Goal: Transaction & Acquisition: Purchase product/service

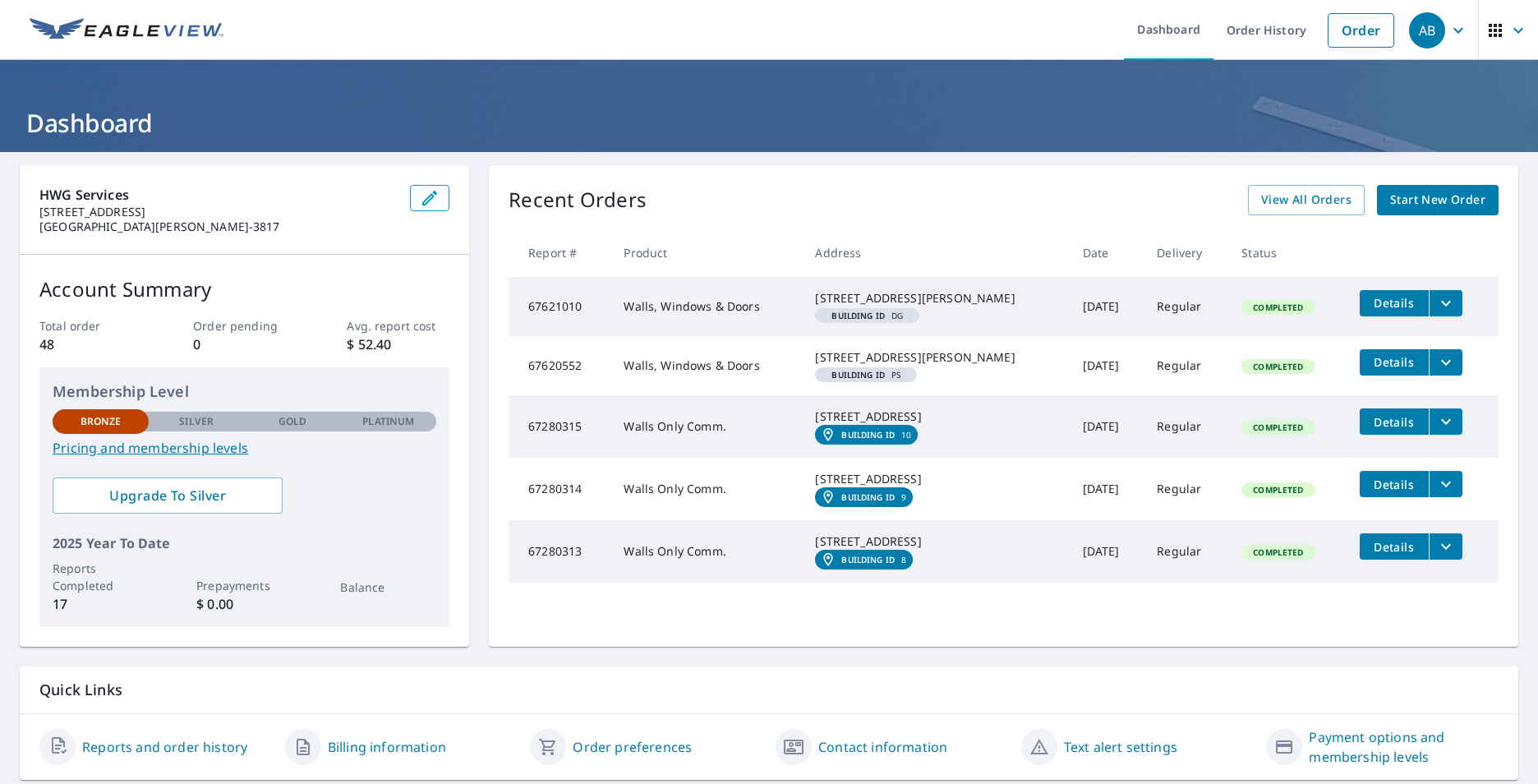
click at [1456, 198] on span "Start New Order" at bounding box center [1437, 200] width 95 height 20
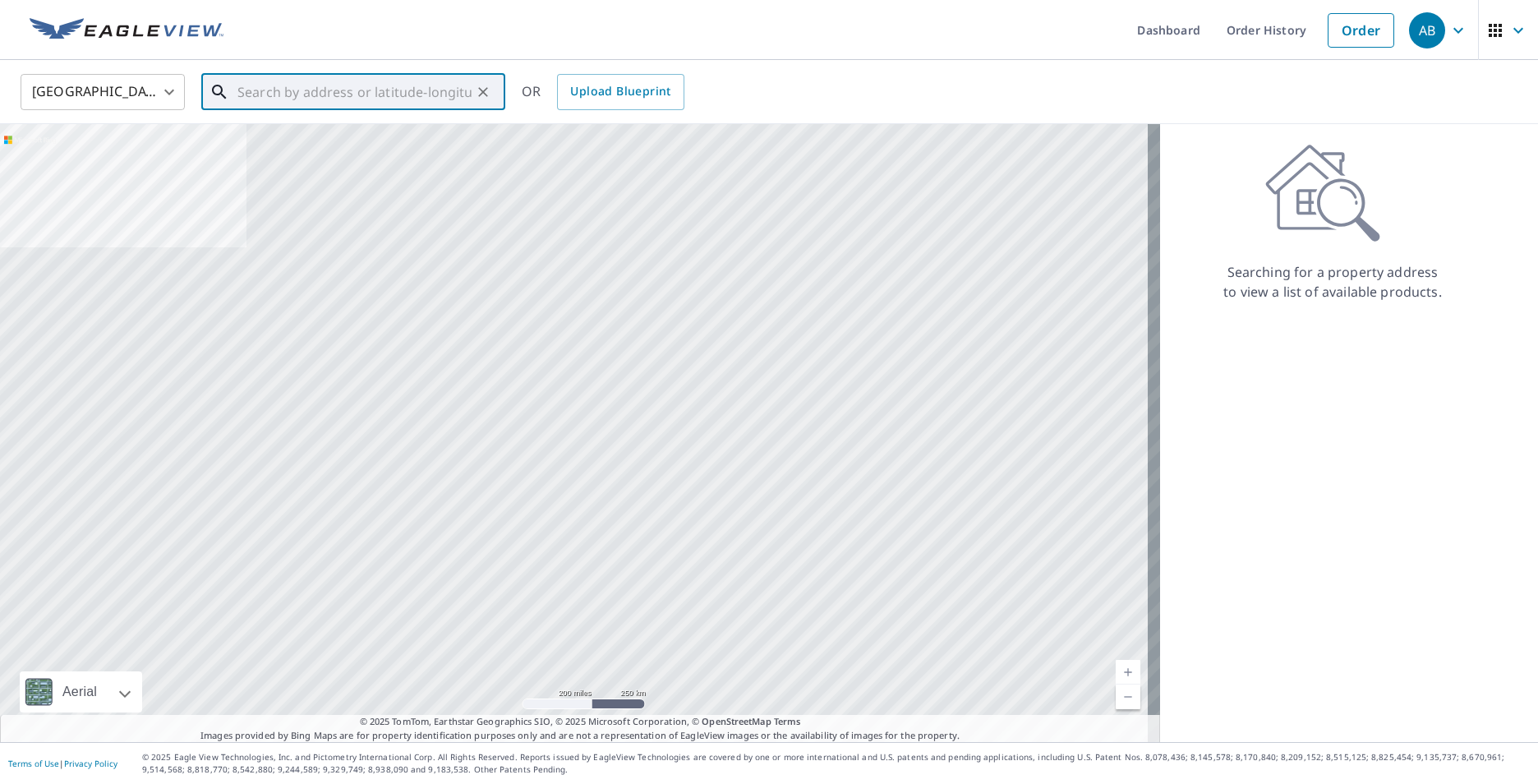
click at [291, 97] on input "text" at bounding box center [354, 91] width 234 height 46
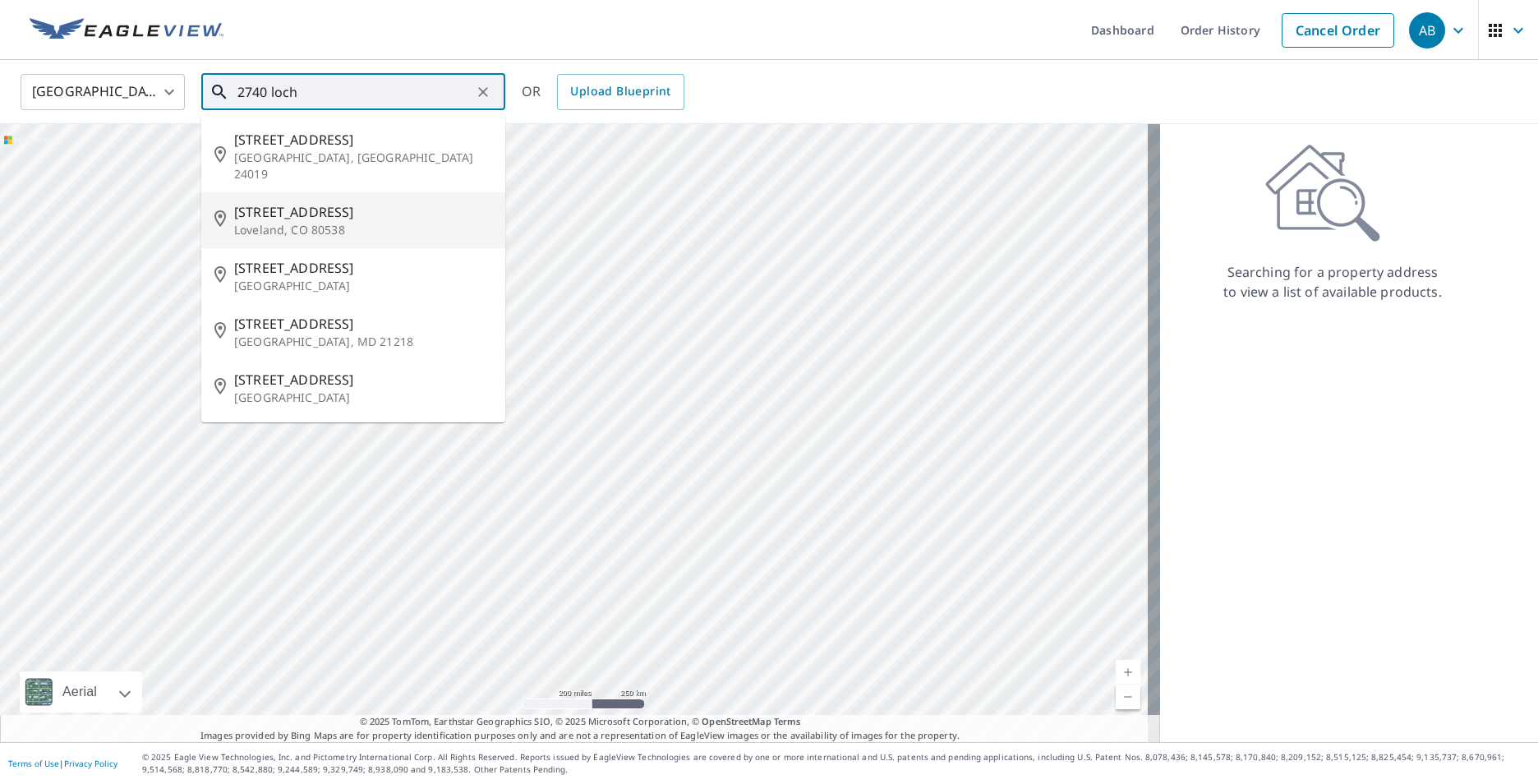
click at [308, 202] on span "[STREET_ADDRESS]" at bounding box center [363, 212] width 258 height 19
type input "[STREET_ADDRESS]"
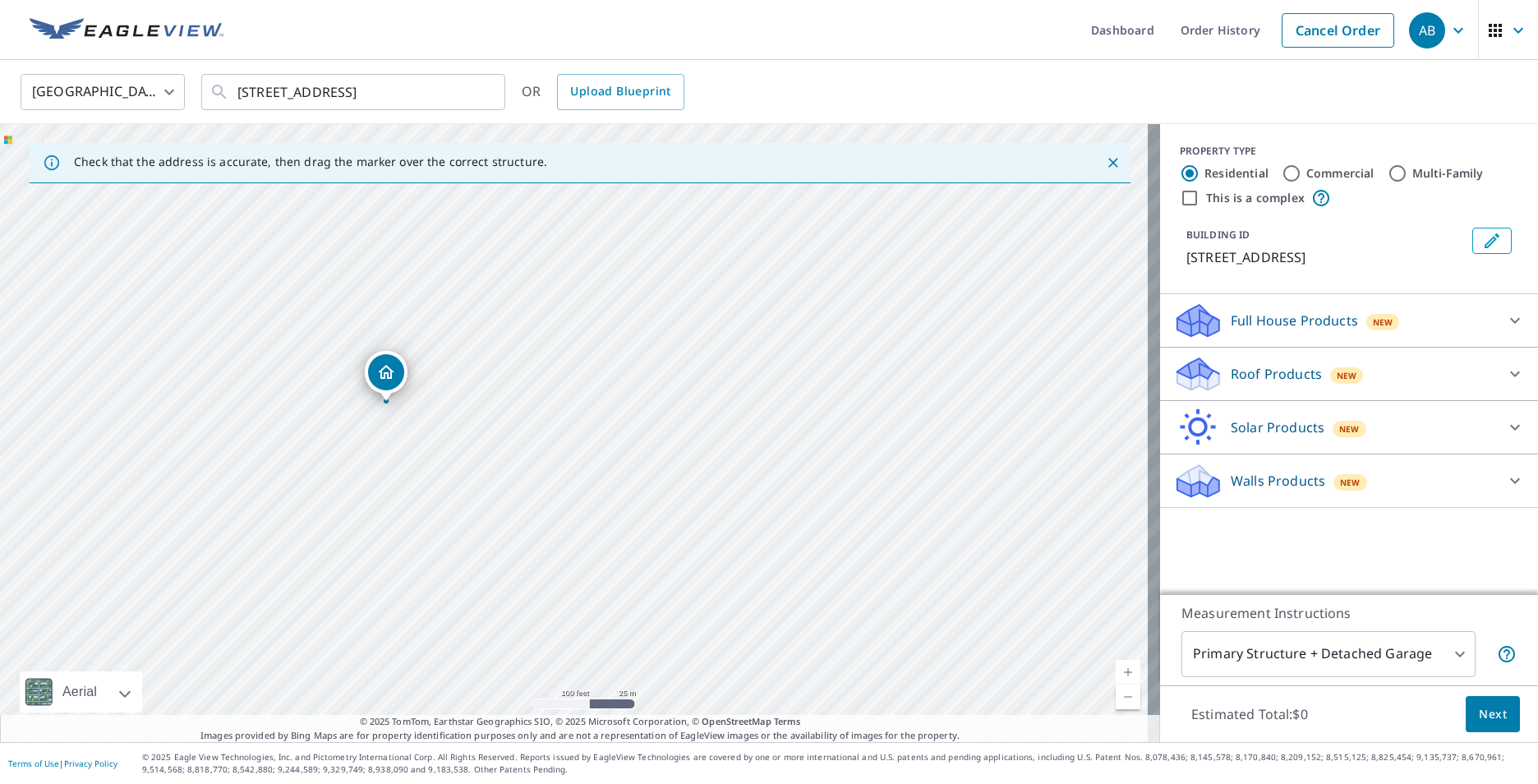
drag, startPoint x: 771, startPoint y: 604, endPoint x: 570, endPoint y: 586, distance: 201.8
click at [570, 587] on div "[STREET_ADDRESS]" at bounding box center [579, 433] width 1160 height 618
click at [1485, 238] on icon "Edit building 1" at bounding box center [1491, 240] width 15 height 15
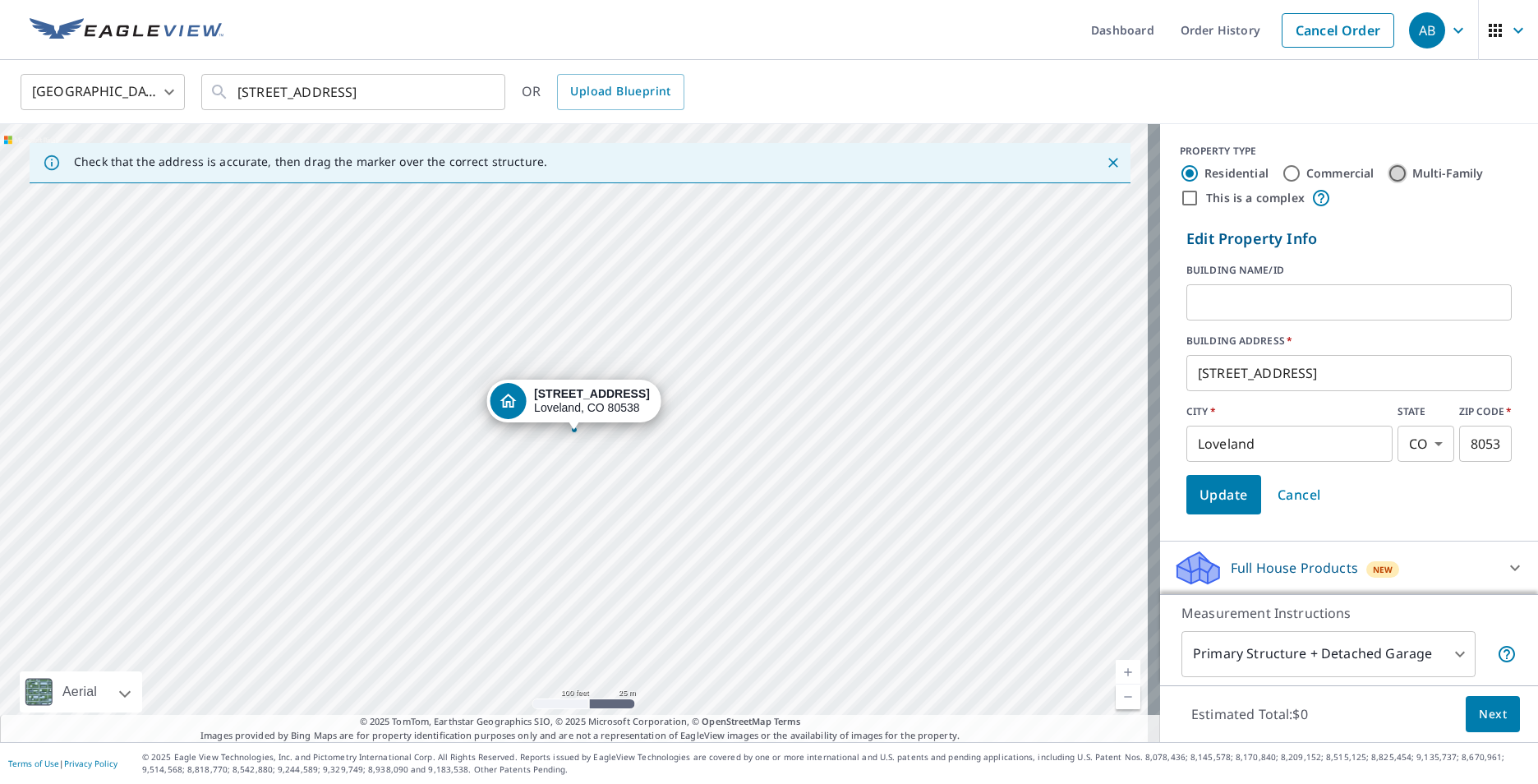
click at [1388, 171] on input "Multi-Family" at bounding box center [1397, 173] width 19 height 19
radio input "true"
type input "2"
click at [570, 428] on div "Dropped pin, building 1, MultiFamily property, 2740 Lochbuie Cir Loveland, CO 8…" at bounding box center [573, 421] width 21 height 16
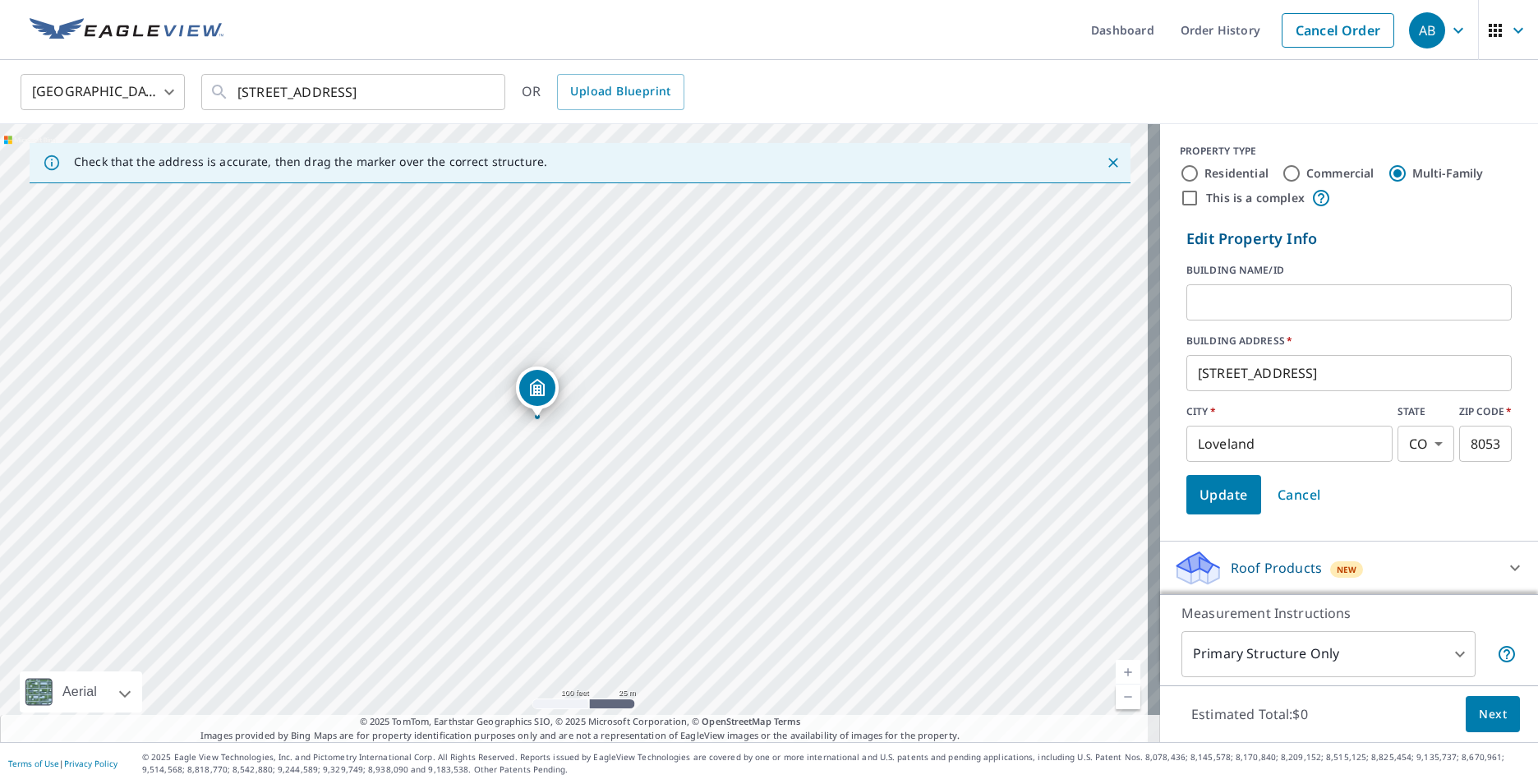
drag, startPoint x: 915, startPoint y: 618, endPoint x: 885, endPoint y: 602, distance: 34.0
click at [885, 602] on div "[STREET_ADDRESS]" at bounding box center [579, 433] width 1160 height 618
click at [533, 439] on div "[STREET_ADDRESS]" at bounding box center [579, 433] width 1160 height 618
click at [565, 457] on div "[STREET_ADDRESS]" at bounding box center [579, 433] width 1160 height 618
click at [580, 465] on div "[STREET_ADDRESS]" at bounding box center [579, 433] width 1160 height 618
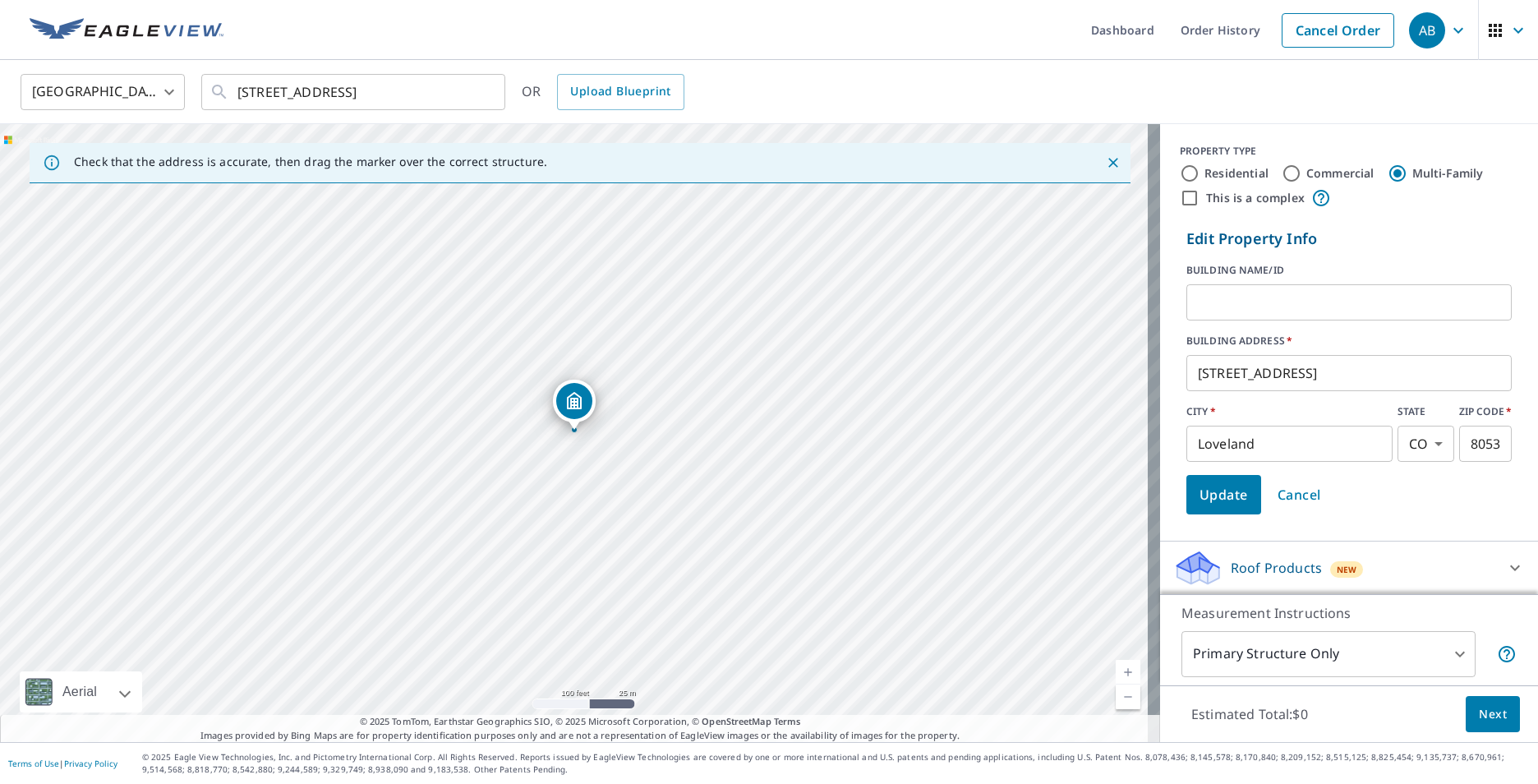
click at [580, 465] on div "[STREET_ADDRESS]" at bounding box center [579, 433] width 1160 height 618
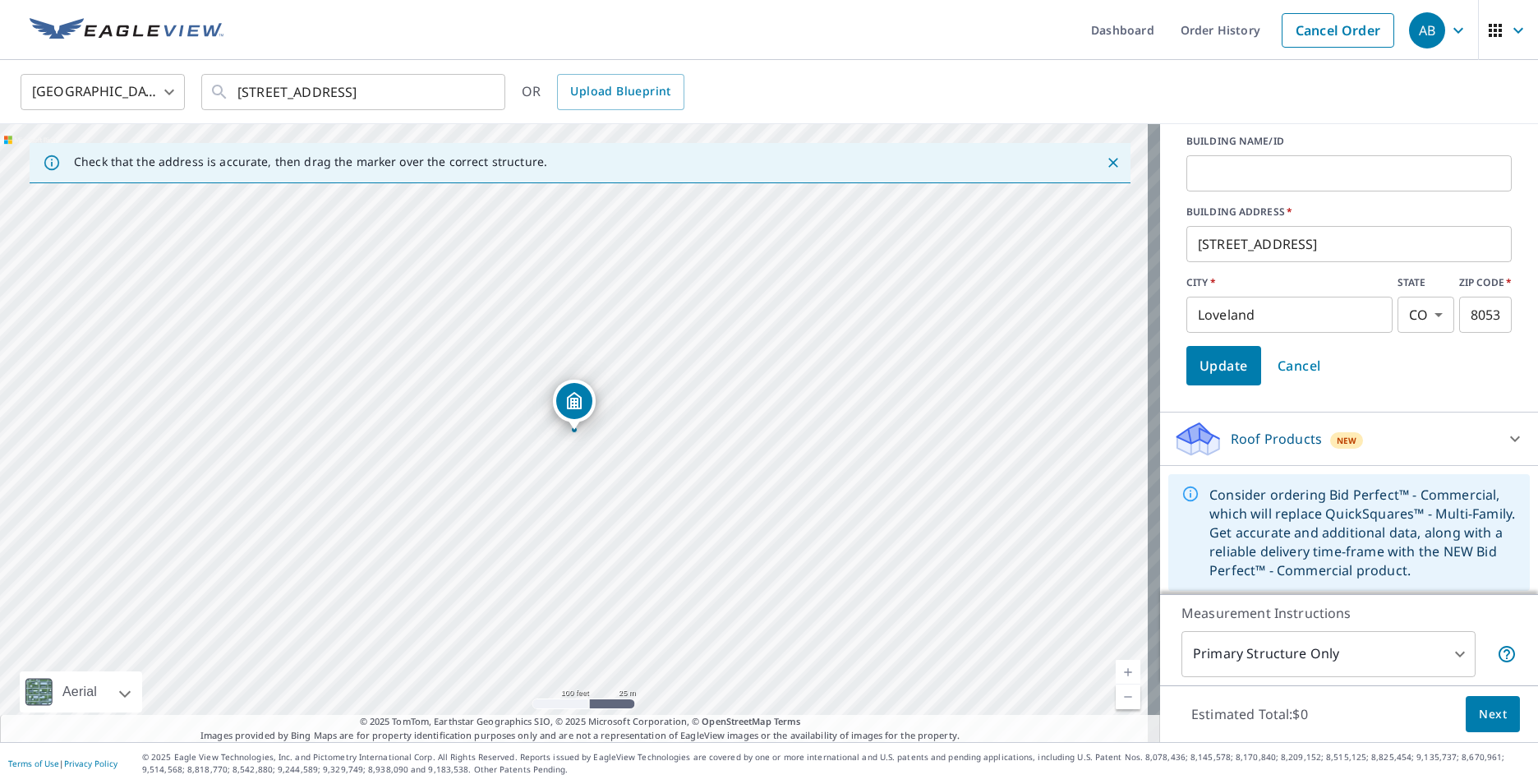
scroll to position [134, 0]
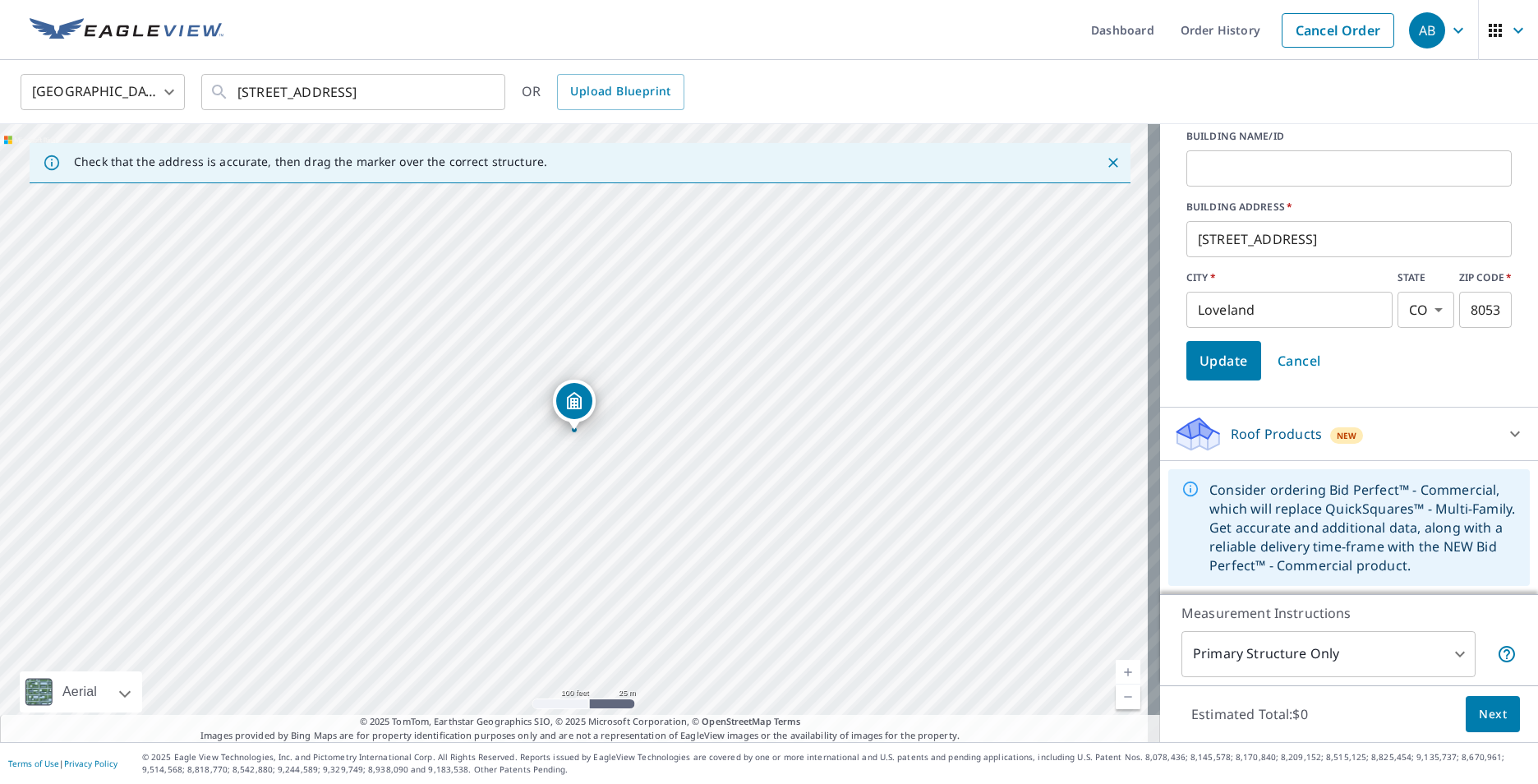
click at [1183, 489] on icon at bounding box center [1190, 488] width 18 height 18
click at [1510, 436] on icon at bounding box center [1515, 434] width 10 height 6
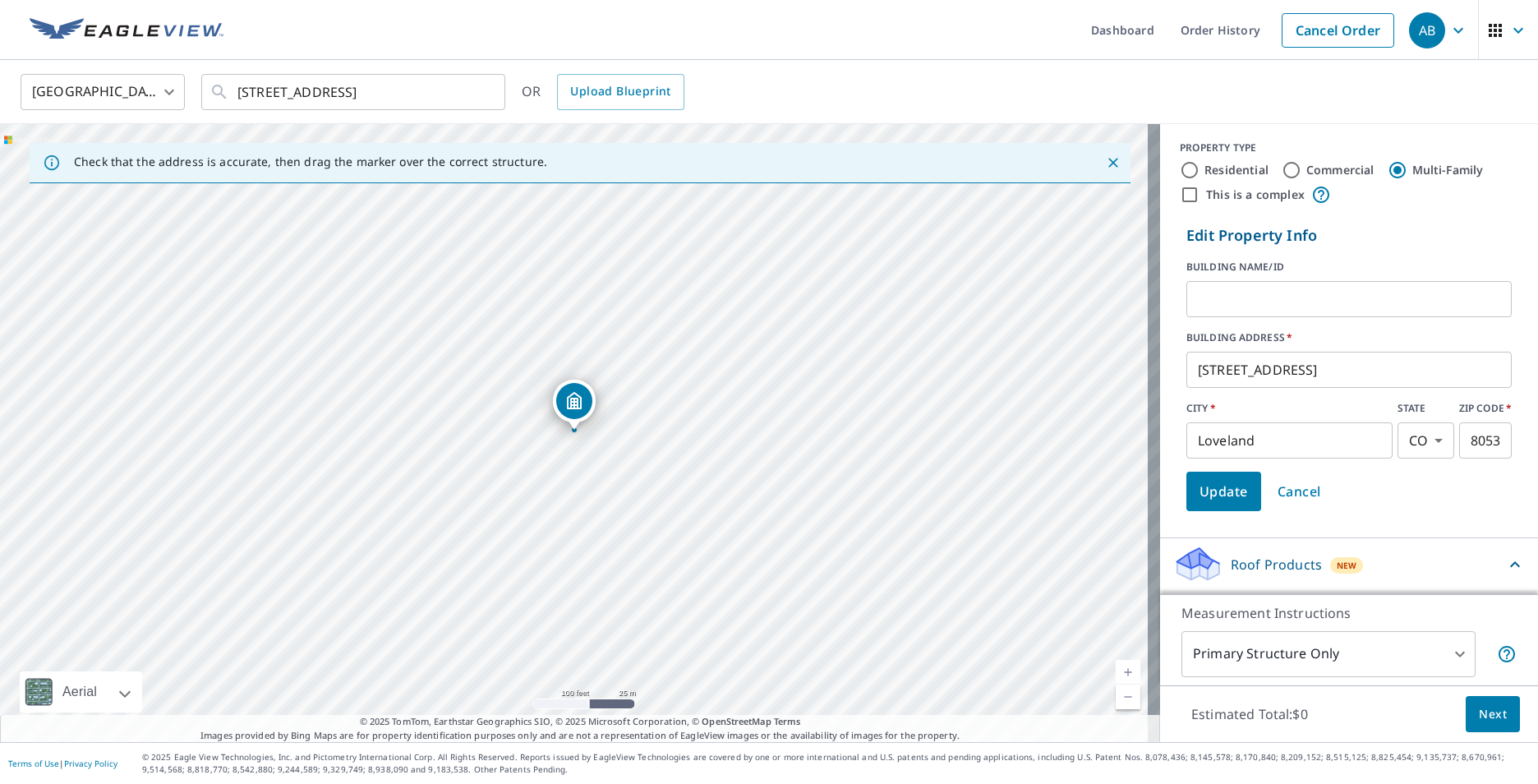
scroll to position [0, 0]
click at [1180, 197] on input "This is a complex" at bounding box center [1190, 198] width 19 height 19
checkbox input "true"
radio input "true"
type input "4"
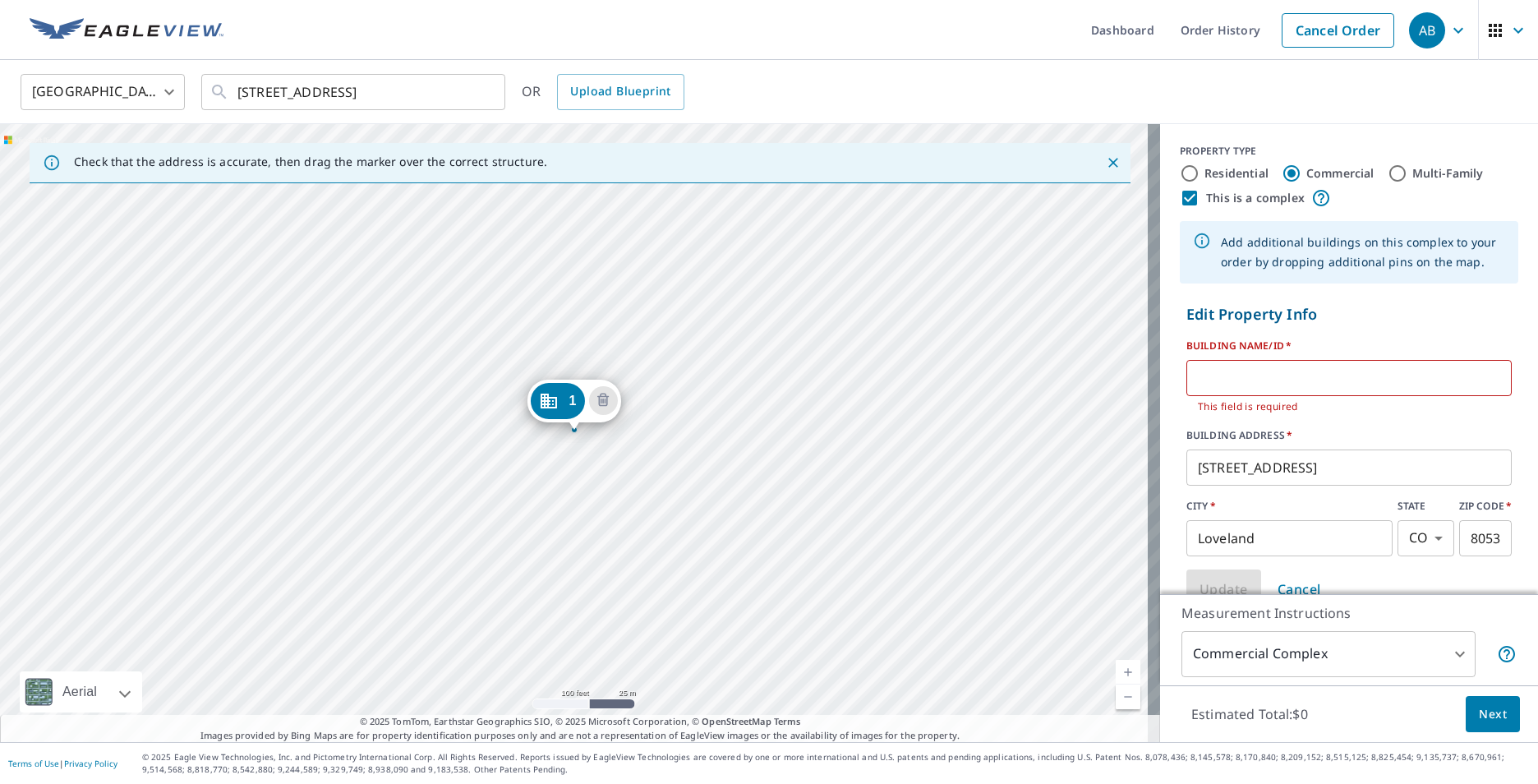
click at [1180, 170] on input "Residential" at bounding box center [1190, 173] width 19 height 19
radio input "true"
type input "1"
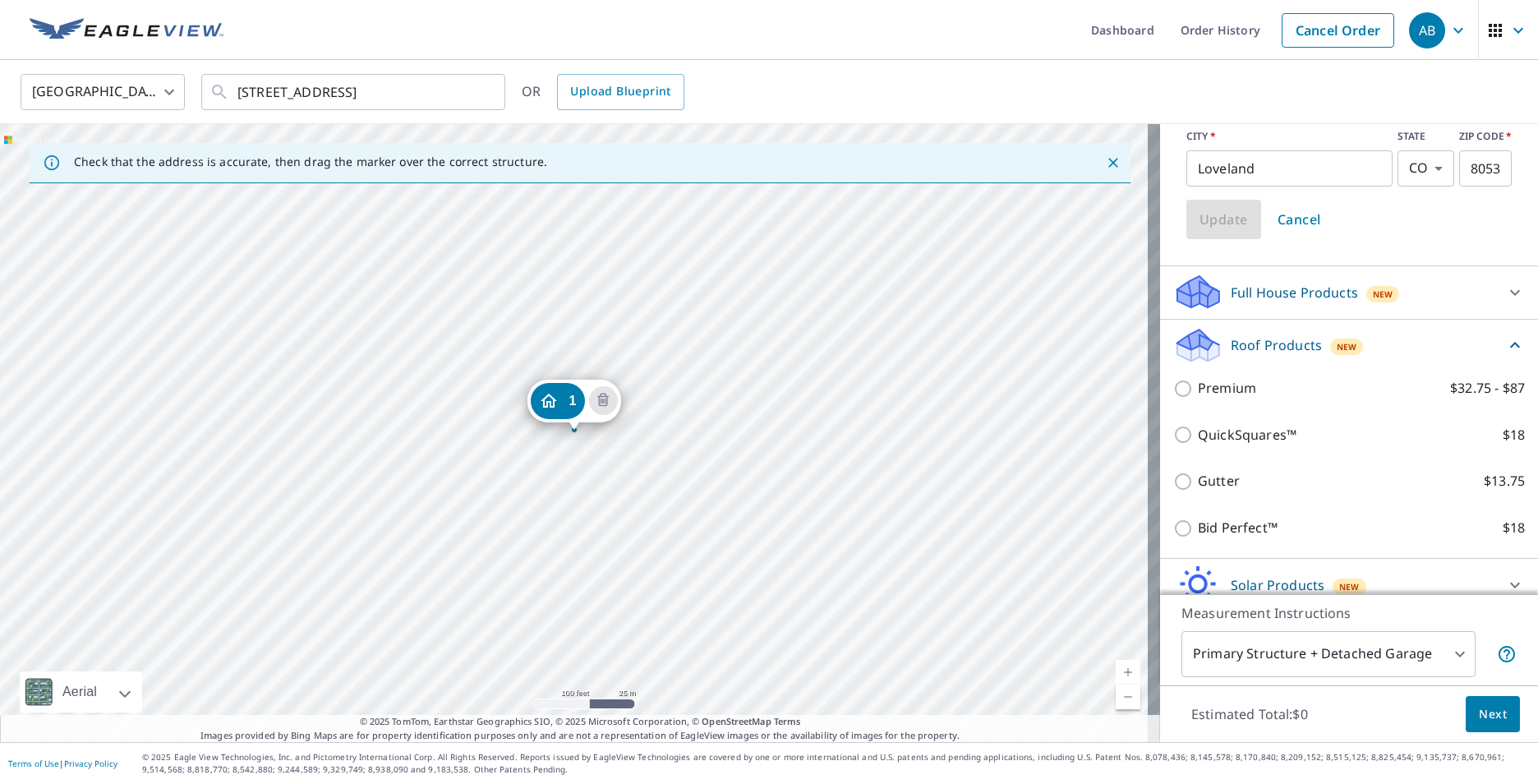
scroll to position [410, 0]
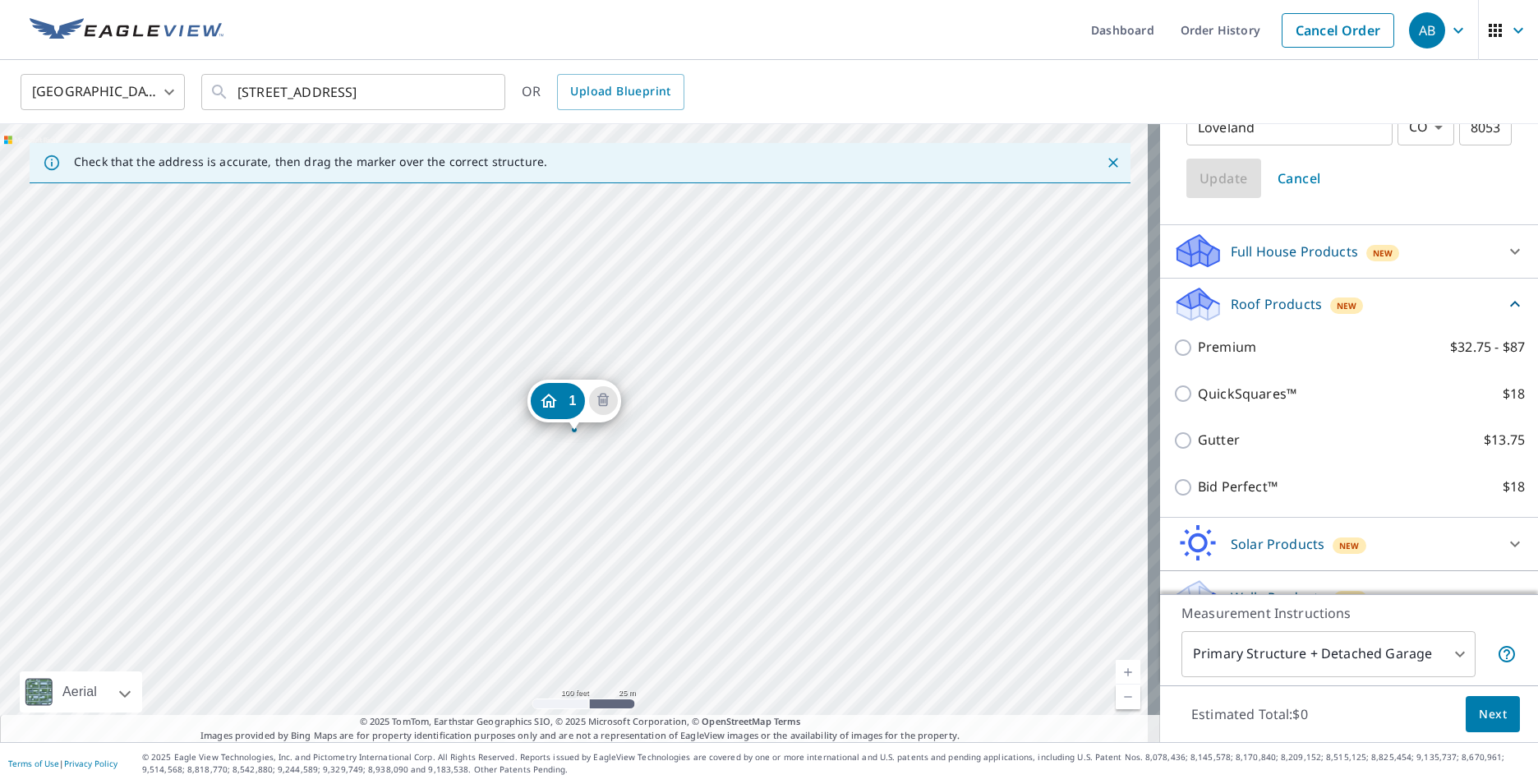
click at [573, 457] on div "1 [STREET_ADDRESS]" at bounding box center [579, 433] width 1160 height 618
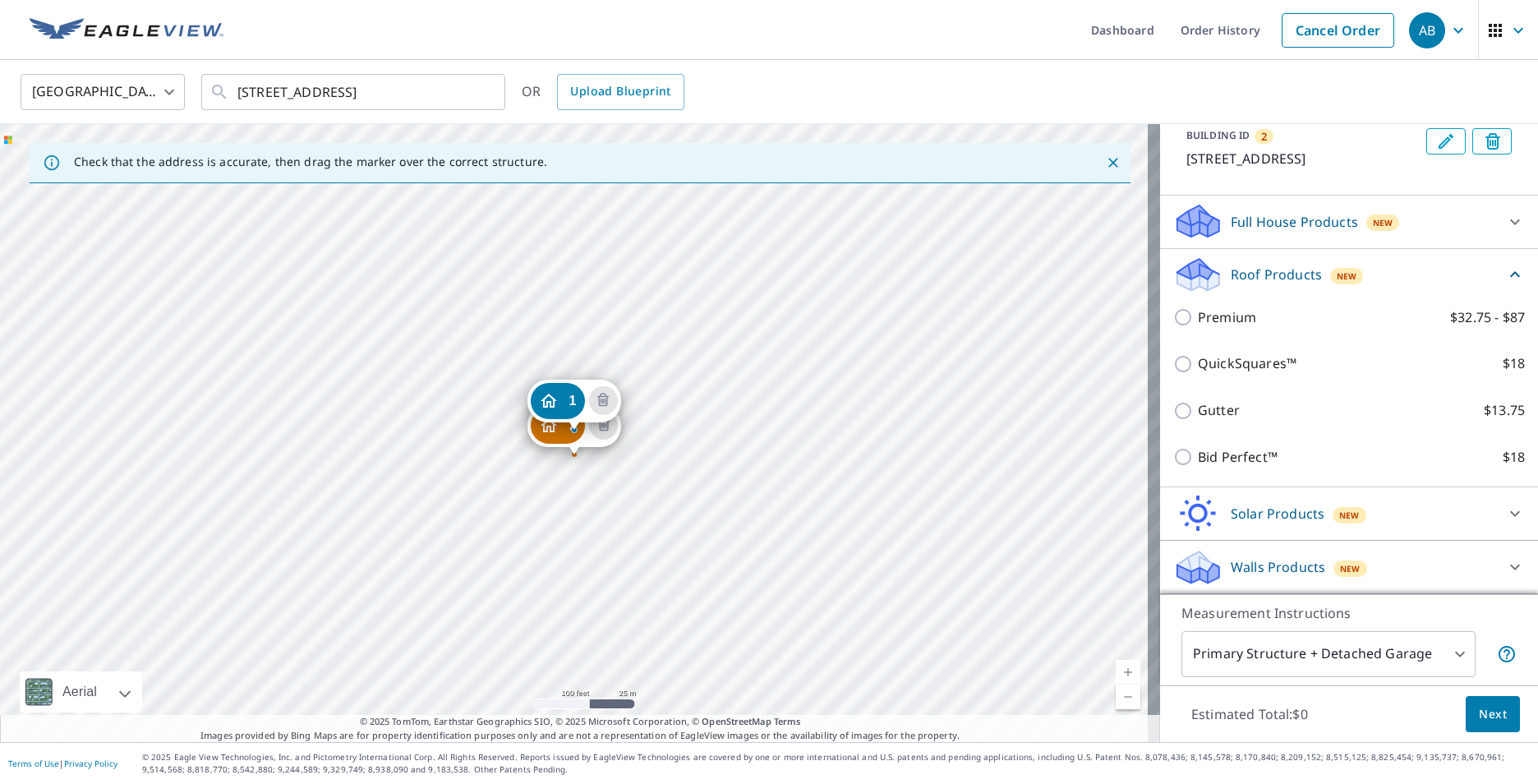
scroll to position [269, 0]
click at [563, 482] on div "2 [STREET_ADDRESS] 1 [STREET_ADDRESS]" at bounding box center [579, 433] width 1160 height 618
click at [556, 476] on div "2 [STREET_ADDRESS] 1 [STREET_ADDRESS]" at bounding box center [579, 433] width 1160 height 618
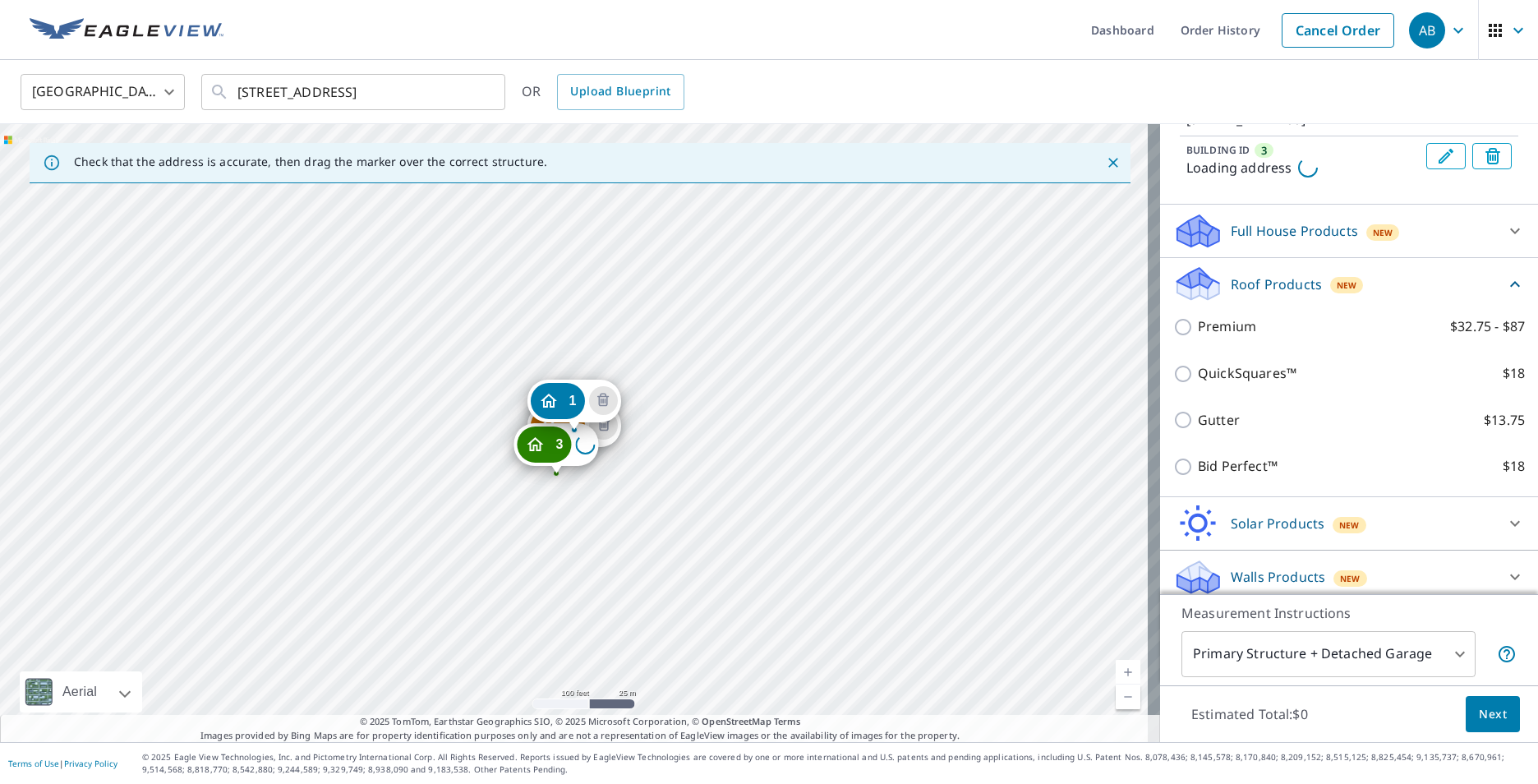
scroll to position [343, 0]
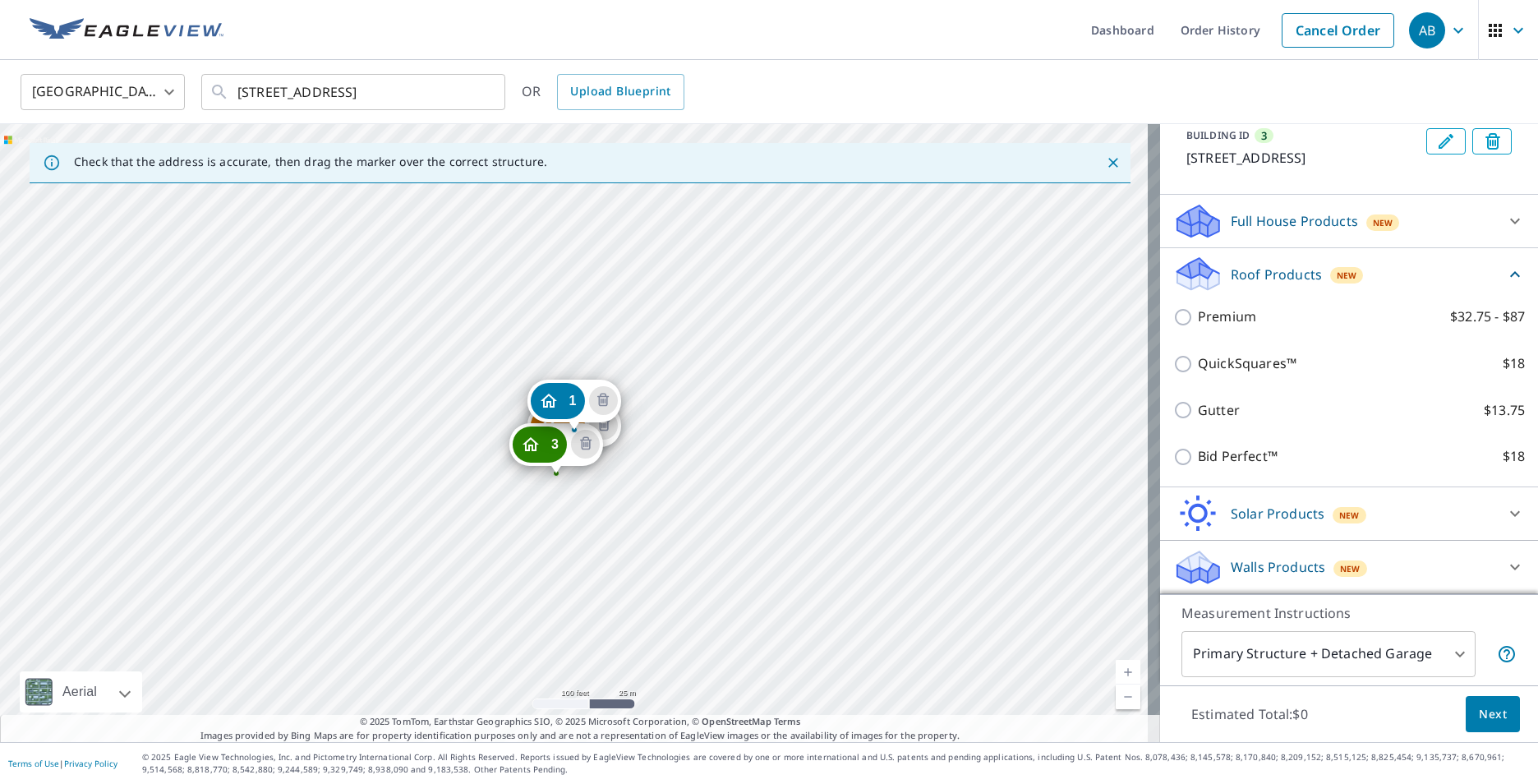
click at [565, 508] on div "2 2732 Lochbuie [GEOGRAPHIC_DATA] 3 2724 Lochbuie [GEOGRAPHIC_DATA] 1 2740 [GEO…" at bounding box center [579, 433] width 1160 height 618
click at [564, 538] on div "2 2732 Lochbuie [GEOGRAPHIC_DATA] 3 2724 Lochbuie [GEOGRAPHIC_DATA] 4 2716 [GEO…" at bounding box center [579, 433] width 1160 height 618
click at [591, 552] on div "2 2732 Lochbuie [GEOGRAPHIC_DATA] 3 2724 Lochbuie [GEOGRAPHIC_DATA] 4 2716 [GEO…" at bounding box center [579, 433] width 1160 height 618
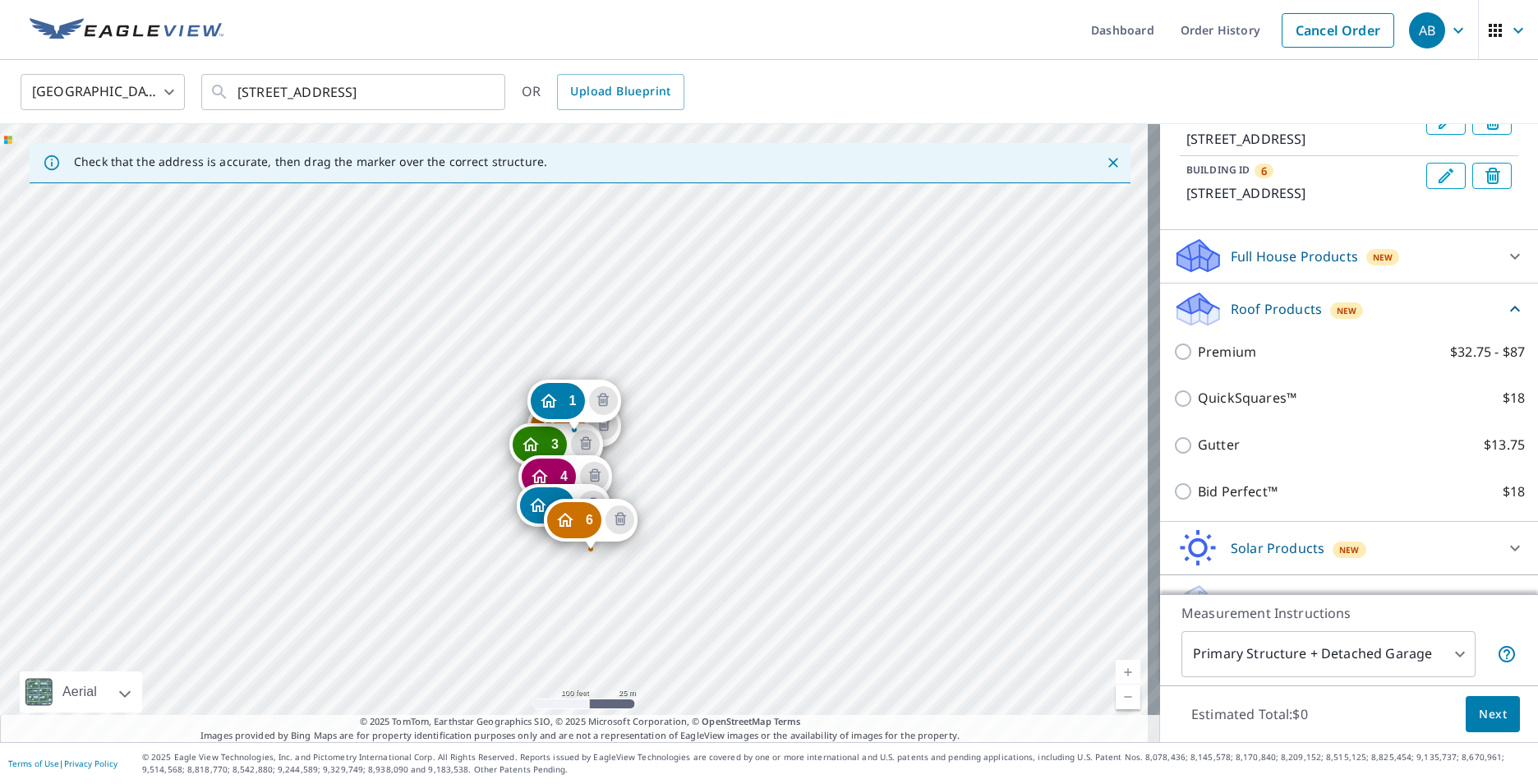
click at [656, 451] on div "2 2732 Lochbuie [GEOGRAPHIC_DATA] 3 2724 Lochbuie [GEOGRAPHIC_DATA] 4 2716 [GEO…" at bounding box center [579, 433] width 1160 height 618
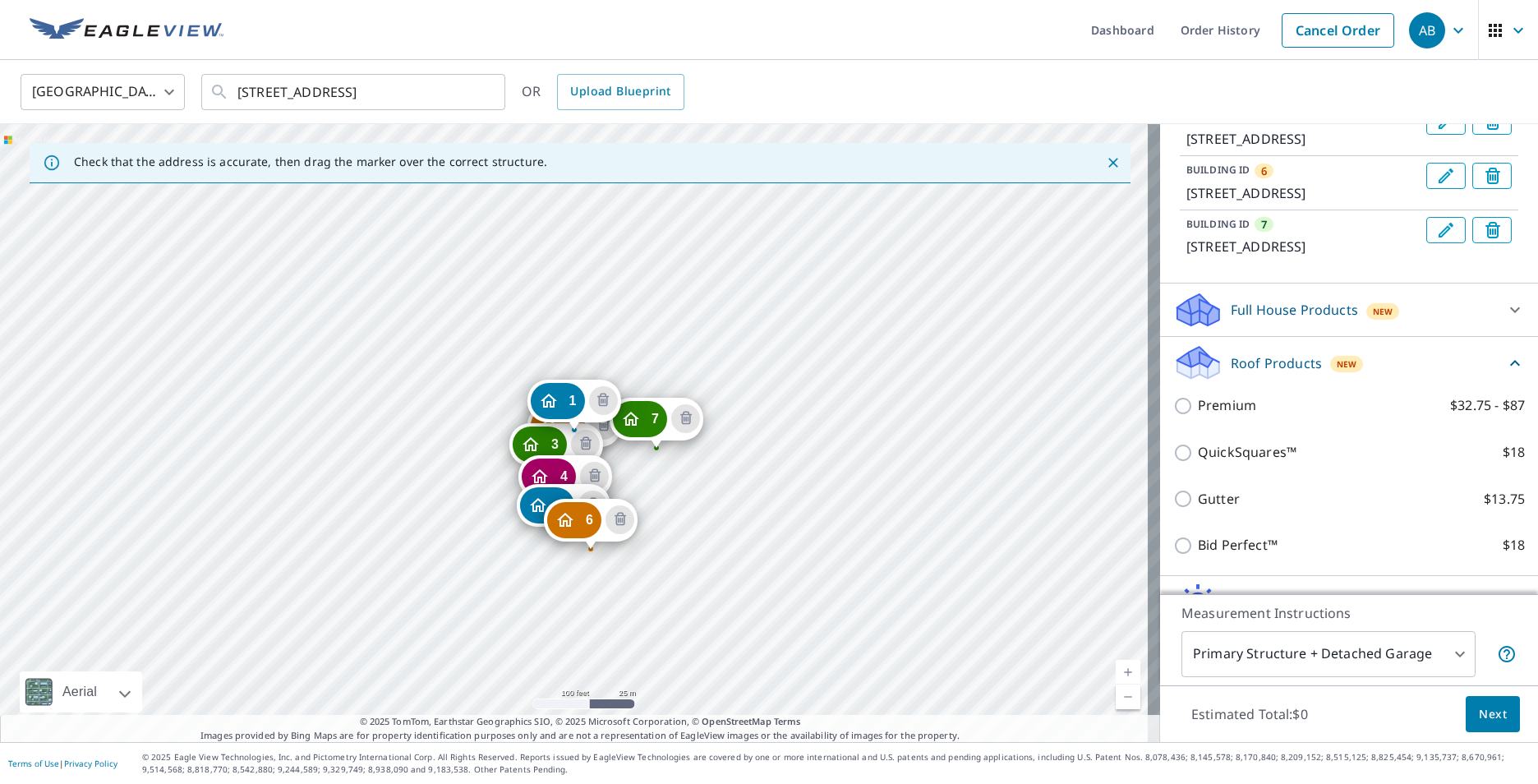
click at [686, 473] on div "2 2732 Lochbuie [GEOGRAPHIC_DATA] 3 2724 Lochbuie [GEOGRAPHIC_DATA] 4 2716 [GEO…" at bounding box center [579, 433] width 1160 height 618
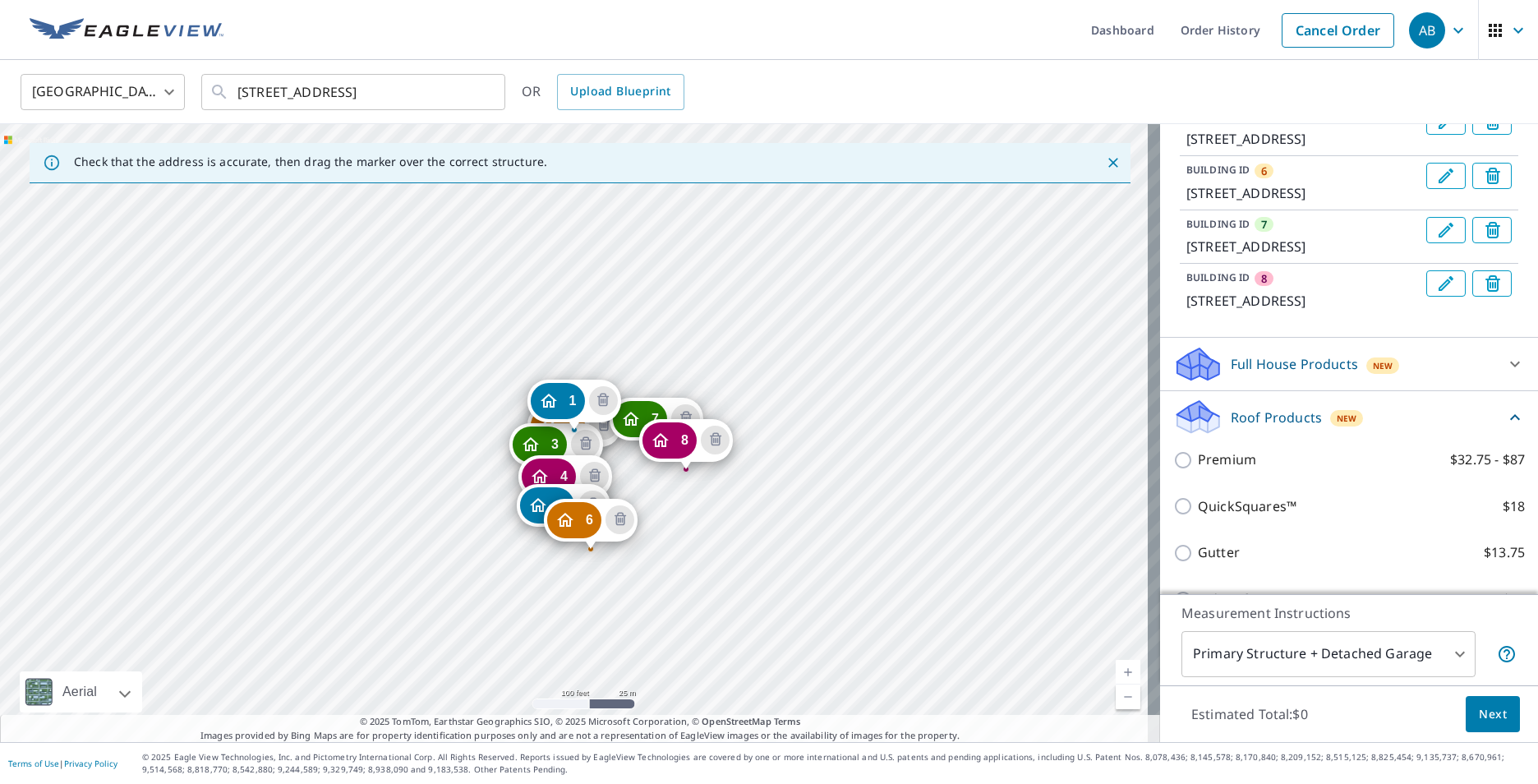
click at [1003, 549] on div "2 2732 Lochbuie [GEOGRAPHIC_DATA] 3 2724 Lochbuie [GEOGRAPHIC_DATA] 4 2716 [GEO…" at bounding box center [579, 433] width 1160 height 618
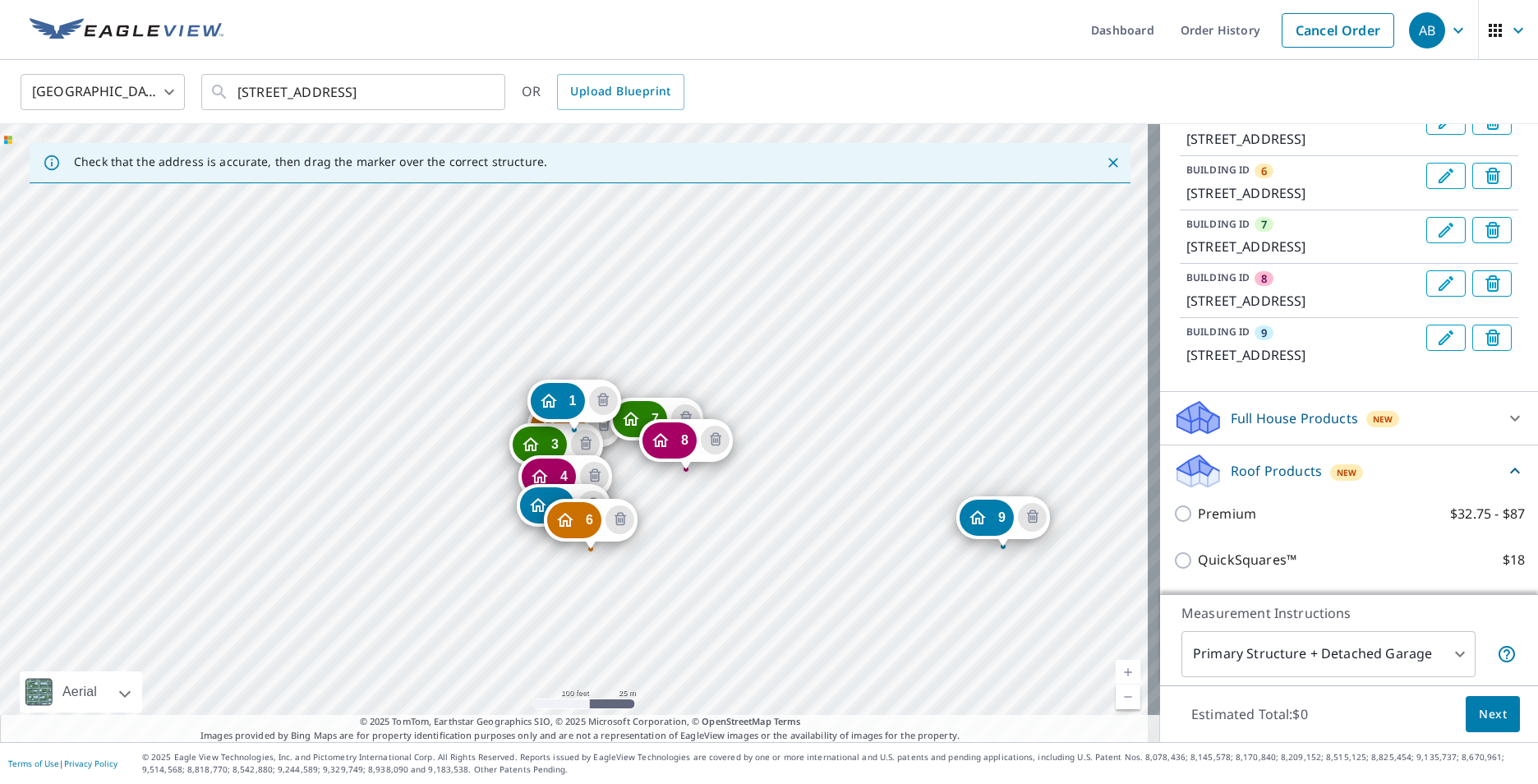
click at [971, 556] on div "2 2732 Lochbuie [GEOGRAPHIC_DATA] 3 2724 Lochbuie [GEOGRAPHIC_DATA] 4 2716 Loch…" at bounding box center [579, 433] width 1160 height 618
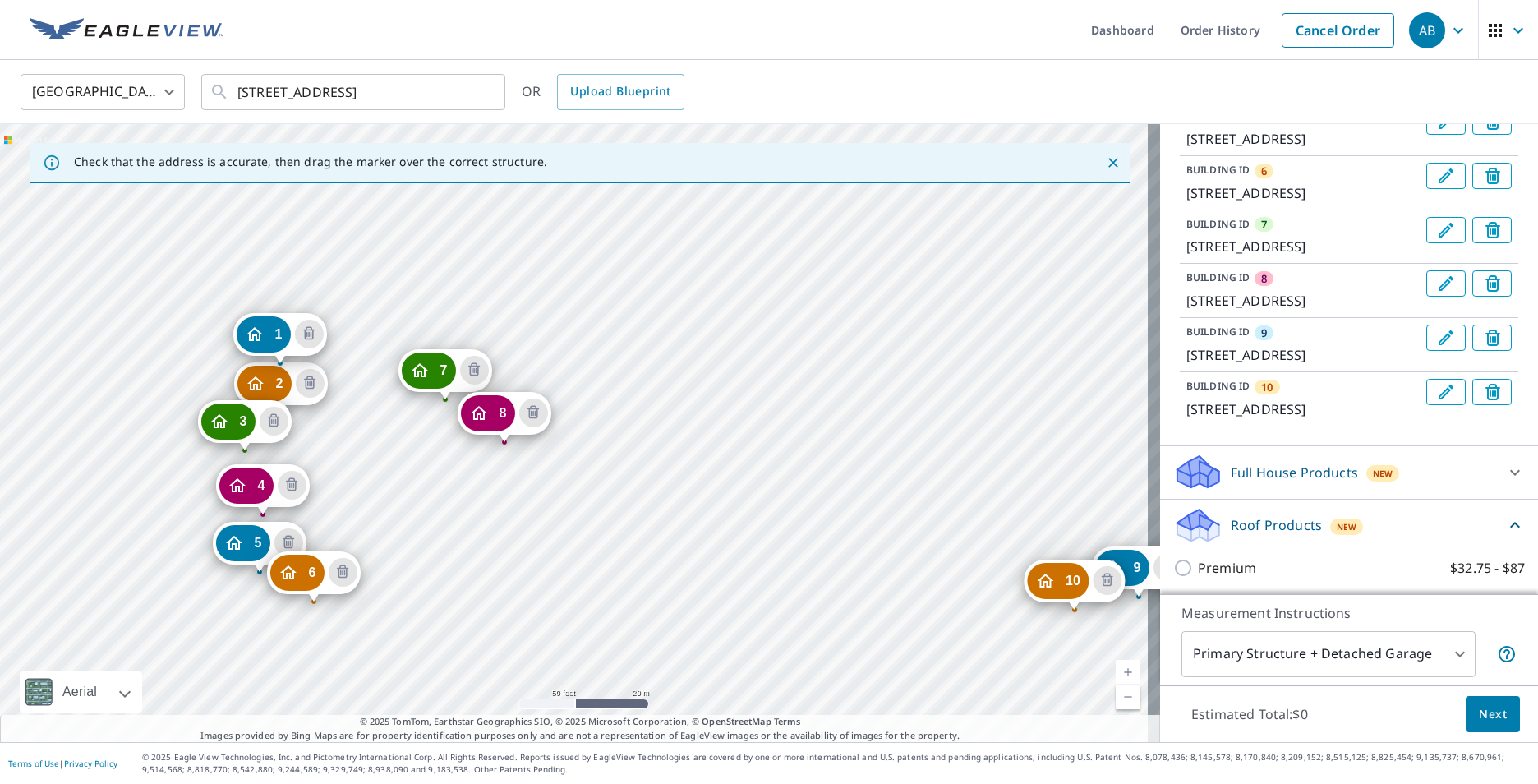
click at [586, 441] on div "2 2732 Lochbuie [GEOGRAPHIC_DATA] 3 2724 Lochbuie [GEOGRAPHIC_DATA] 4 2716 [GEO…" at bounding box center [579, 433] width 1160 height 618
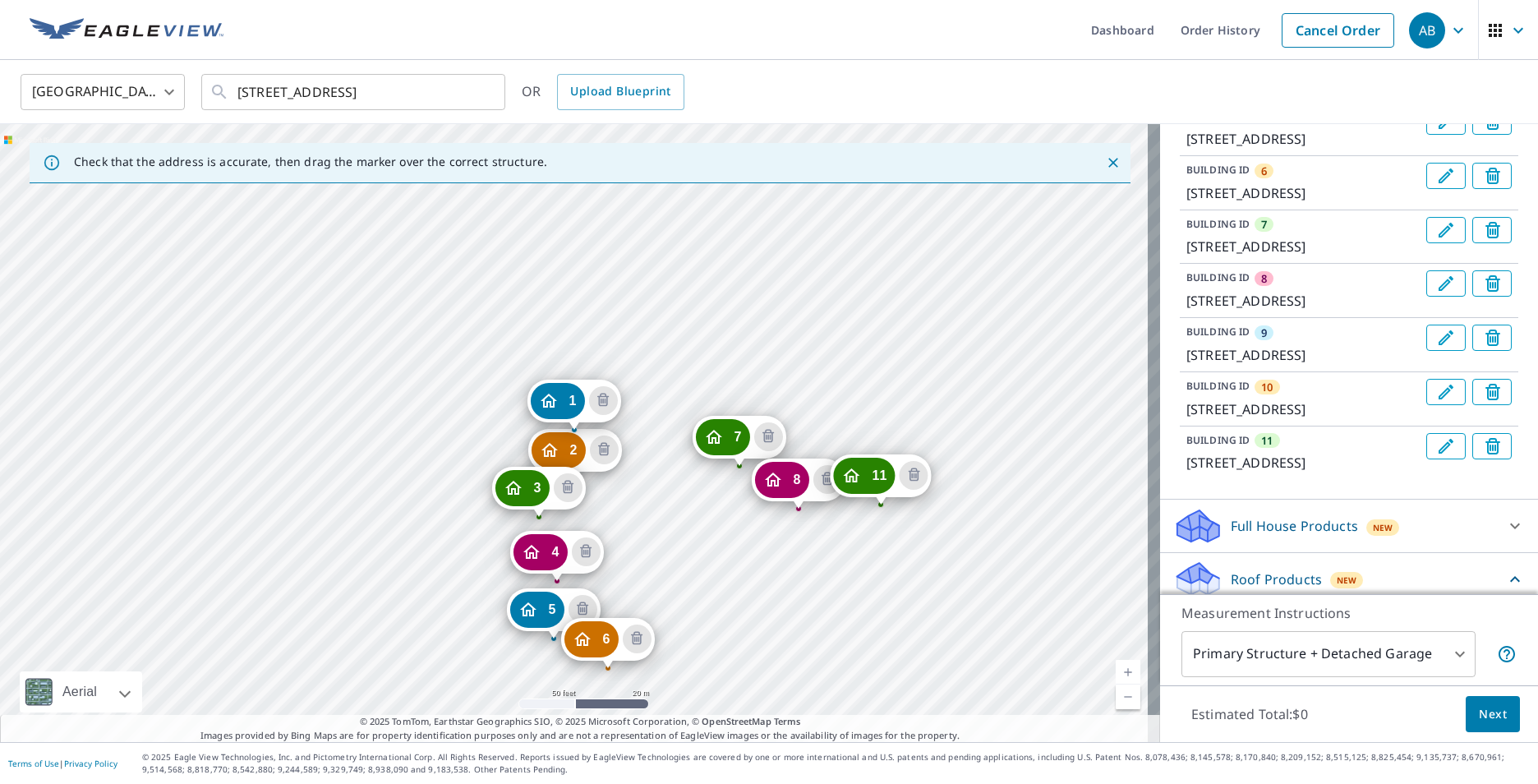
click at [926, 500] on div "11 [STREET_ADDRESS]" at bounding box center [880, 479] width 101 height 50
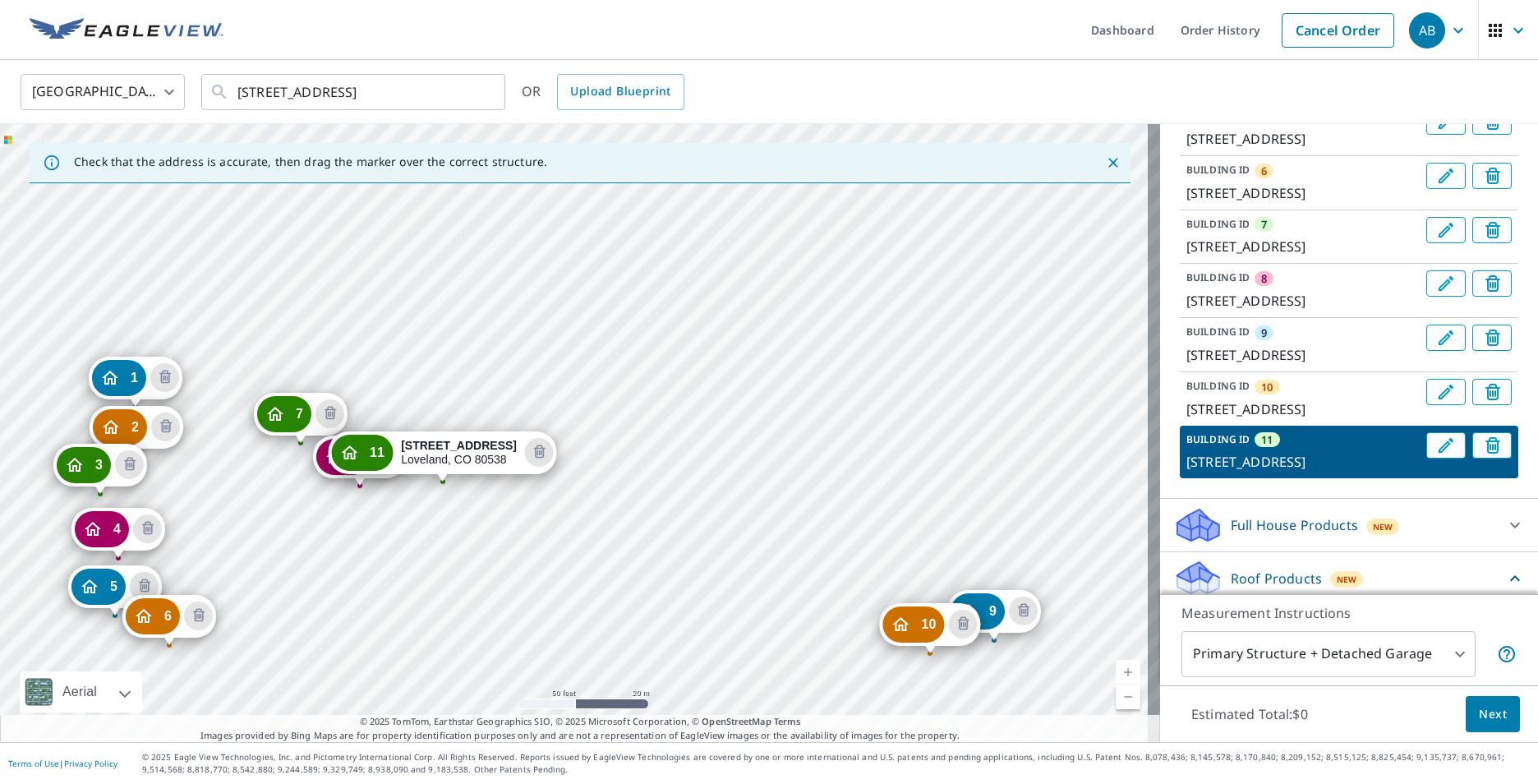
drag, startPoint x: 679, startPoint y: 484, endPoint x: 538, endPoint y: 536, distance: 150.3
click at [538, 536] on div "1 2740 Lochbuie [GEOGRAPHIC_DATA] 2 2732 Lochbuie [GEOGRAPHIC_DATA] 3 2724 [GEO…" at bounding box center [579, 433] width 1160 height 618
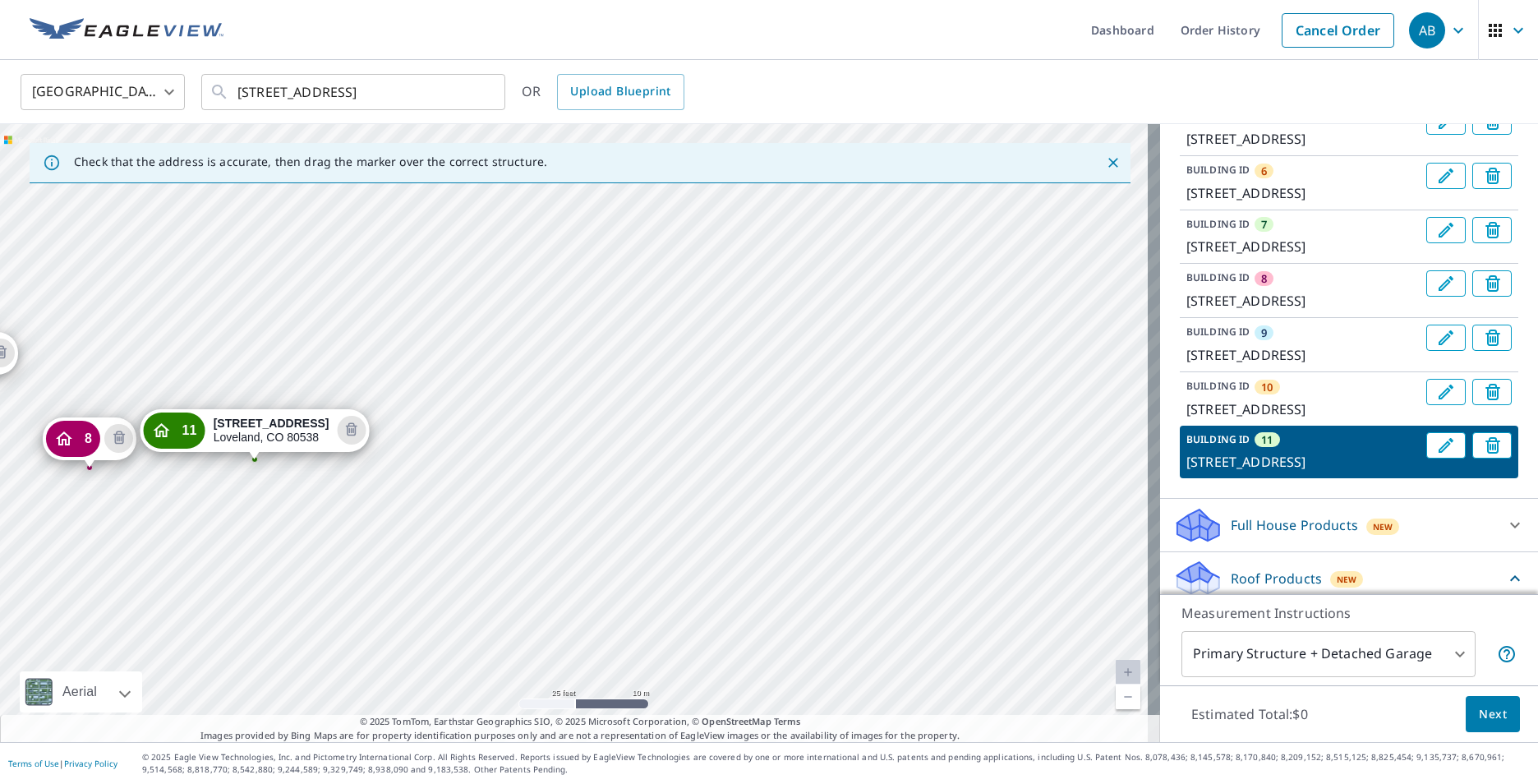
click at [462, 418] on div "1 2740 Lochbuie [GEOGRAPHIC_DATA] 2 2732 Lochbuie [GEOGRAPHIC_DATA] 3 2724 [GEO…" at bounding box center [579, 433] width 1160 height 618
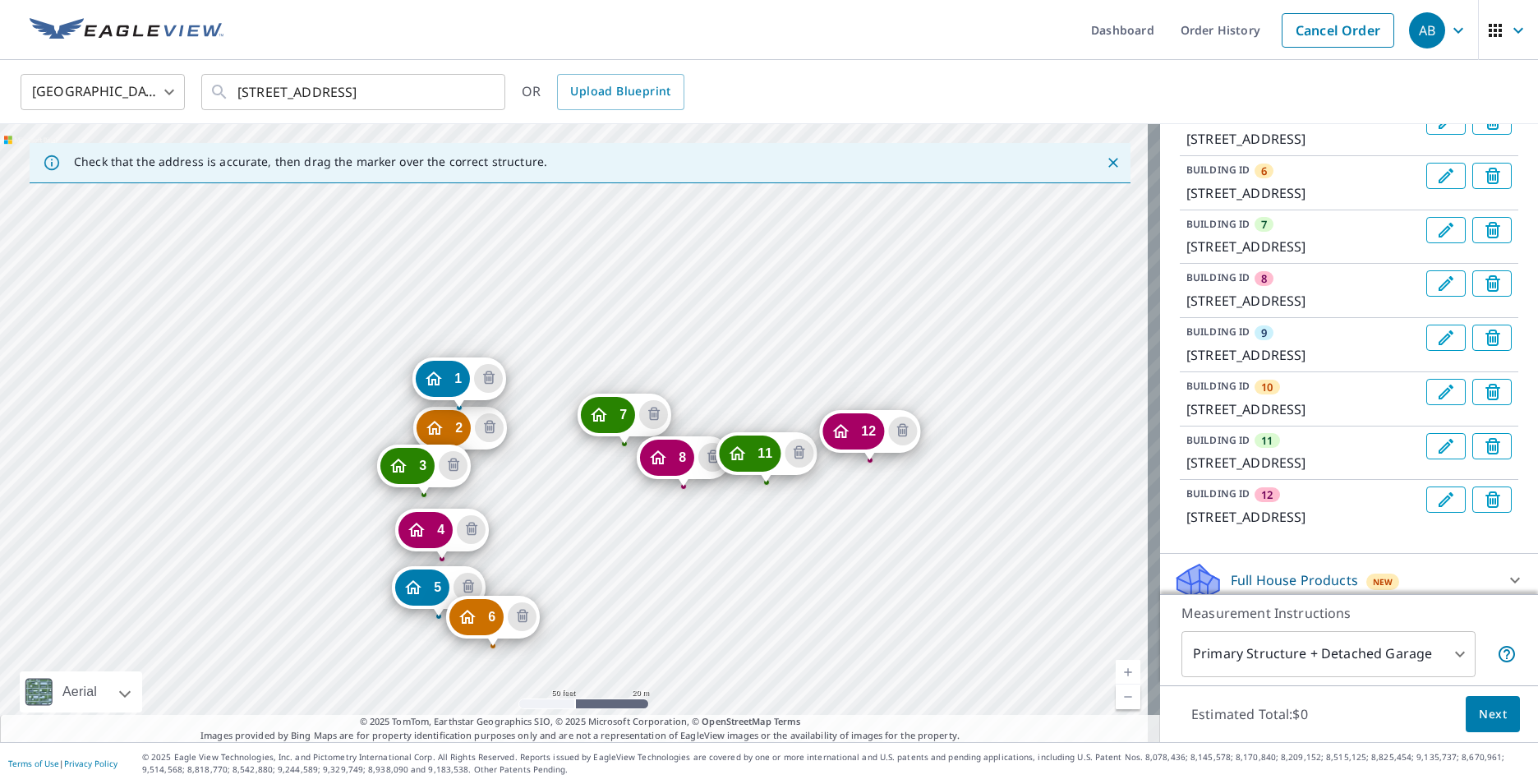
drag, startPoint x: 813, startPoint y: 605, endPoint x: 697, endPoint y: 528, distance: 139.2
click at [697, 528] on div "2 2732 Lochbuie [GEOGRAPHIC_DATA] 3 2724 Lochbuie [GEOGRAPHIC_DATA] 4 2716 [GEO…" at bounding box center [579, 433] width 1160 height 618
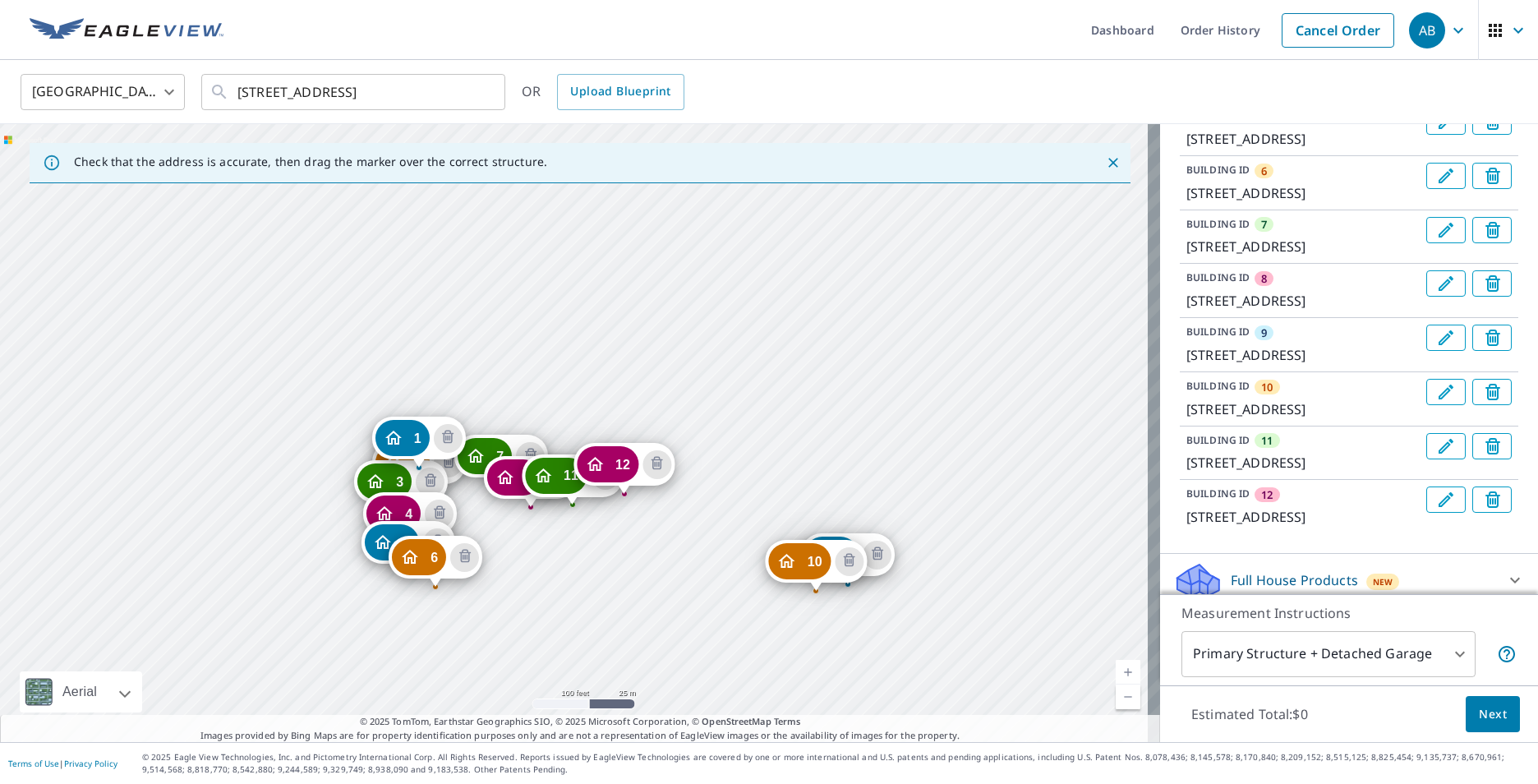
drag, startPoint x: 897, startPoint y: 622, endPoint x: 675, endPoint y: 633, distance: 222.3
click at [675, 633] on div "2 2732 Lochbuie [GEOGRAPHIC_DATA] 3 2724 Lochbuie [GEOGRAPHIC_DATA] 4 2716 [GEO…" at bounding box center [579, 433] width 1160 height 618
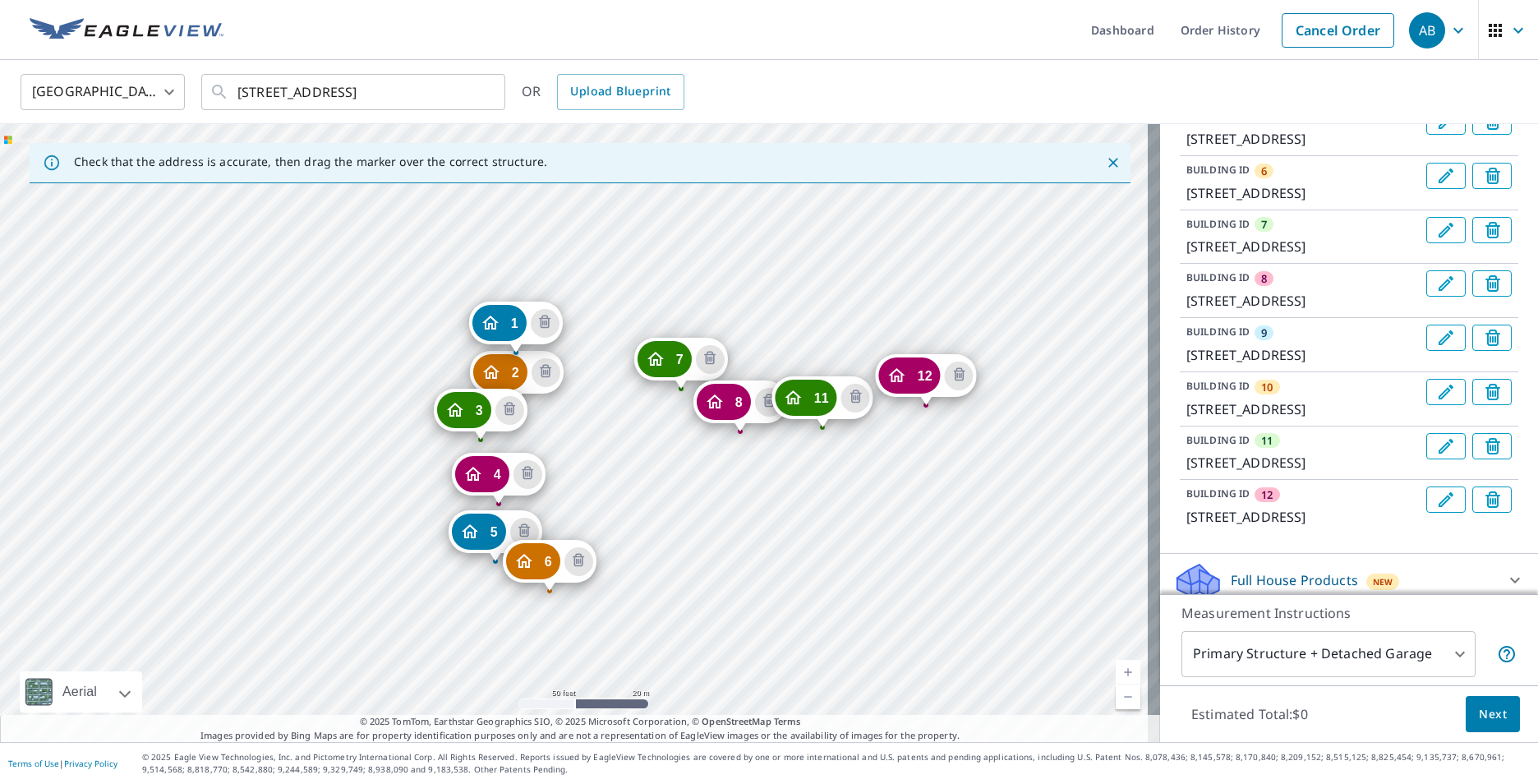
drag, startPoint x: 410, startPoint y: 527, endPoint x: 333, endPoint y: 290, distance: 249.2
click at [333, 290] on div "2 2732 Lochbuie [GEOGRAPHIC_DATA] 3 2724 Lochbuie [GEOGRAPHIC_DATA] 4 2716 [GEO…" at bounding box center [579, 433] width 1160 height 618
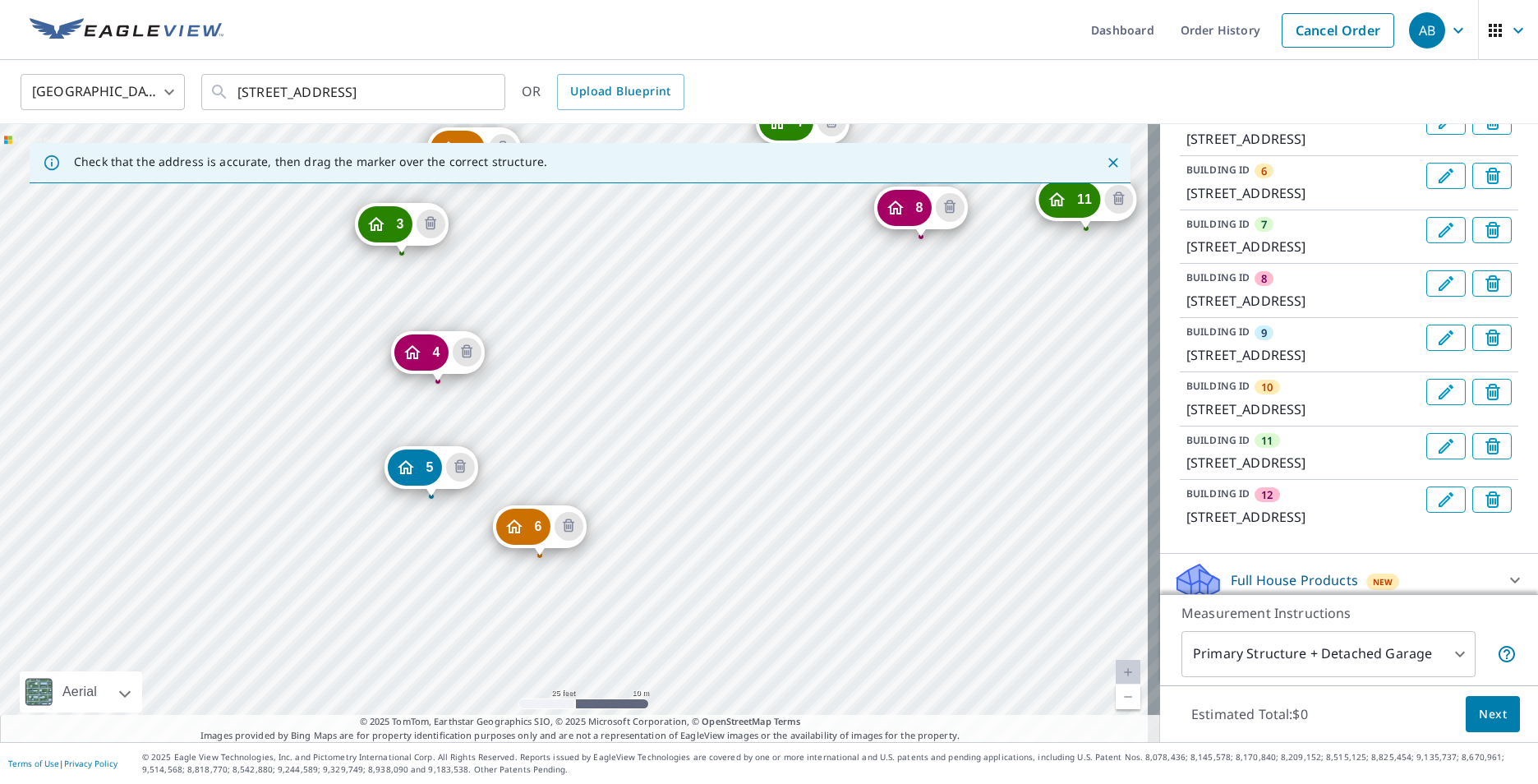
drag, startPoint x: 573, startPoint y: 409, endPoint x: 538, endPoint y: 360, distance: 60.2
click at [538, 360] on div "2 2732 Lochbuie [GEOGRAPHIC_DATA] 3 2724 Lochbuie [GEOGRAPHIC_DATA] 4 2716 [GEO…" at bounding box center [579, 433] width 1160 height 618
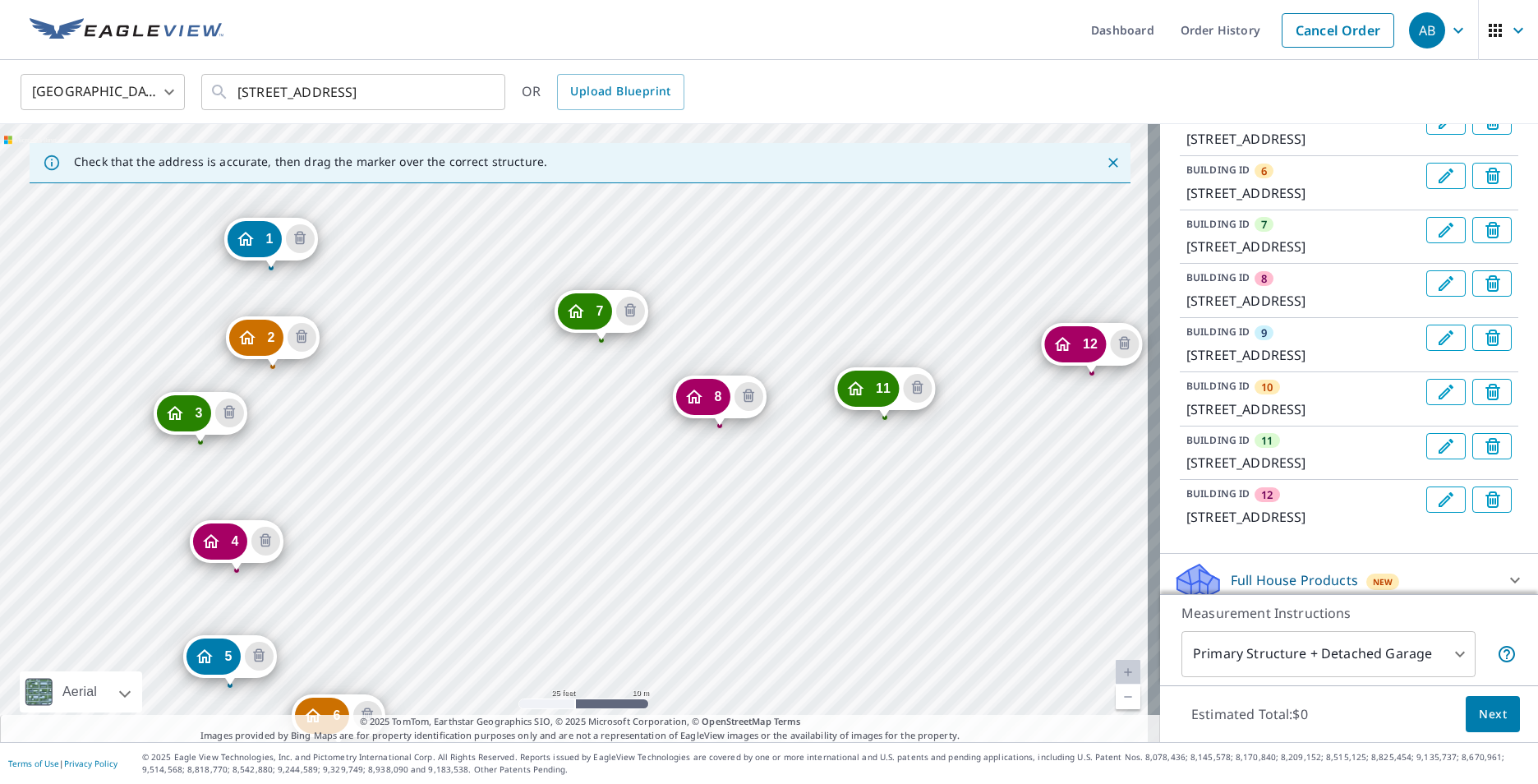
drag, startPoint x: 674, startPoint y: 427, endPoint x: 473, endPoint y: 614, distance: 274.5
click at [473, 617] on div "2 2732 Lochbuie [GEOGRAPHIC_DATA] 3 2724 Lochbuie [GEOGRAPHIC_DATA] 4 2716 [GEO…" at bounding box center [579, 433] width 1160 height 618
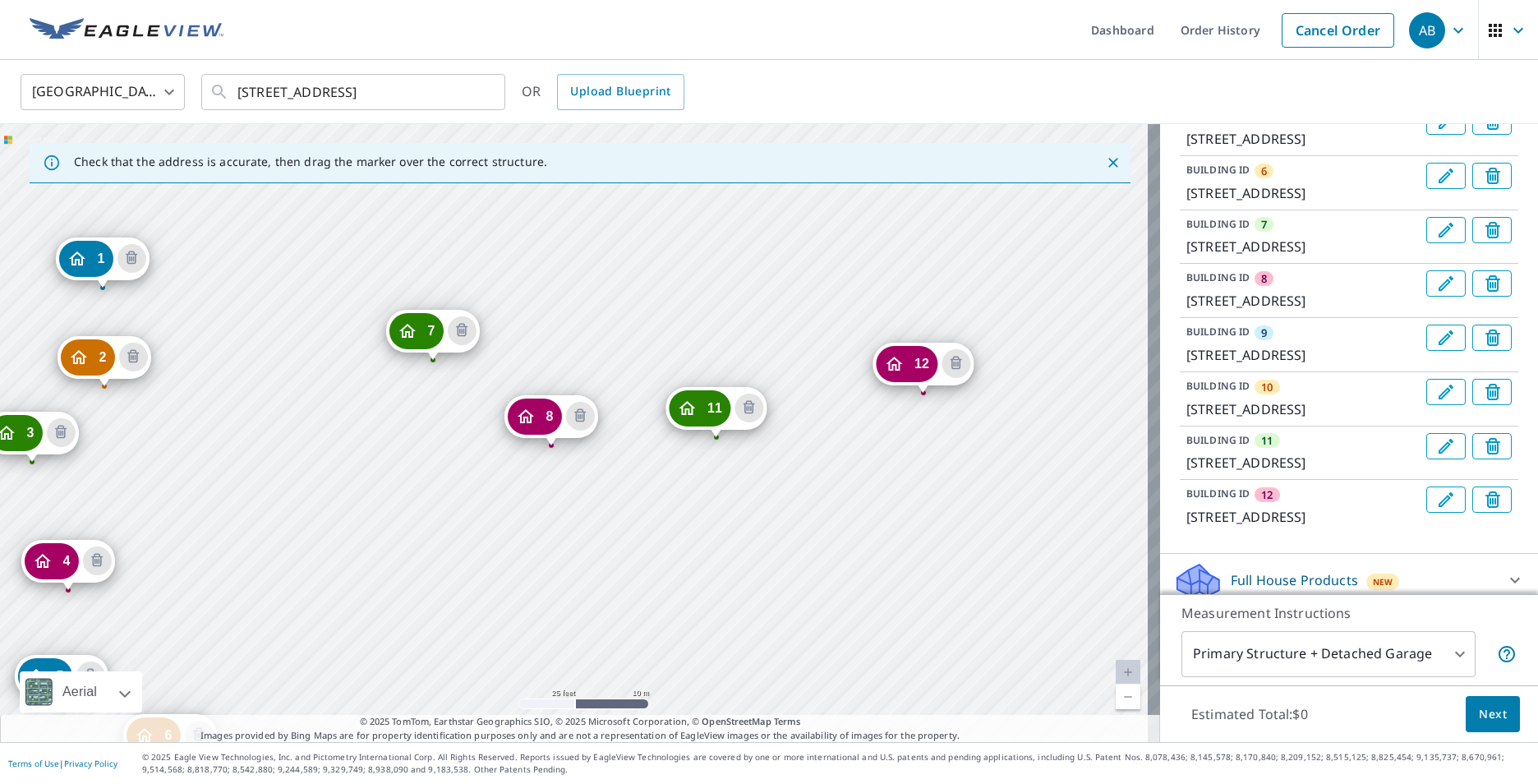
drag, startPoint x: 517, startPoint y: 535, endPoint x: 401, endPoint y: 530, distance: 116.1
click at [401, 533] on div "2 2732 Lochbuie [GEOGRAPHIC_DATA] 3 2724 Lochbuie [GEOGRAPHIC_DATA] 4 2716 [GEO…" at bounding box center [579, 433] width 1160 height 618
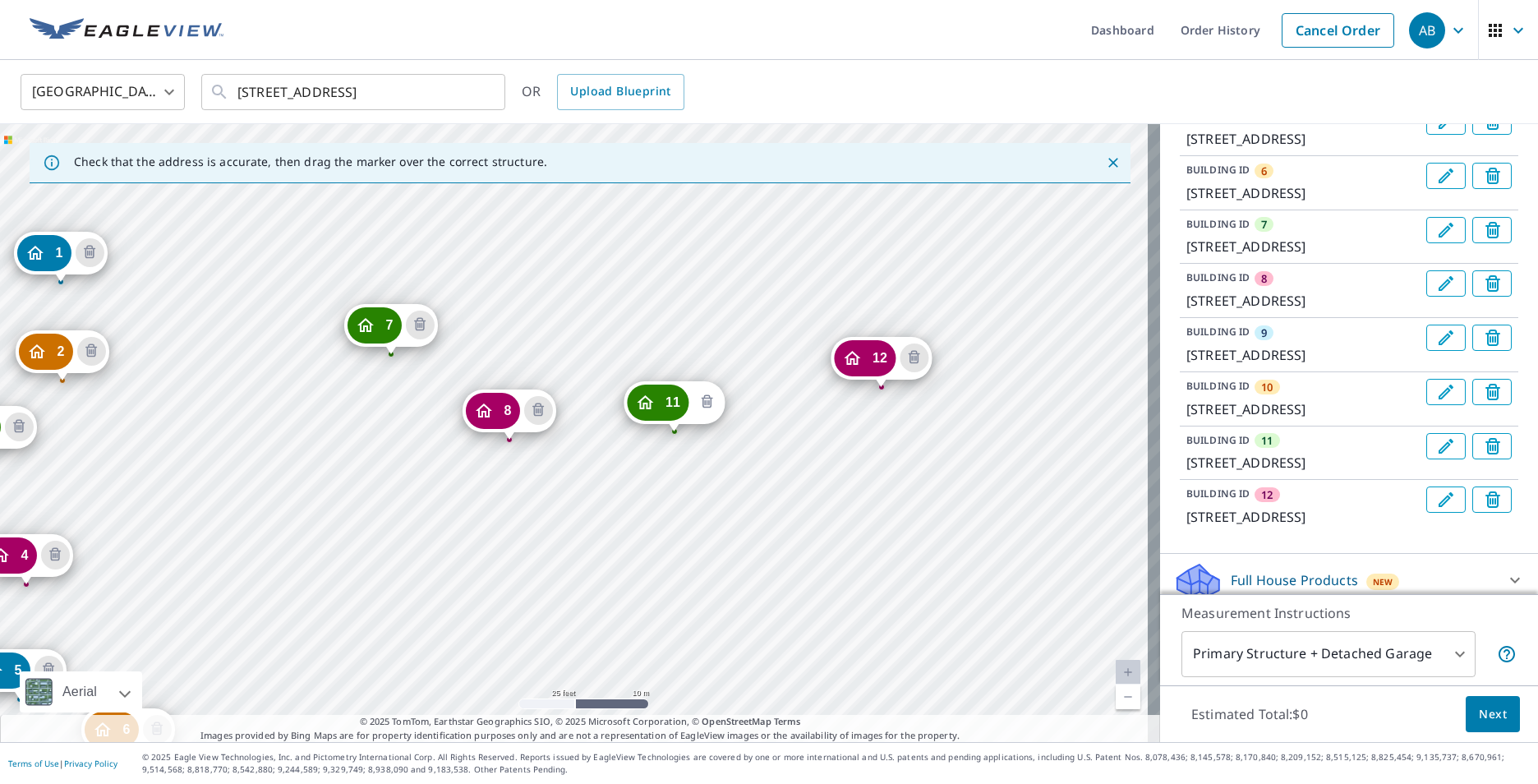
click at [703, 404] on icon "Delete building 11" at bounding box center [707, 401] width 12 height 14
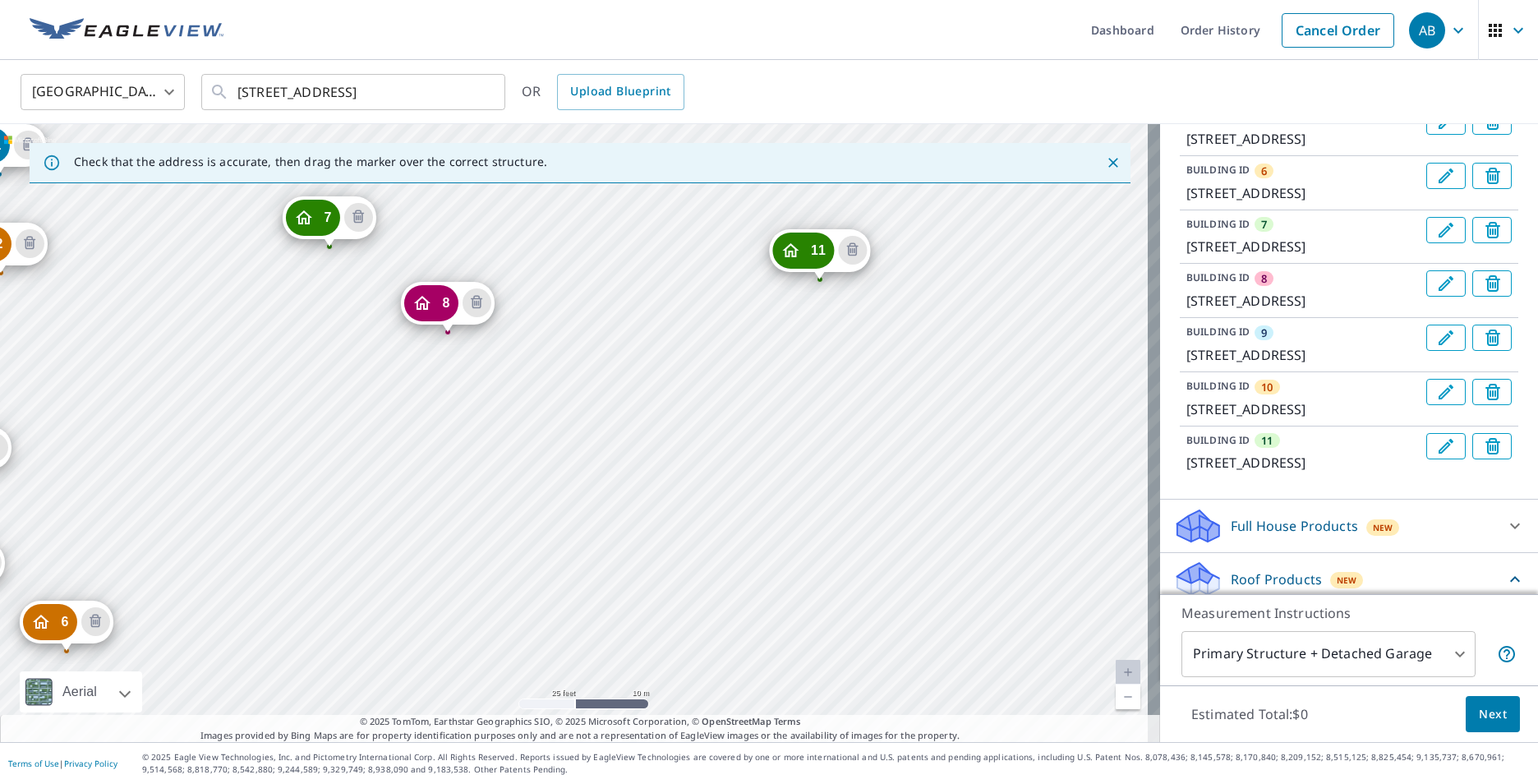
drag, startPoint x: 859, startPoint y: 637, endPoint x: 280, endPoint y: 382, distance: 632.7
click at [281, 382] on div "2 2732 Lochbuie [GEOGRAPHIC_DATA] 3 2724 Lochbuie [GEOGRAPHIC_DATA] 4 2716 [GEO…" at bounding box center [579, 433] width 1160 height 618
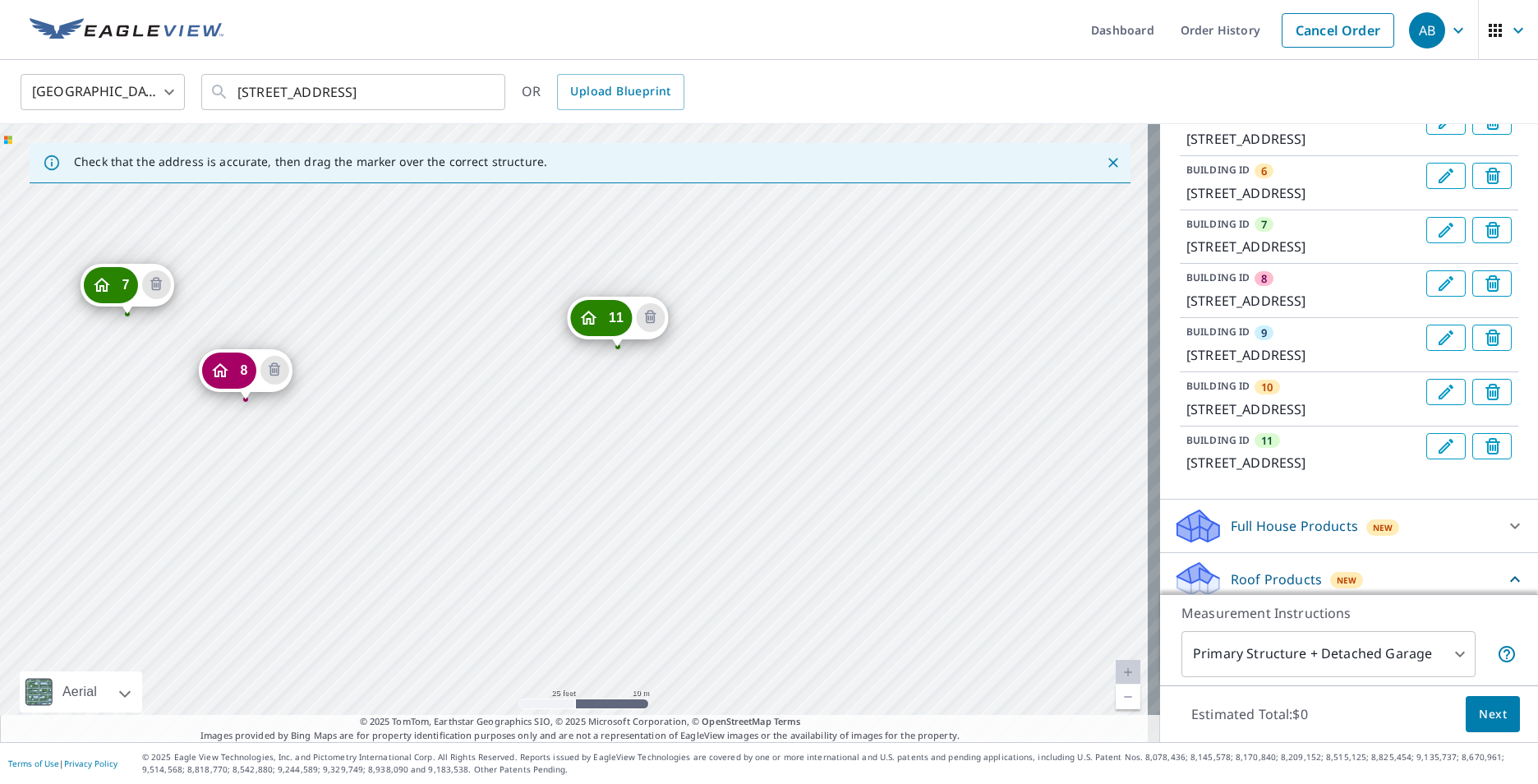
drag, startPoint x: 782, startPoint y: 424, endPoint x: 553, endPoint y: 491, distance: 238.6
click at [553, 491] on div "2 2732 Lochbuie [GEOGRAPHIC_DATA] 3 2724 Lochbuie [GEOGRAPHIC_DATA] 4 2716 [GEO…" at bounding box center [579, 433] width 1160 height 618
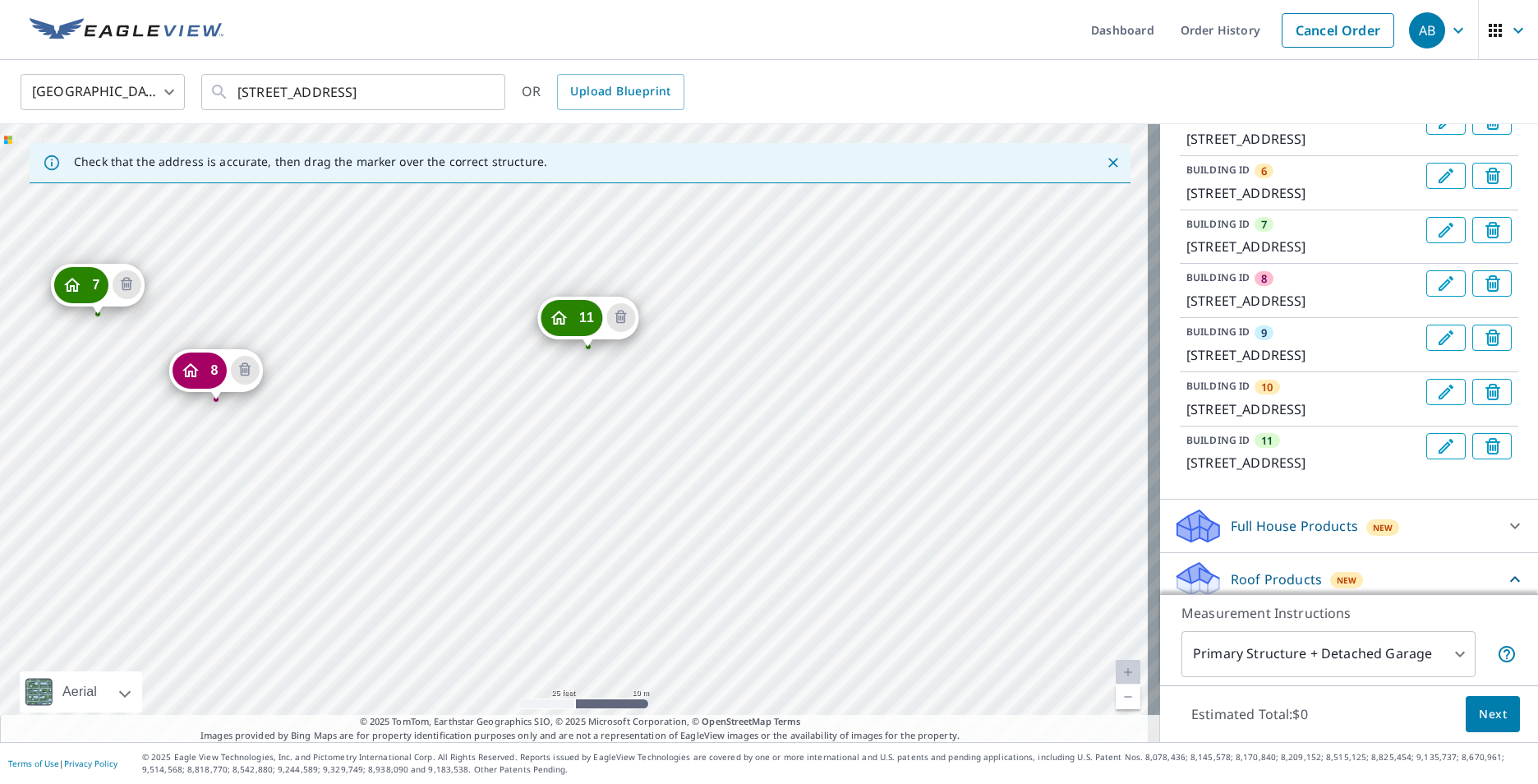
click at [682, 328] on div "2 2732 Lochbuie [GEOGRAPHIC_DATA] 3 2724 Lochbuie [GEOGRAPHIC_DATA] 4 2716 [GEO…" at bounding box center [579, 433] width 1160 height 618
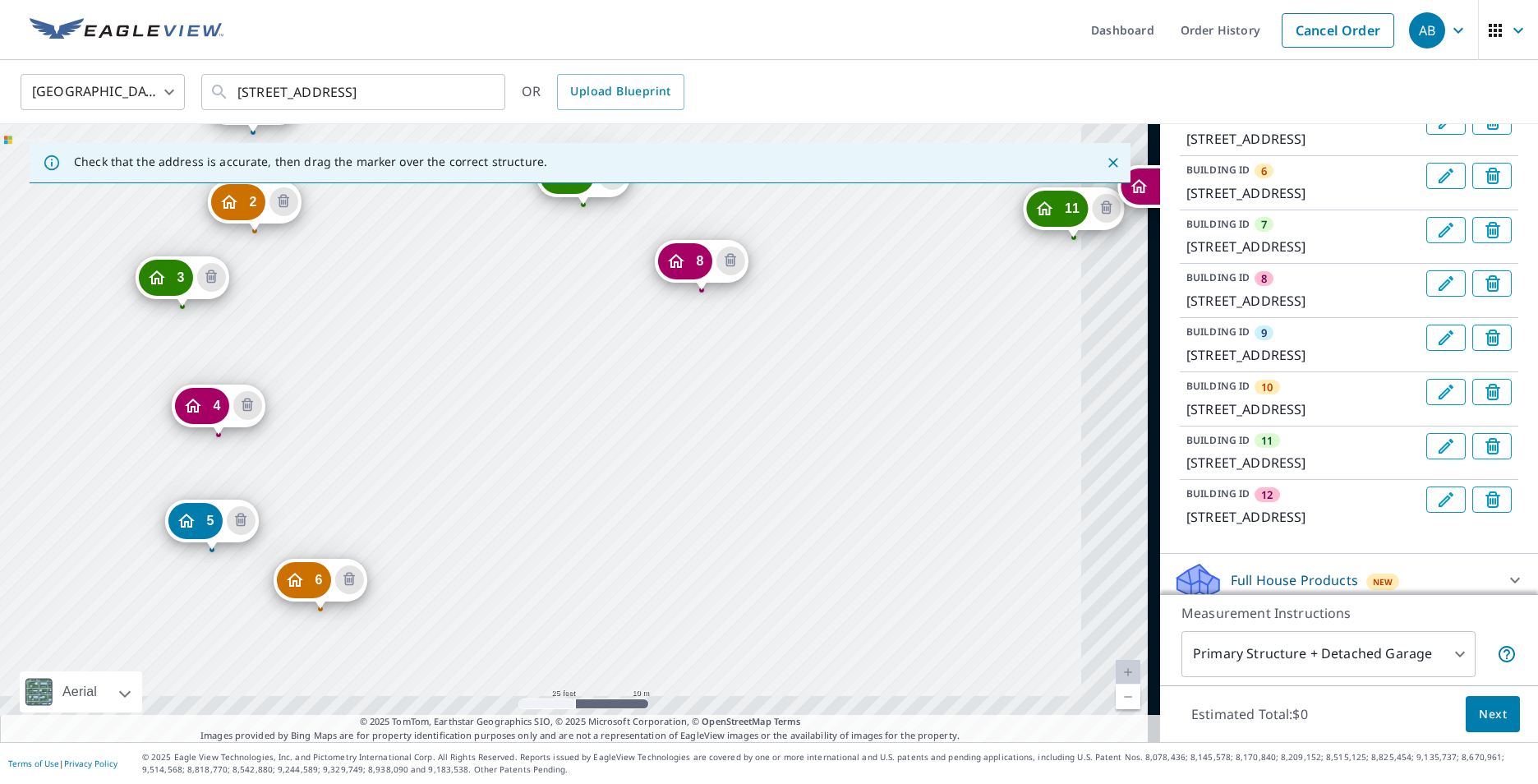
drag, startPoint x: 634, startPoint y: 336, endPoint x: 570, endPoint y: 308, distance: 69.9
click at [570, 308] on div "2 2732 Lochbuie [GEOGRAPHIC_DATA] 3 2724 Lochbuie [GEOGRAPHIC_DATA] 4 2716 [GEO…" at bounding box center [579, 433] width 1160 height 618
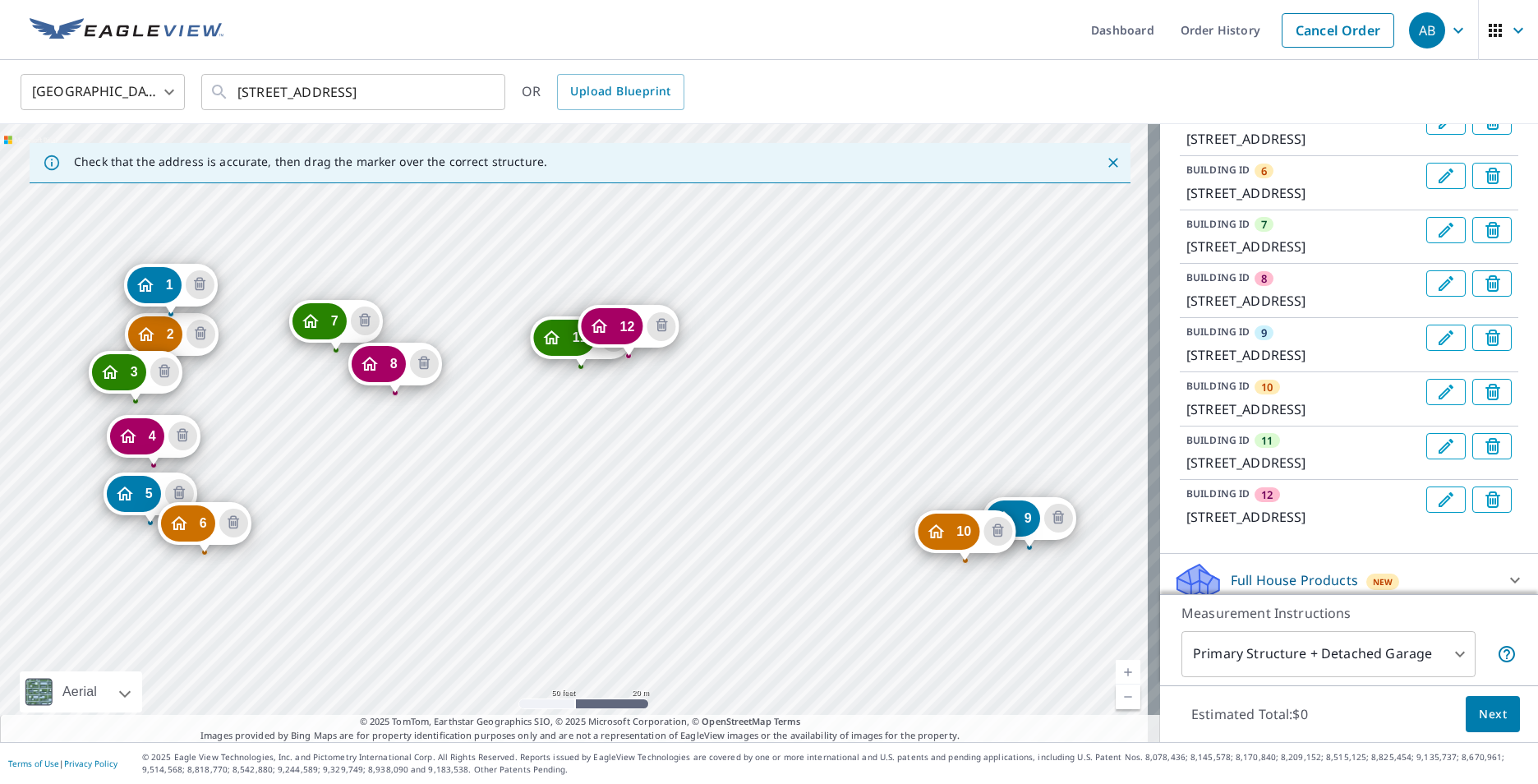
drag, startPoint x: 933, startPoint y: 378, endPoint x: 575, endPoint y: 442, distance: 363.7
click at [575, 442] on div "2 2732 Lochbuie [GEOGRAPHIC_DATA] 3 2724 Lochbuie [GEOGRAPHIC_DATA] 4 2716 [GEO…" at bounding box center [579, 433] width 1160 height 618
click at [819, 386] on div "2 2732 Lochbuie [GEOGRAPHIC_DATA] 3 2724 Lochbuie [GEOGRAPHIC_DATA] 4 2716 [GEO…" at bounding box center [579, 433] width 1160 height 618
click at [811, 387] on div "2 2732 Lochbuie [GEOGRAPHIC_DATA] 3 2724 Lochbuie [GEOGRAPHIC_DATA] 4 2716 [GEO…" at bounding box center [579, 433] width 1160 height 618
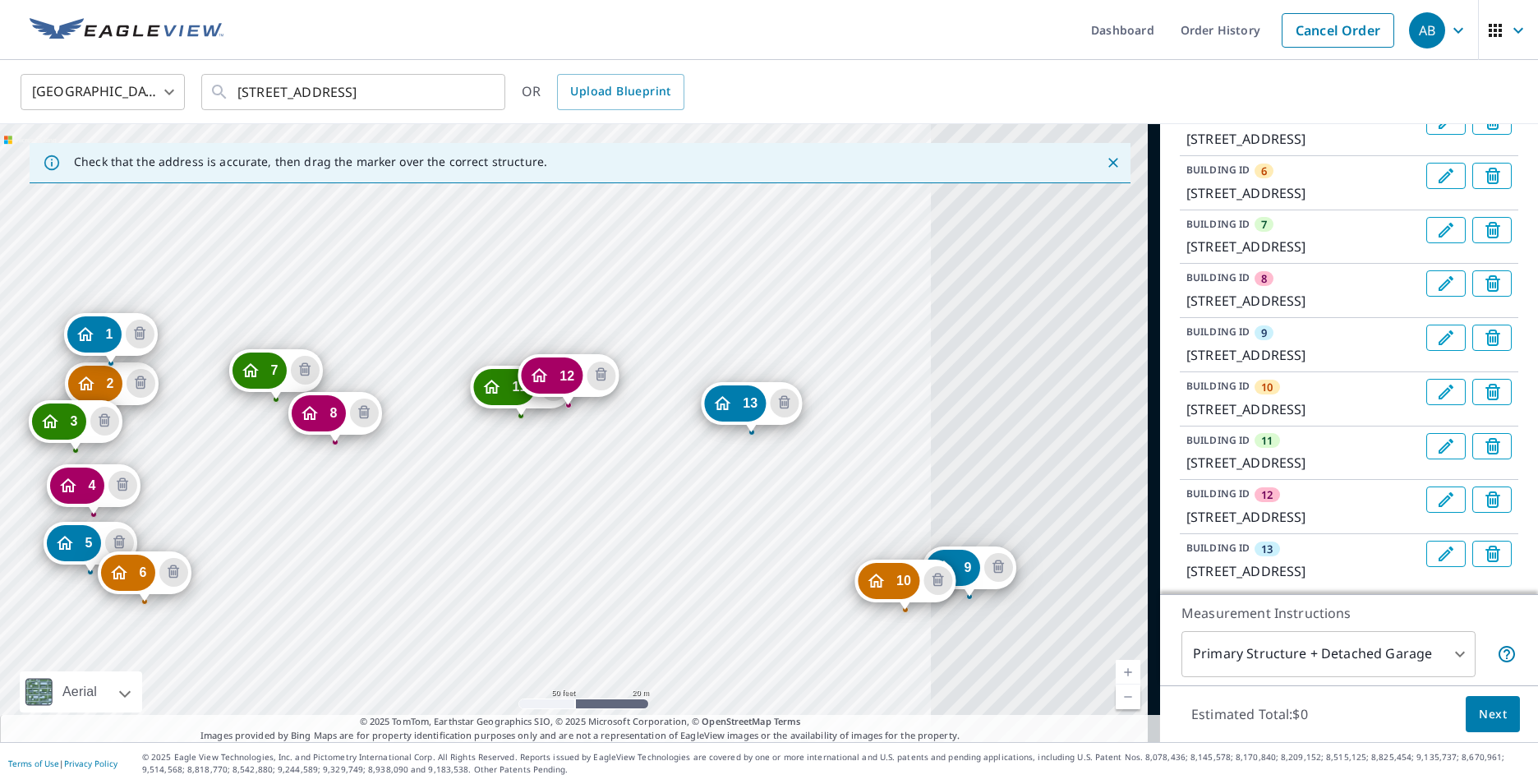
drag, startPoint x: 728, startPoint y: 533, endPoint x: 553, endPoint y: 468, distance: 186.7
click at [553, 468] on div "2 2732 Lochbuie [GEOGRAPHIC_DATA] 3 2724 Lochbuie [GEOGRAPHIC_DATA] 4 2716 [GEO…" at bounding box center [579, 433] width 1160 height 618
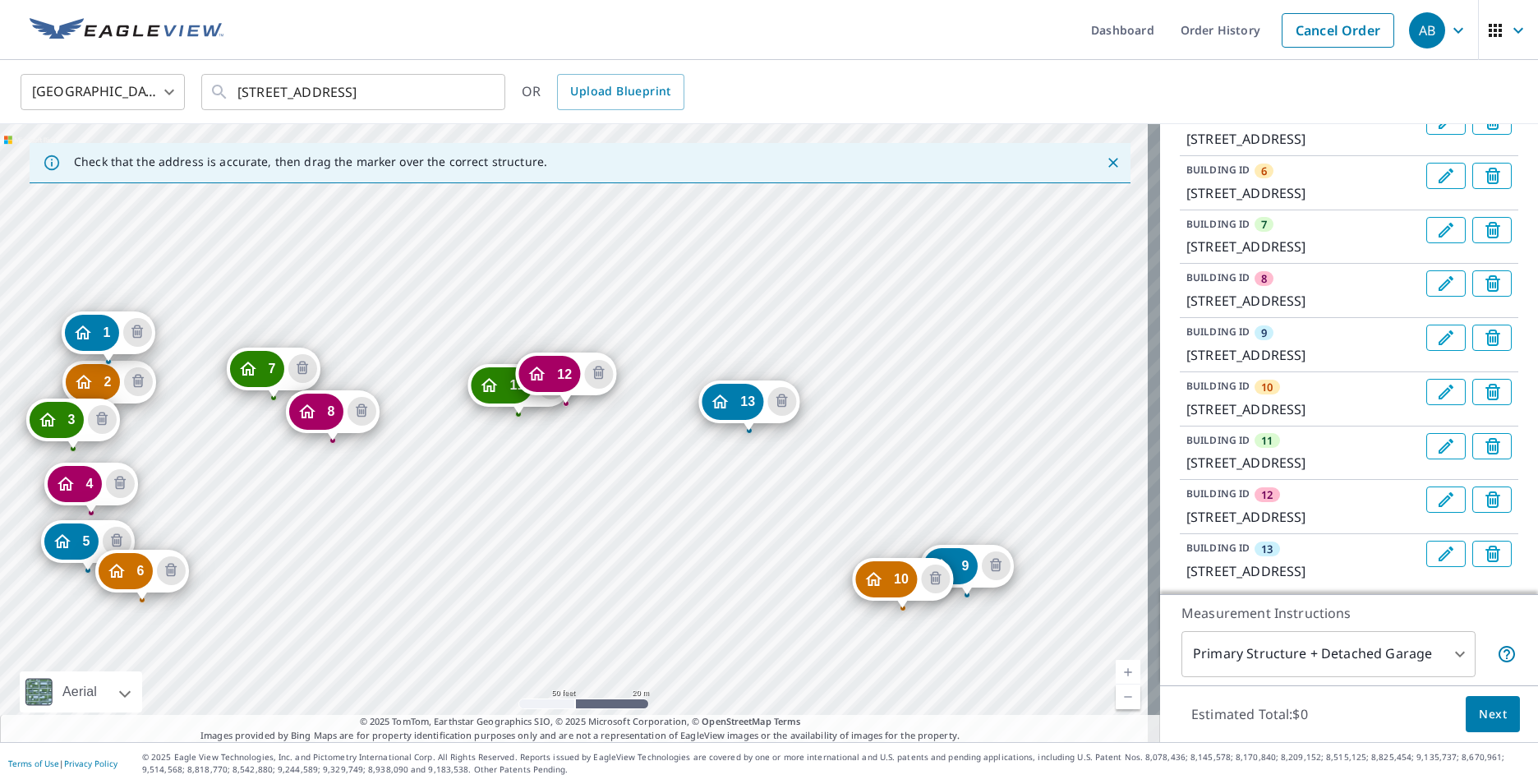
click at [794, 433] on div "2 2732 Lochbuie [GEOGRAPHIC_DATA] 3 2724 Lochbuie [GEOGRAPHIC_DATA] 4 2716 [GEO…" at bounding box center [579, 433] width 1160 height 618
click at [804, 431] on div "2 2732 Lochbuie [GEOGRAPHIC_DATA] 3 2724 Lochbuie [GEOGRAPHIC_DATA] 4 2716 [GEO…" at bounding box center [579, 433] width 1160 height 618
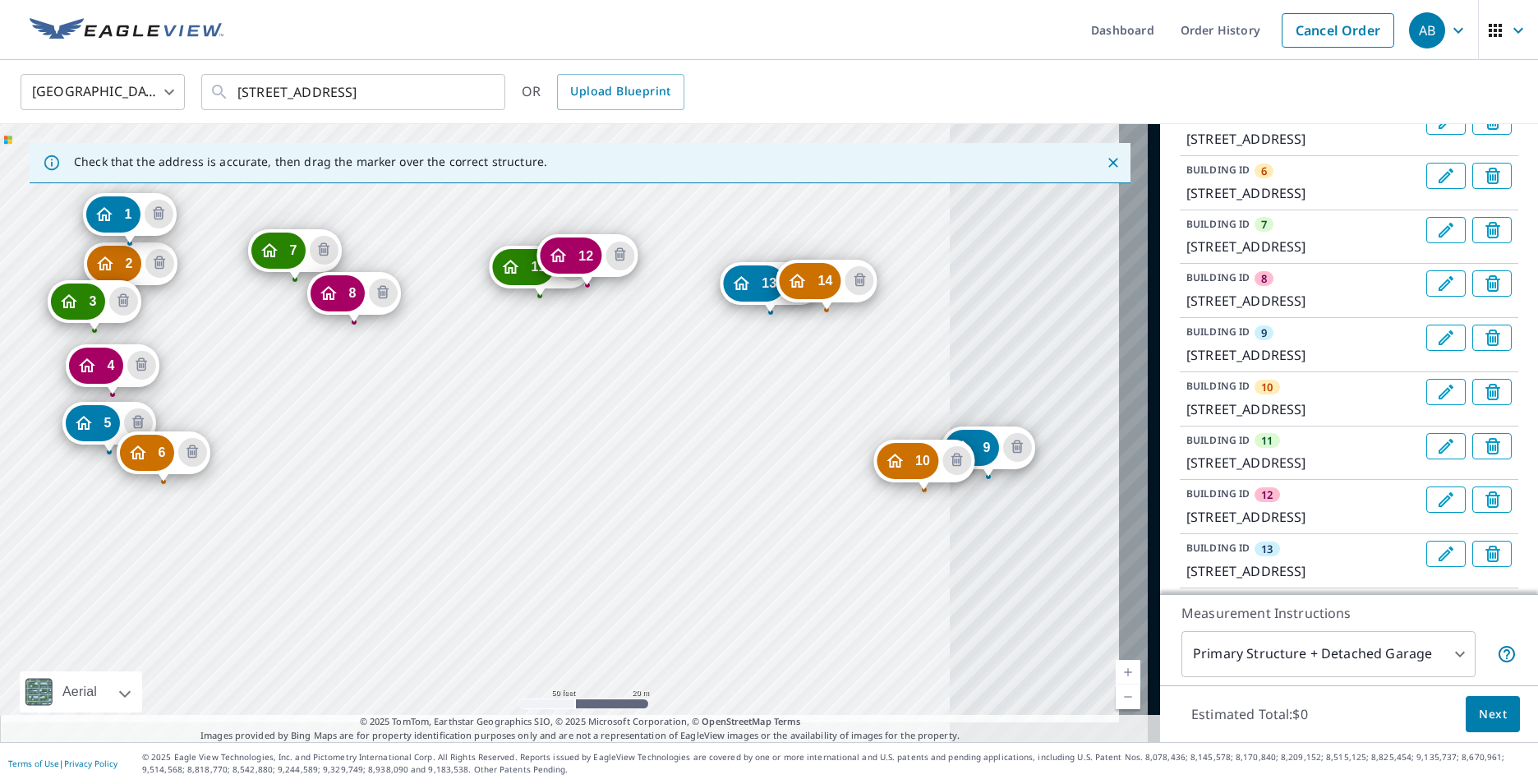
click at [556, 372] on div "2 2732 Lochbuie [GEOGRAPHIC_DATA] 3 2724 Lochbuie [GEOGRAPHIC_DATA] 4 2716 [GEO…" at bounding box center [579, 433] width 1160 height 618
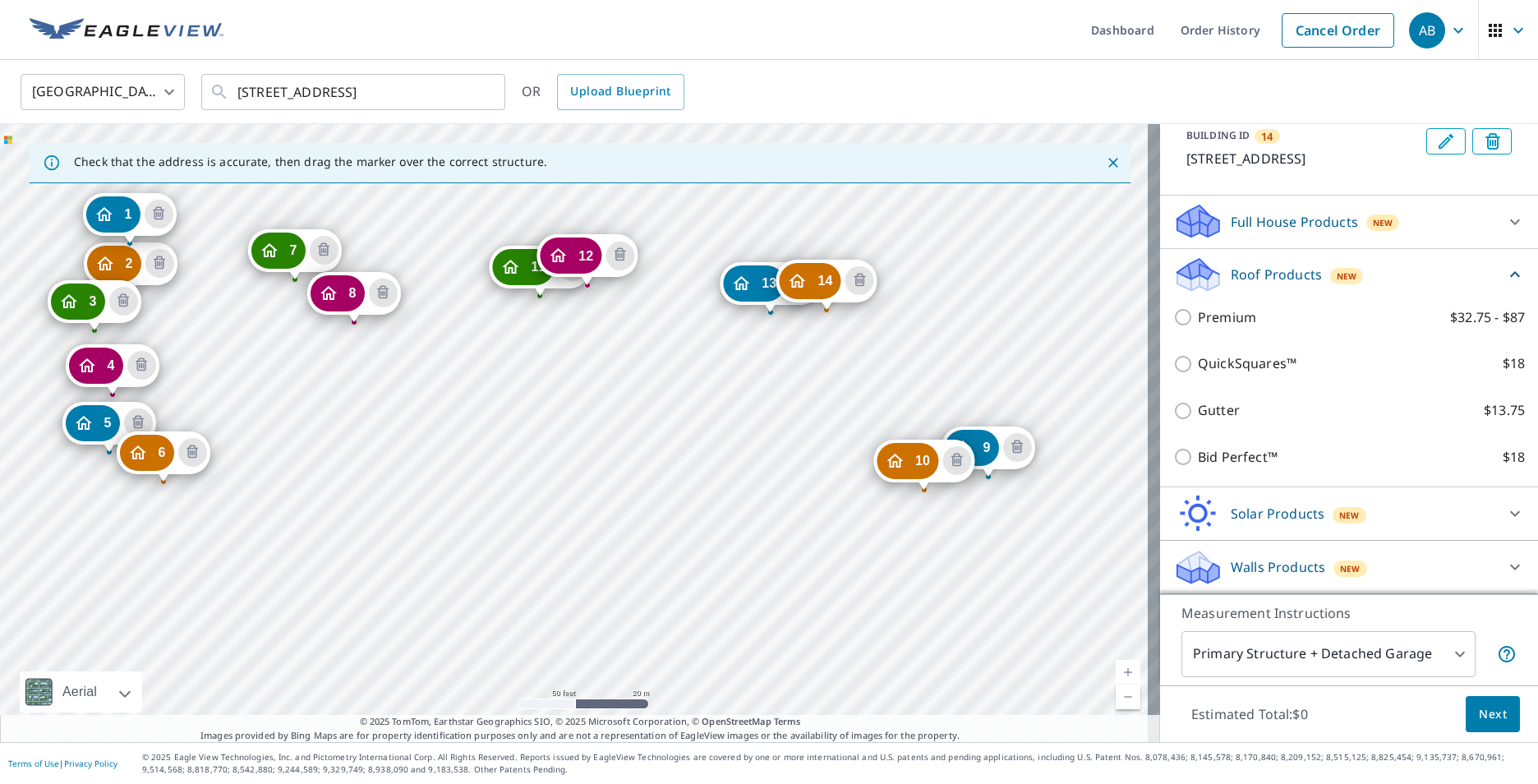
scroll to position [1150, 0]
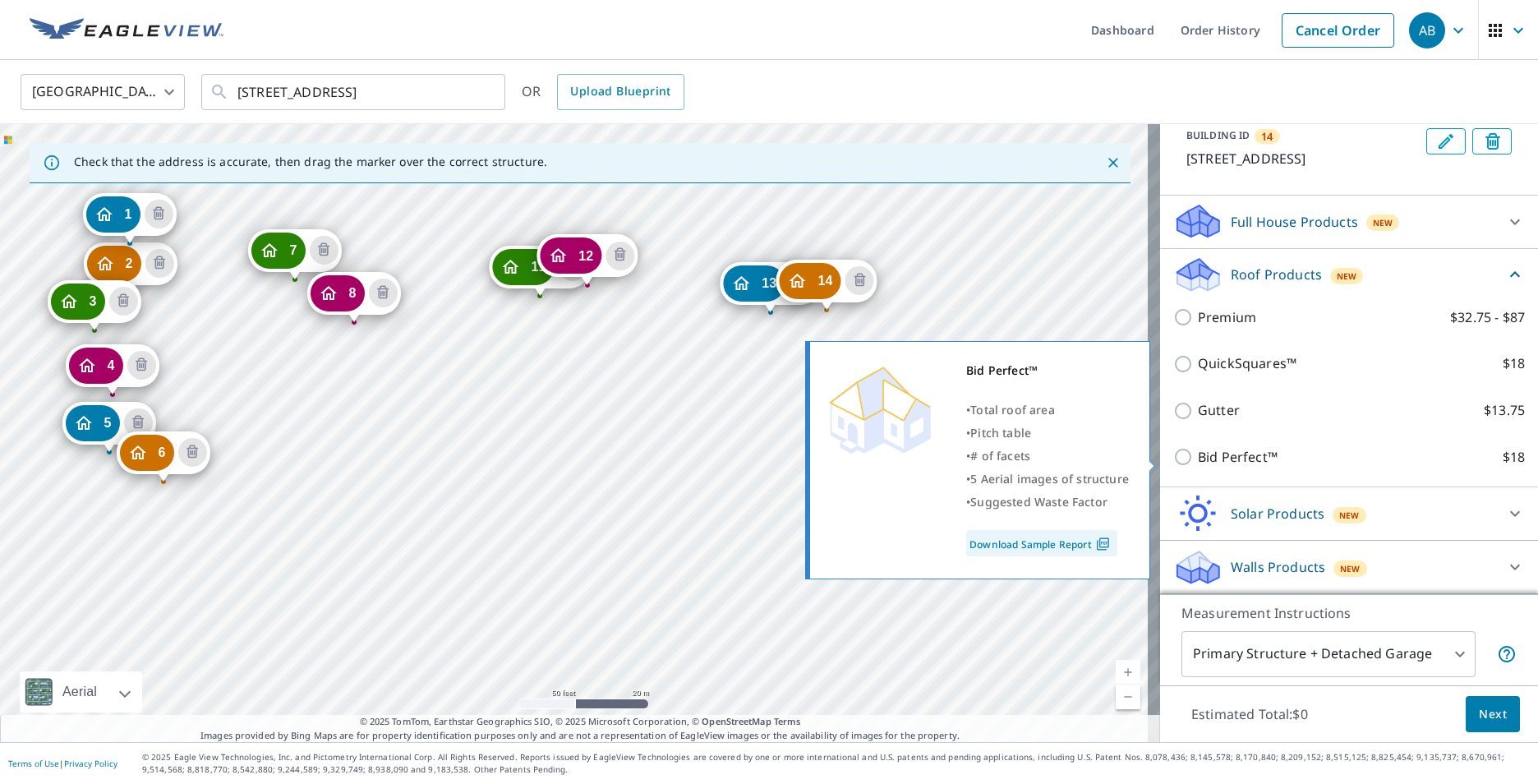
click at [1173, 463] on input "Bid Perfect™ $18" at bounding box center [1185, 456] width 24 height 19
checkbox input "true"
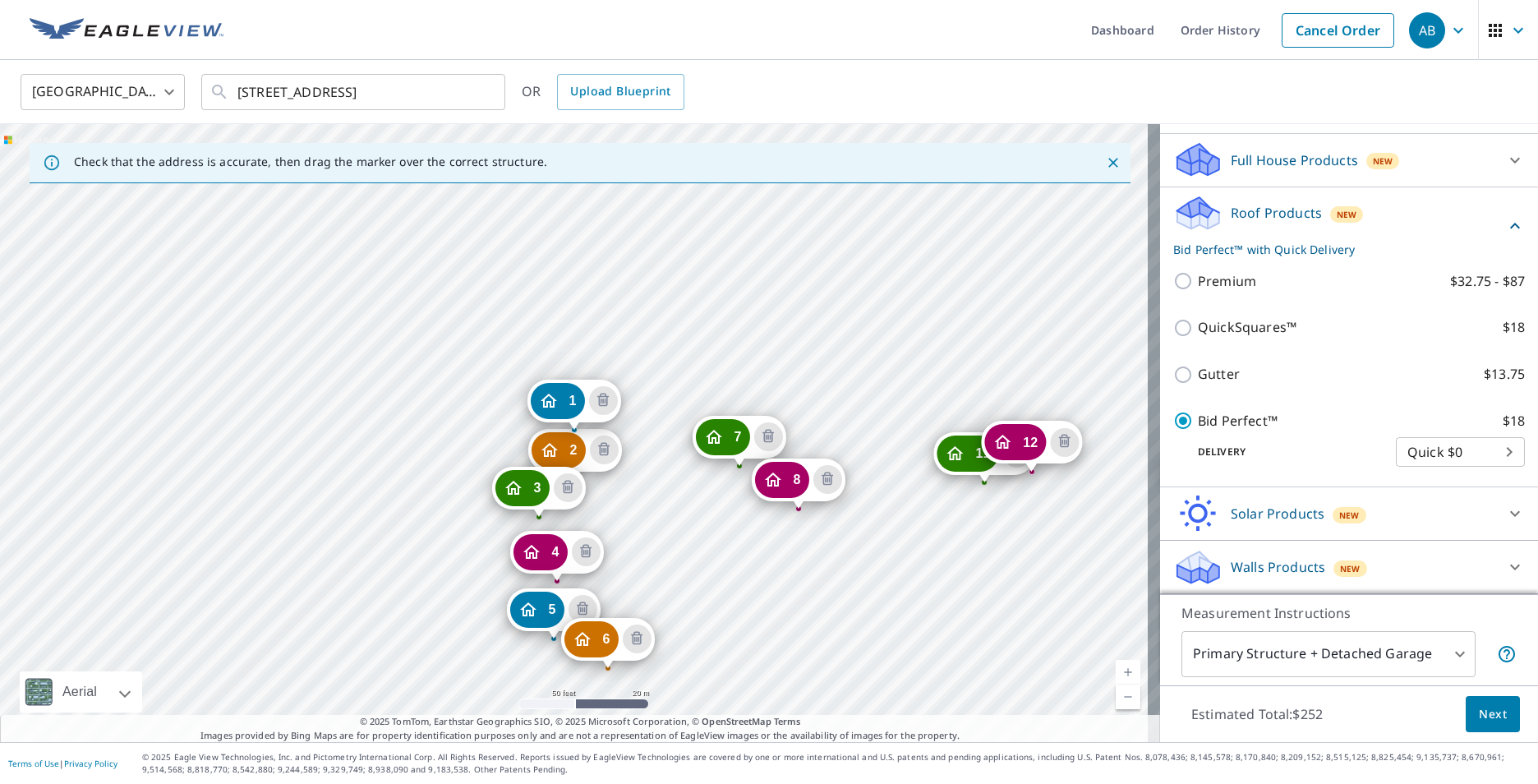
scroll to position [1215, 0]
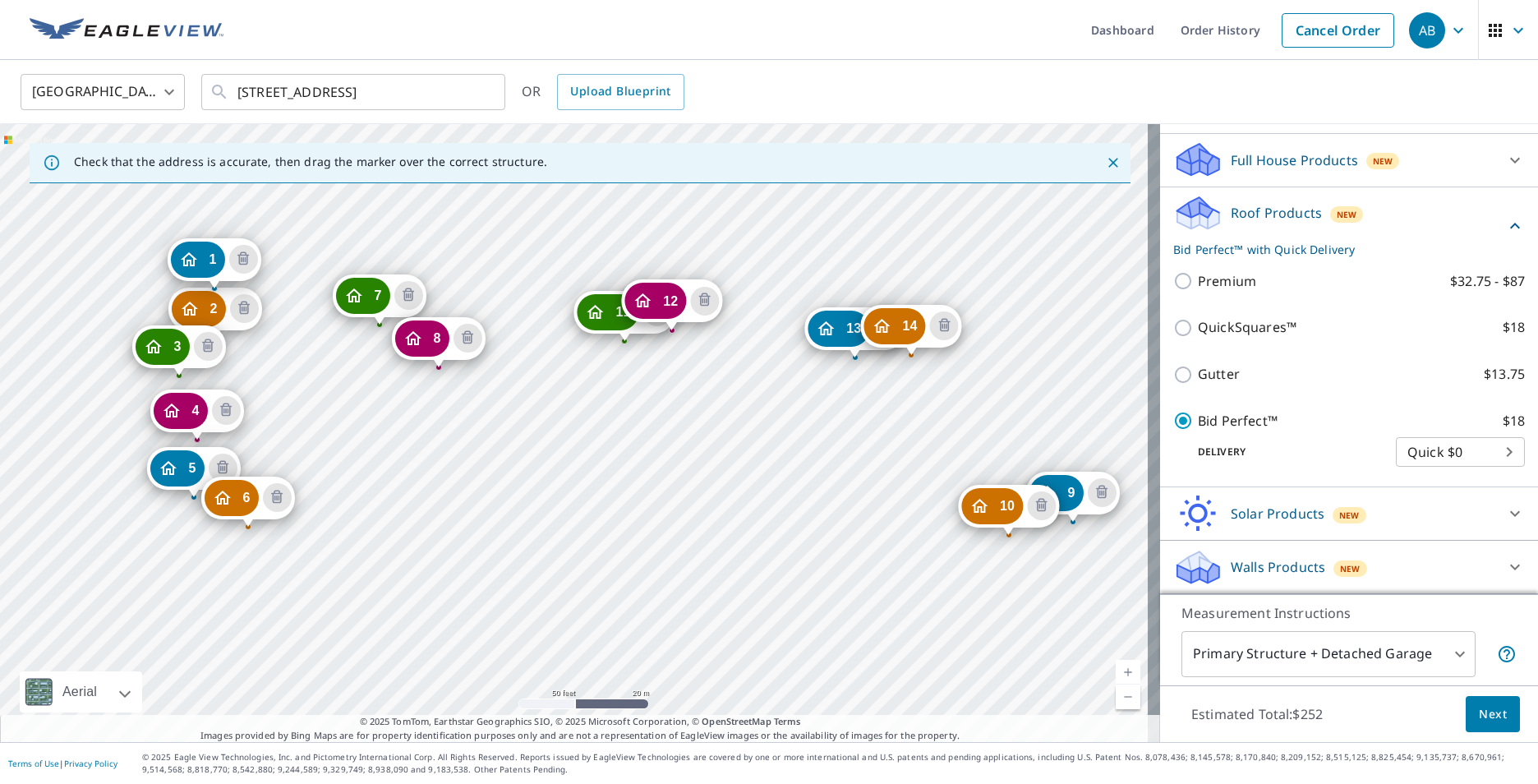
drag, startPoint x: 866, startPoint y: 578, endPoint x: 506, endPoint y: 437, distance: 386.6
click at [506, 437] on div "2 2732 Lochbuie [GEOGRAPHIC_DATA] 3 2724 Lochbuie [GEOGRAPHIC_DATA] 4 2716 [GEO…" at bounding box center [579, 433] width 1160 height 618
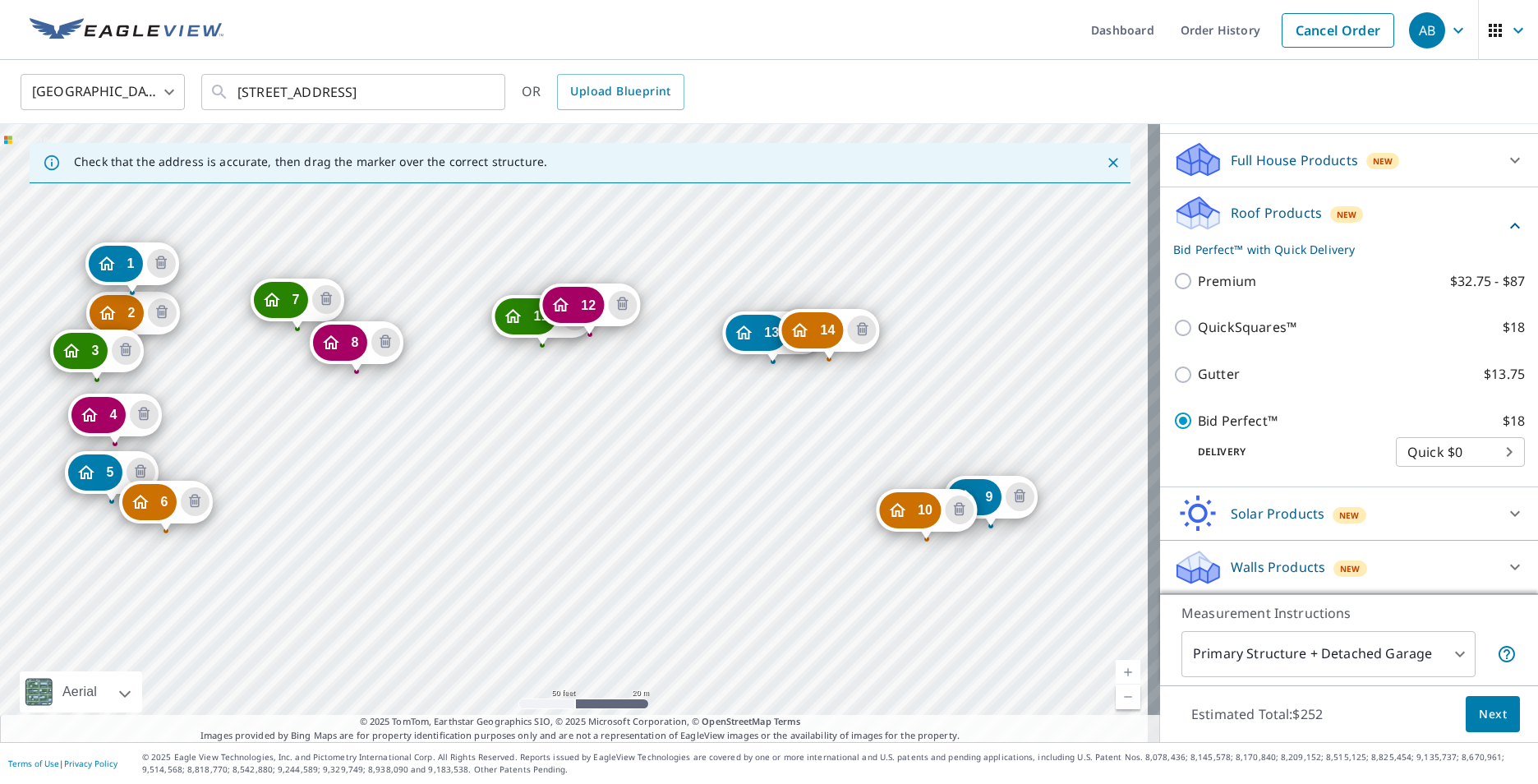
drag, startPoint x: 927, startPoint y: 638, endPoint x: 844, endPoint y: 642, distance: 83.1
click at [844, 642] on div "2 2732 Lochbuie [GEOGRAPHIC_DATA] 3 2724 Lochbuie [GEOGRAPHIC_DATA] 4 2716 [GEO…" at bounding box center [579, 433] width 1160 height 618
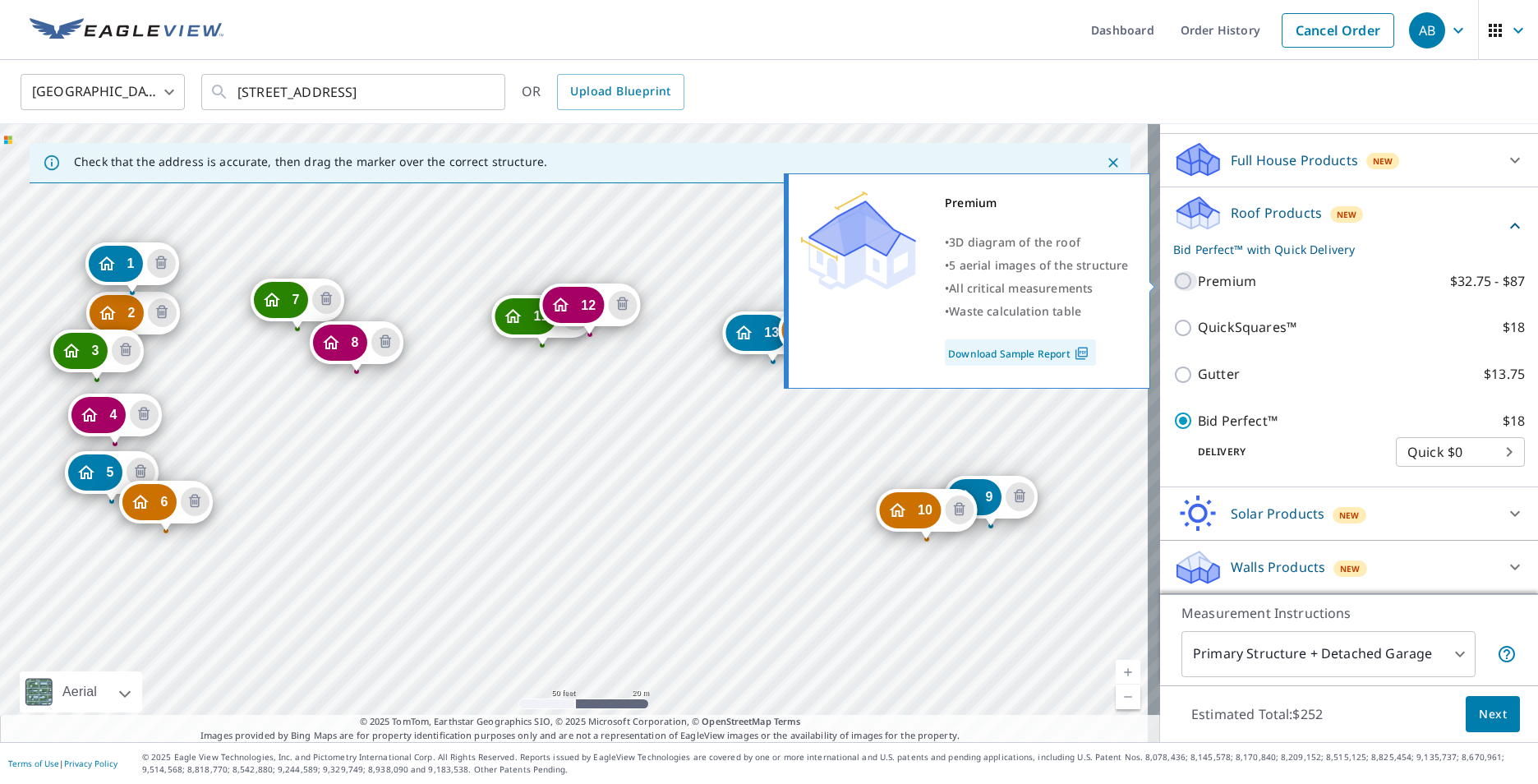
click at [1173, 278] on input "Premium $32.75 - $87" at bounding box center [1185, 280] width 24 height 19
checkbox input "true"
checkbox input "false"
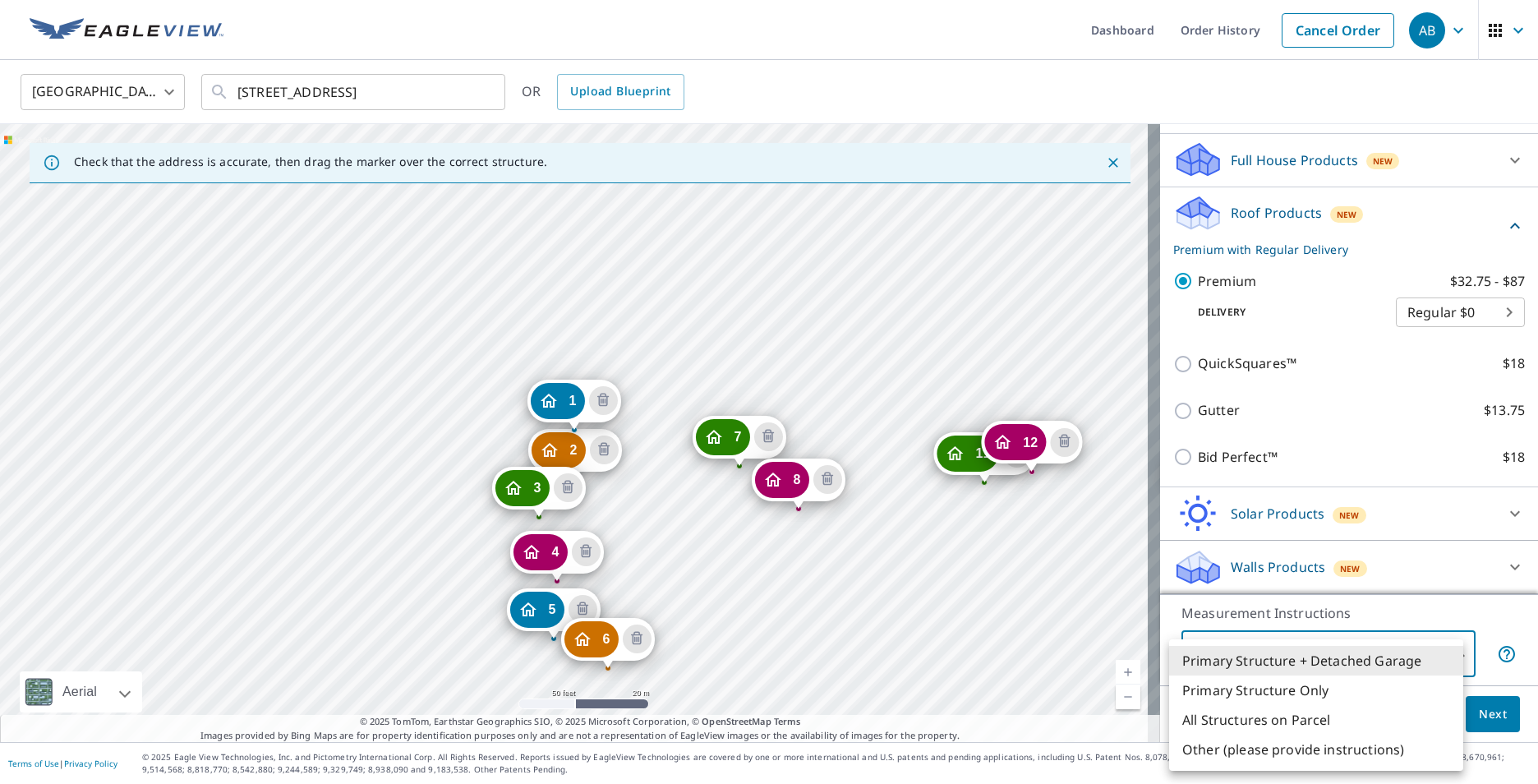
click at [1400, 655] on body "AB AB Dashboard Order History Cancel Order AB [GEOGRAPHIC_DATA] [GEOGRAPHIC_DAT…" at bounding box center [769, 392] width 1538 height 784
click at [1321, 699] on li "Primary Structure Only" at bounding box center [1316, 690] width 294 height 29
type input "2"
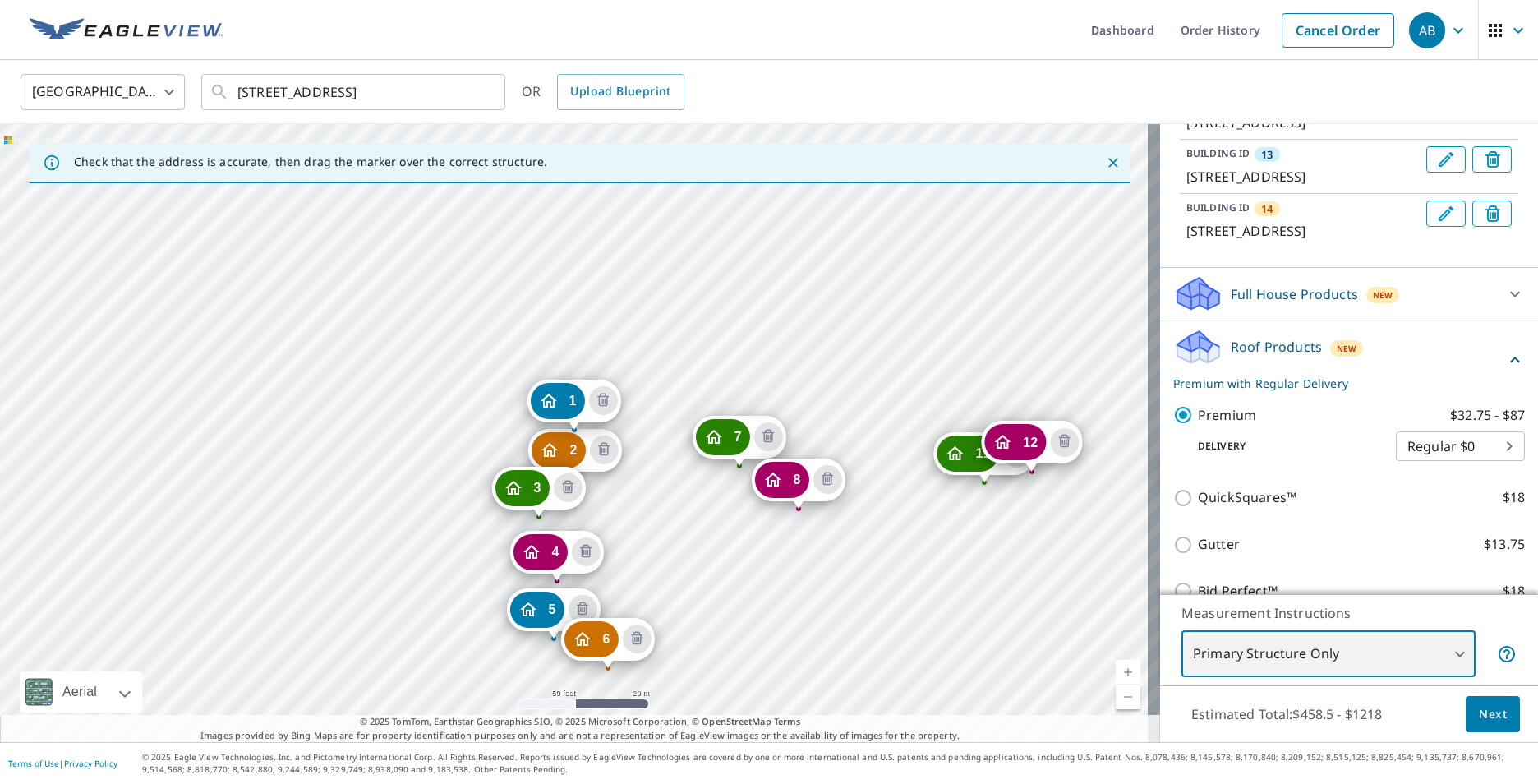
scroll to position [886, 0]
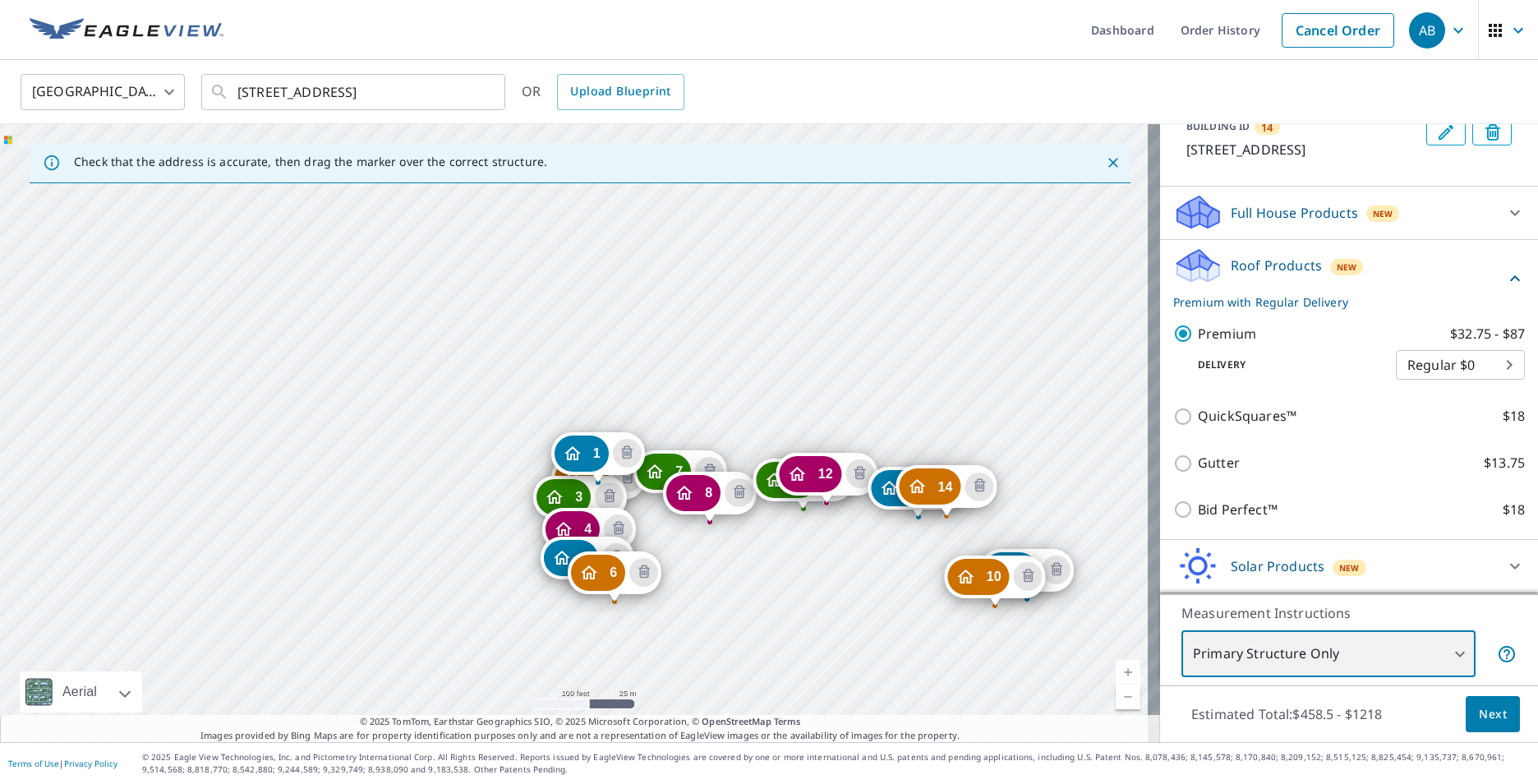
drag, startPoint x: 865, startPoint y: 545, endPoint x: 817, endPoint y: 543, distance: 48.0
click at [817, 543] on div "2 2732 Lochbuie [GEOGRAPHIC_DATA] 3 2724 Lochbuie [GEOGRAPHIC_DATA] 4 2716 [GEO…" at bounding box center [579, 433] width 1160 height 618
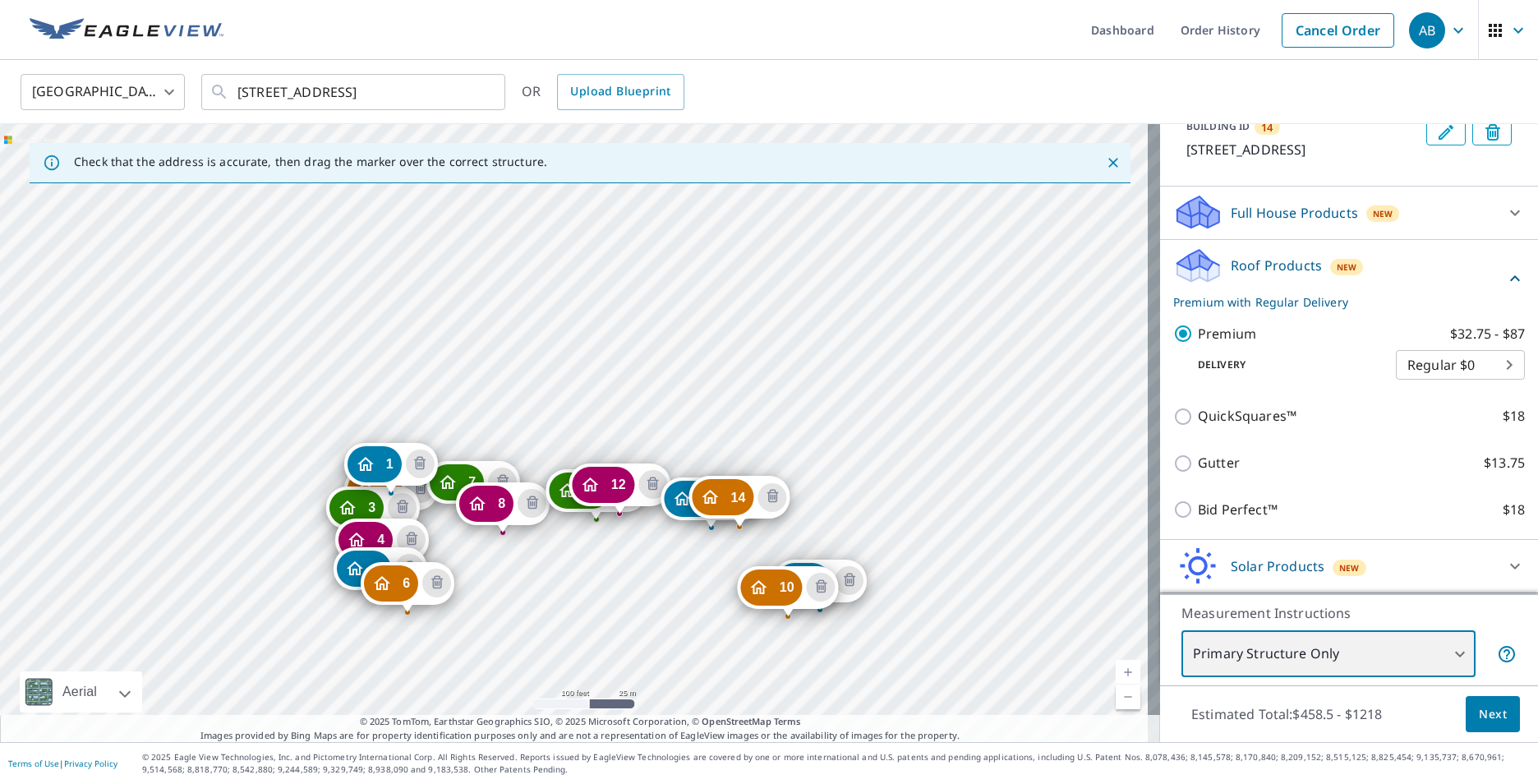
drag, startPoint x: 885, startPoint y: 655, endPoint x: 682, endPoint y: 666, distance: 203.3
click at [682, 666] on div "2 2732 Lochbuie [GEOGRAPHIC_DATA] 3 2724 Lochbuie [GEOGRAPHIC_DATA] 4 2716 [GEO…" at bounding box center [579, 433] width 1160 height 618
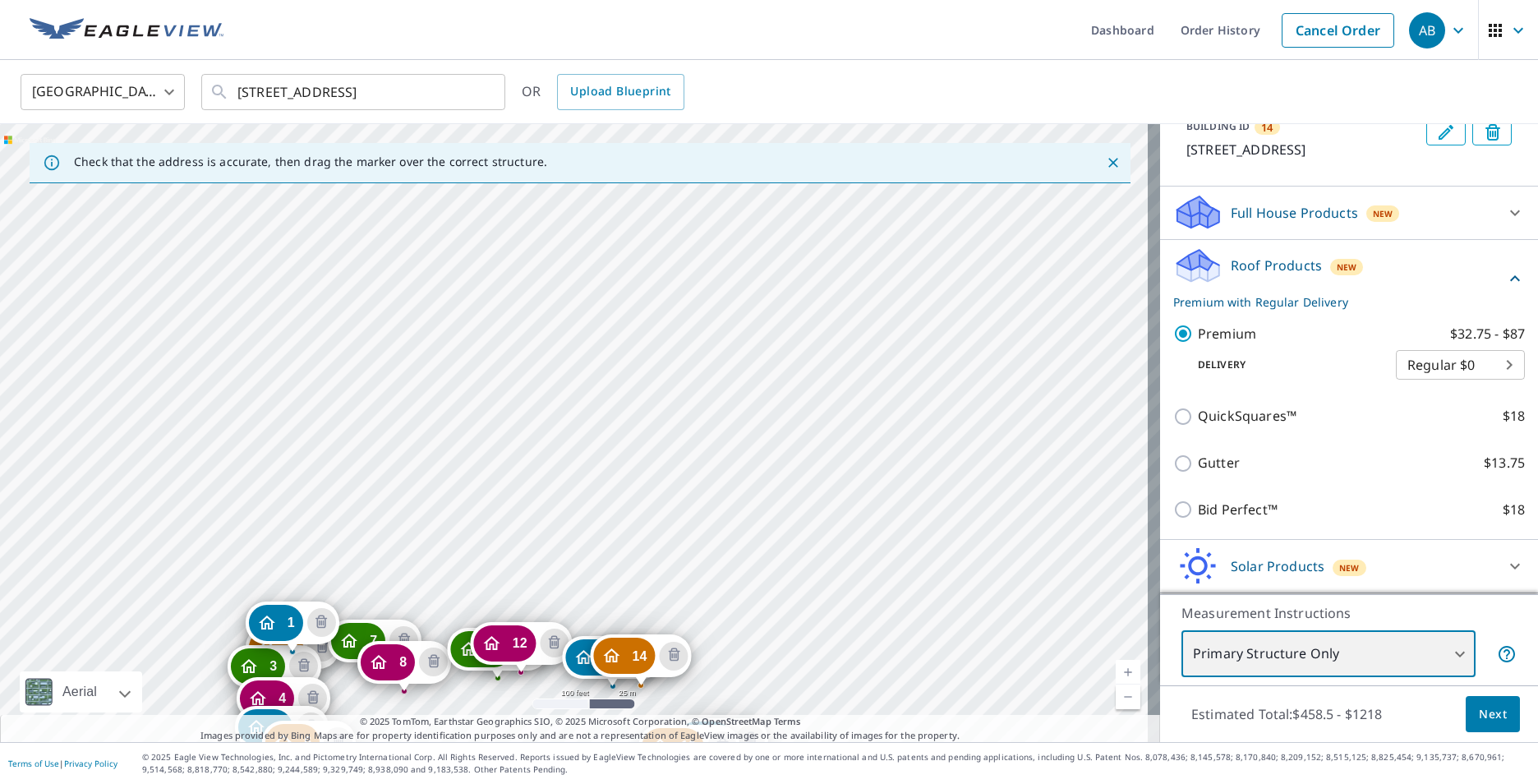
drag, startPoint x: 867, startPoint y: 501, endPoint x: 769, endPoint y: 660, distance: 186.8
click at [769, 660] on div "2 2732 Lochbuie [GEOGRAPHIC_DATA] 3 2724 Lochbuie [GEOGRAPHIC_DATA] 4 2716 [GEO…" at bounding box center [579, 433] width 1160 height 618
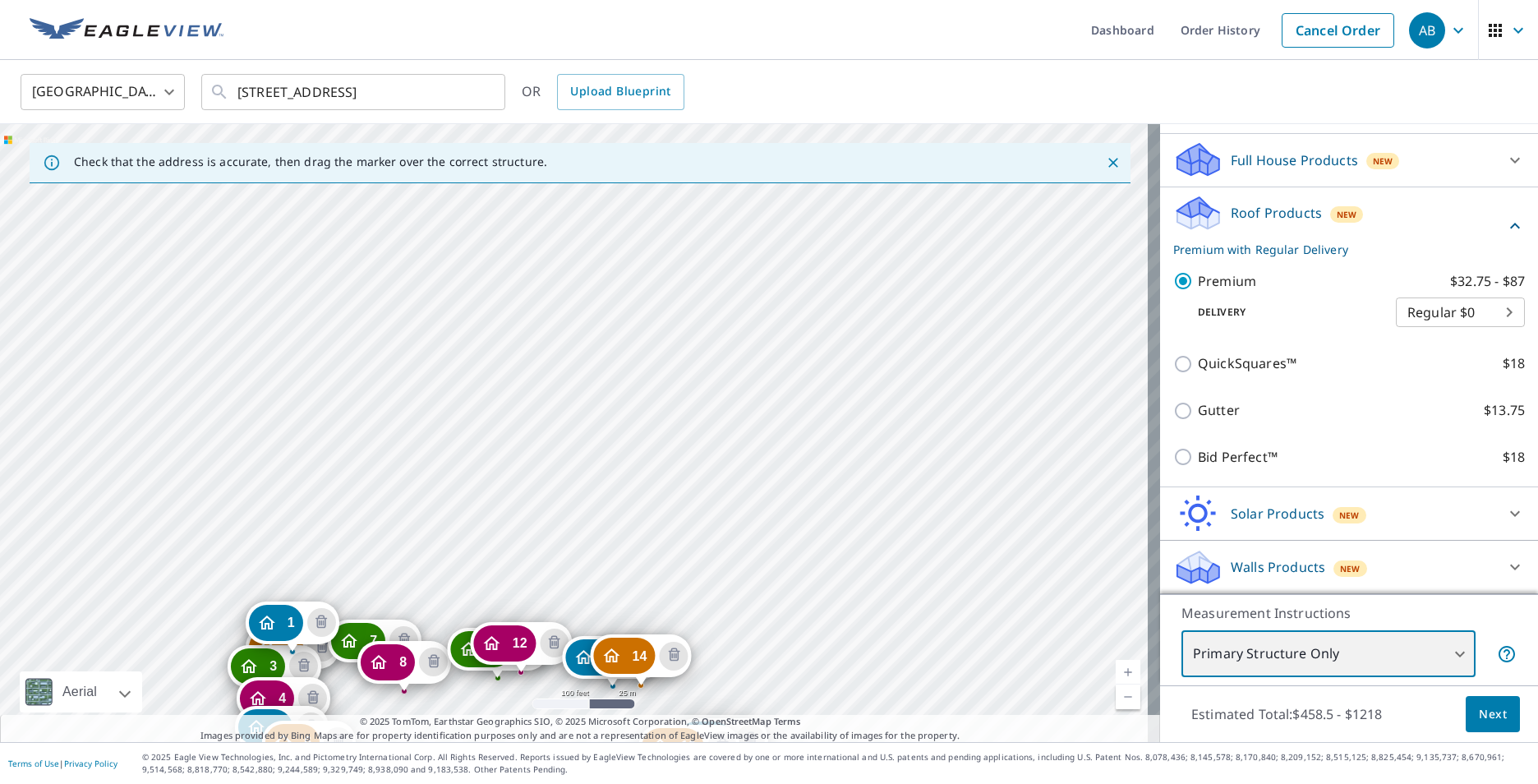
scroll to position [1215, 0]
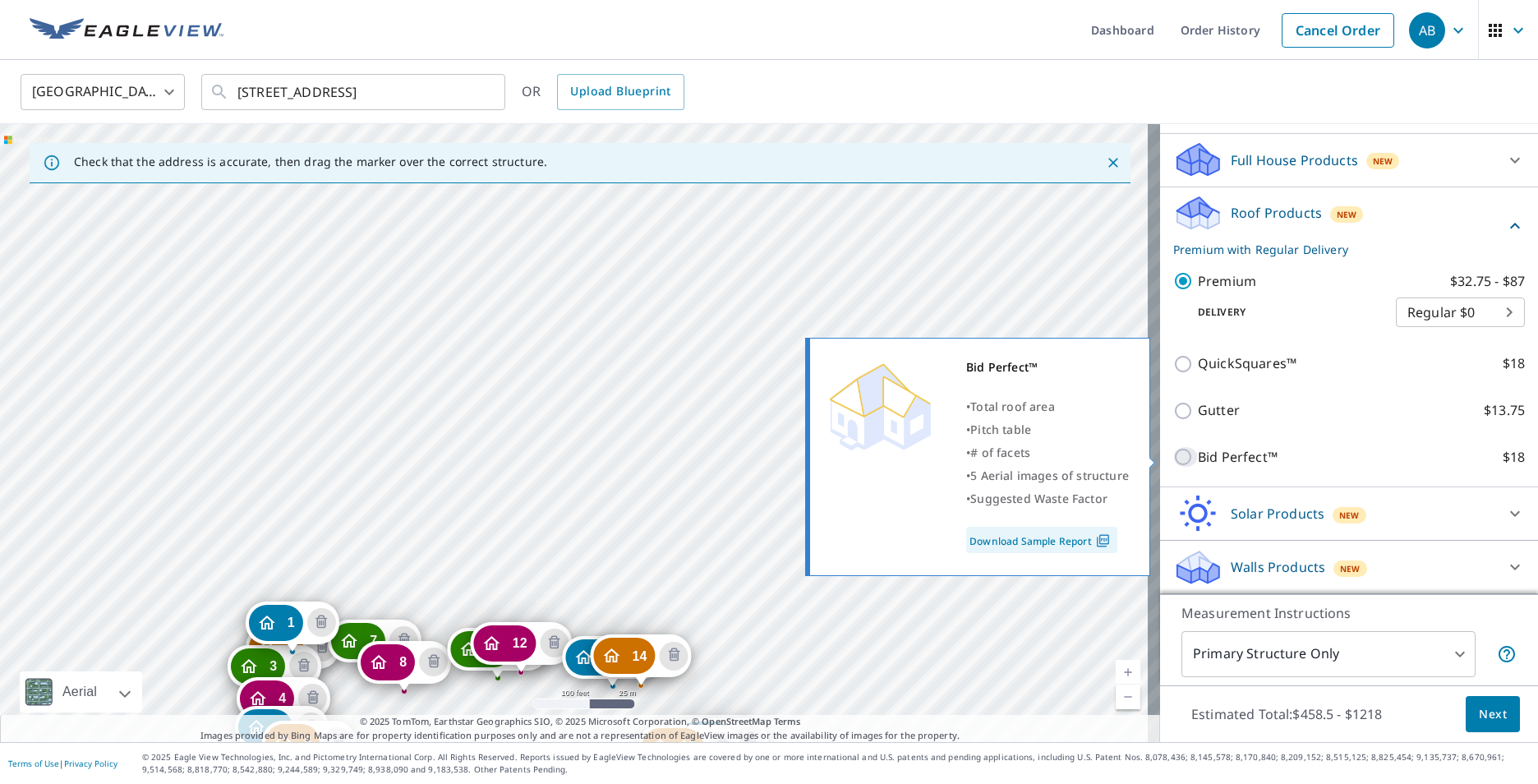
click at [1173, 462] on input "Bid Perfect™ $18" at bounding box center [1185, 456] width 24 height 19
checkbox input "true"
type input "1"
checkbox input "false"
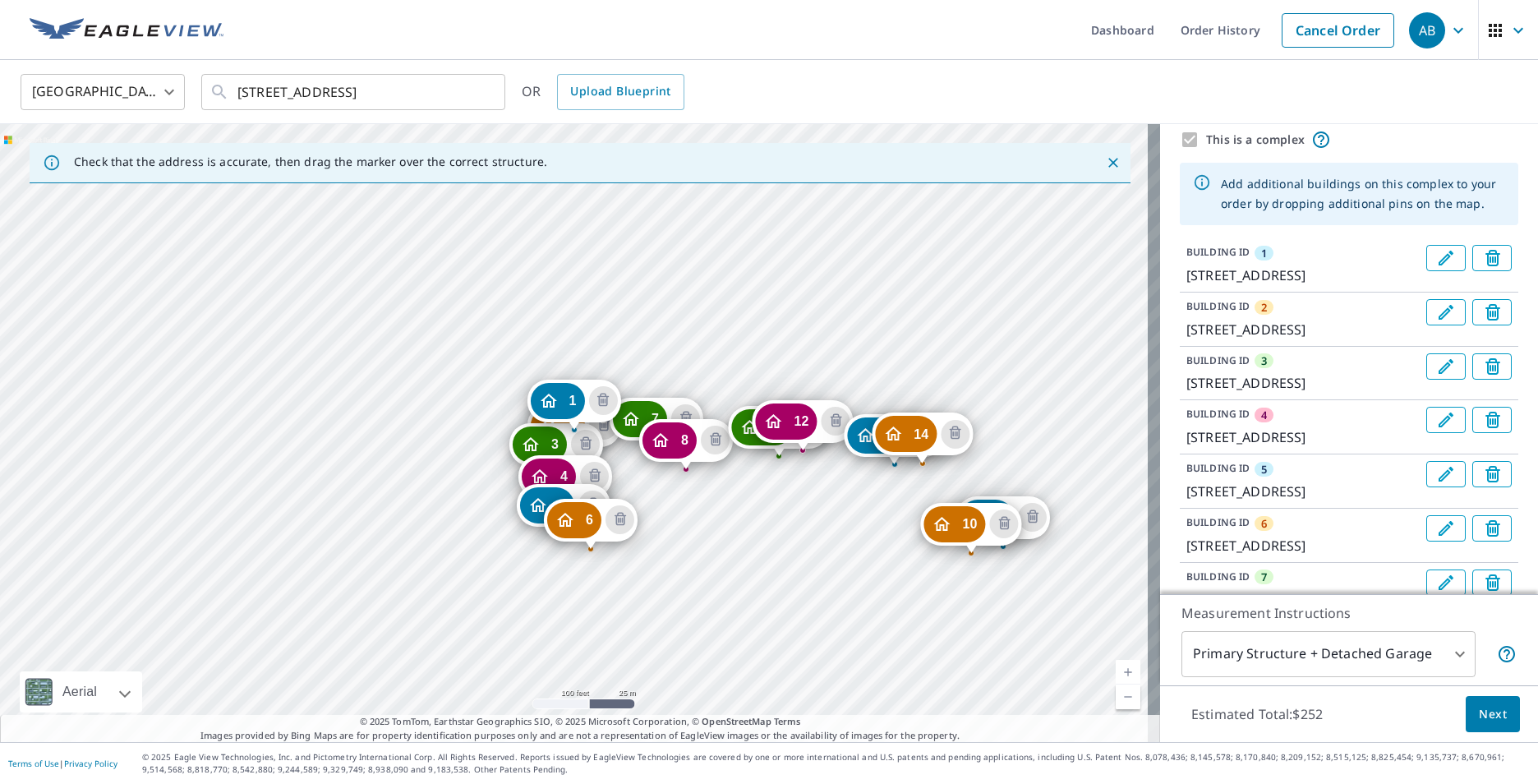
scroll to position [0, 0]
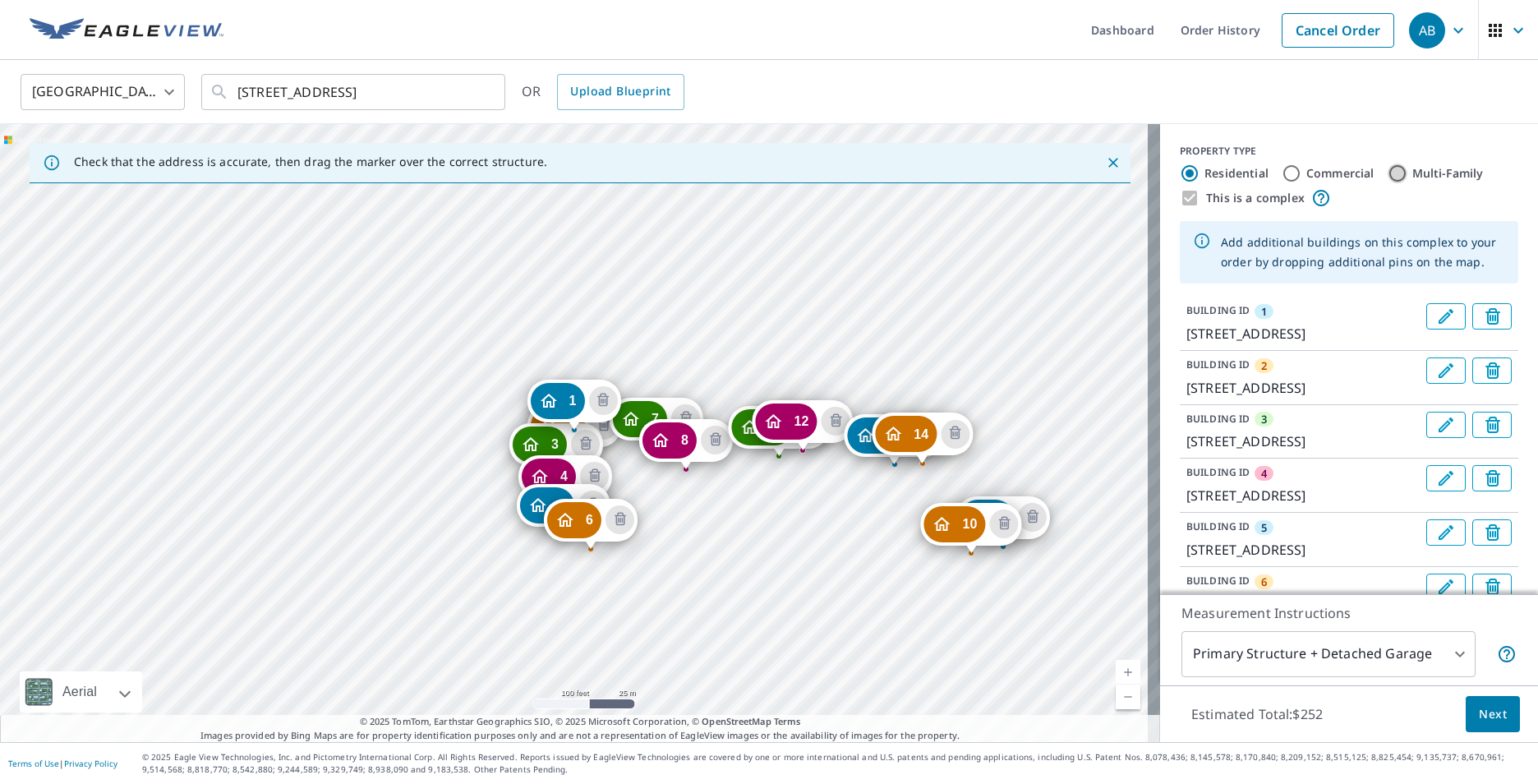
click at [1388, 177] on input "Multi-Family" at bounding box center [1397, 173] width 19 height 19
radio input "true"
type input "2"
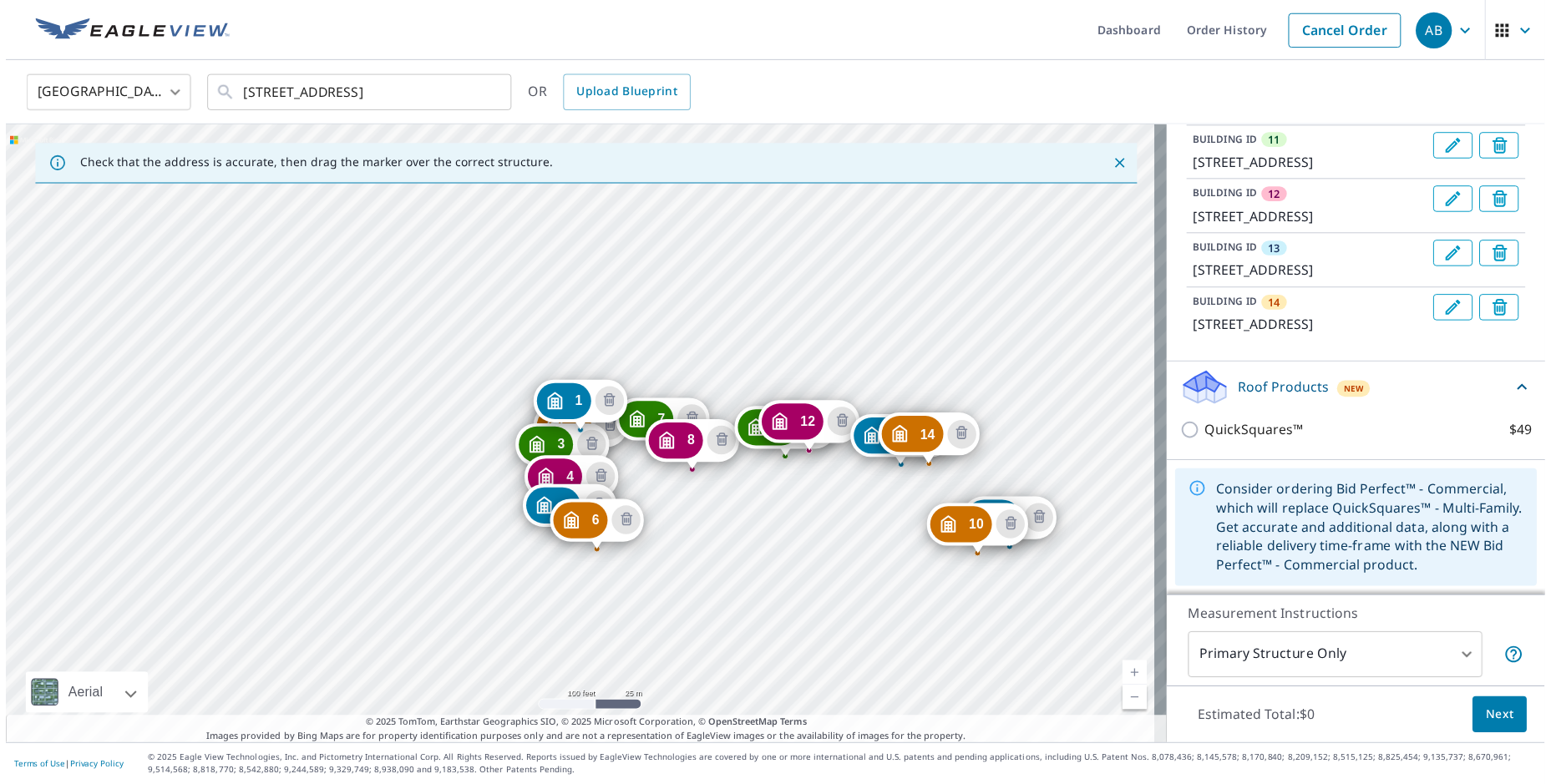
scroll to position [1003, 0]
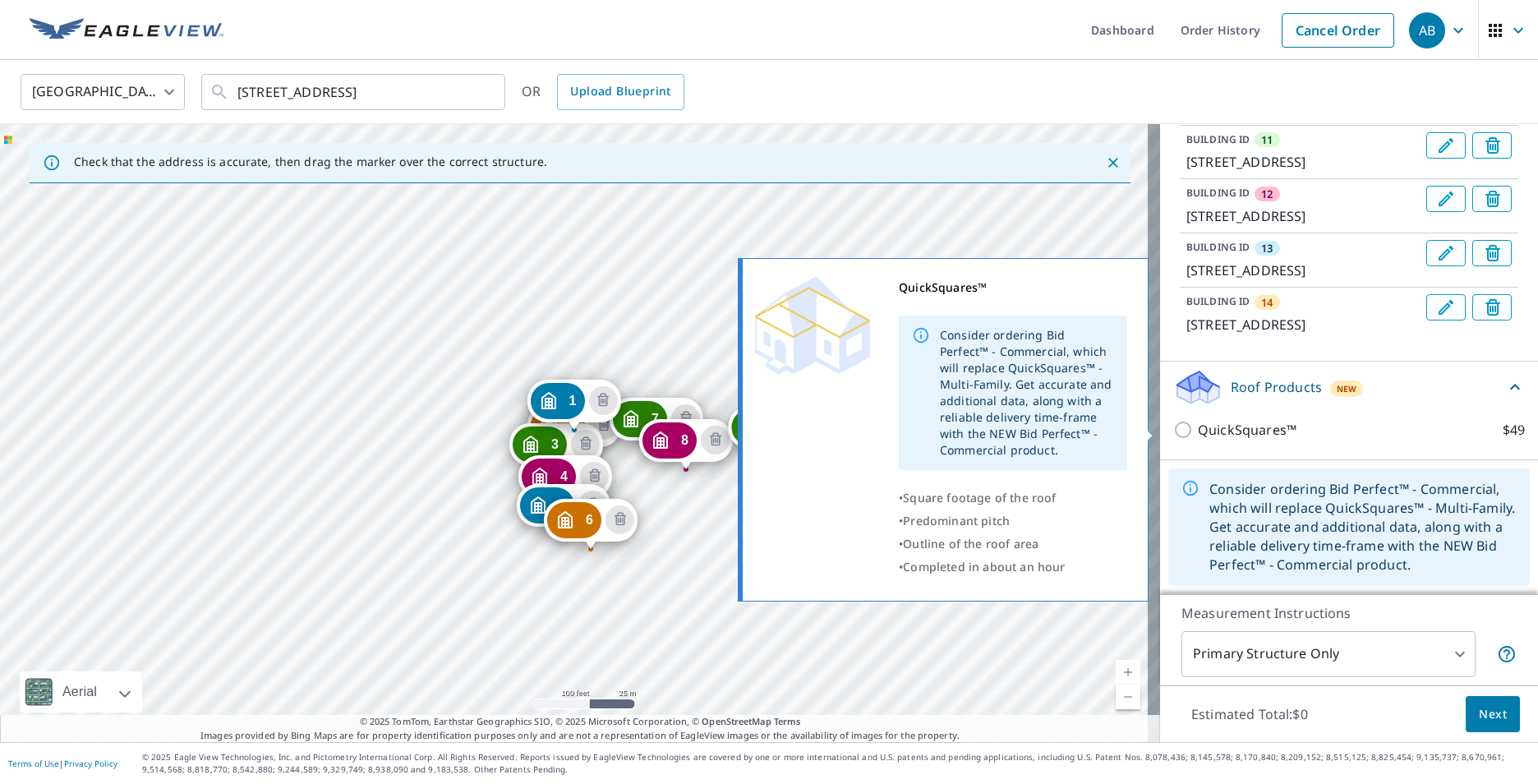
click at [1173, 430] on input "QuickSquares™ $49" at bounding box center [1185, 430] width 24 height 19
checkbox input "true"
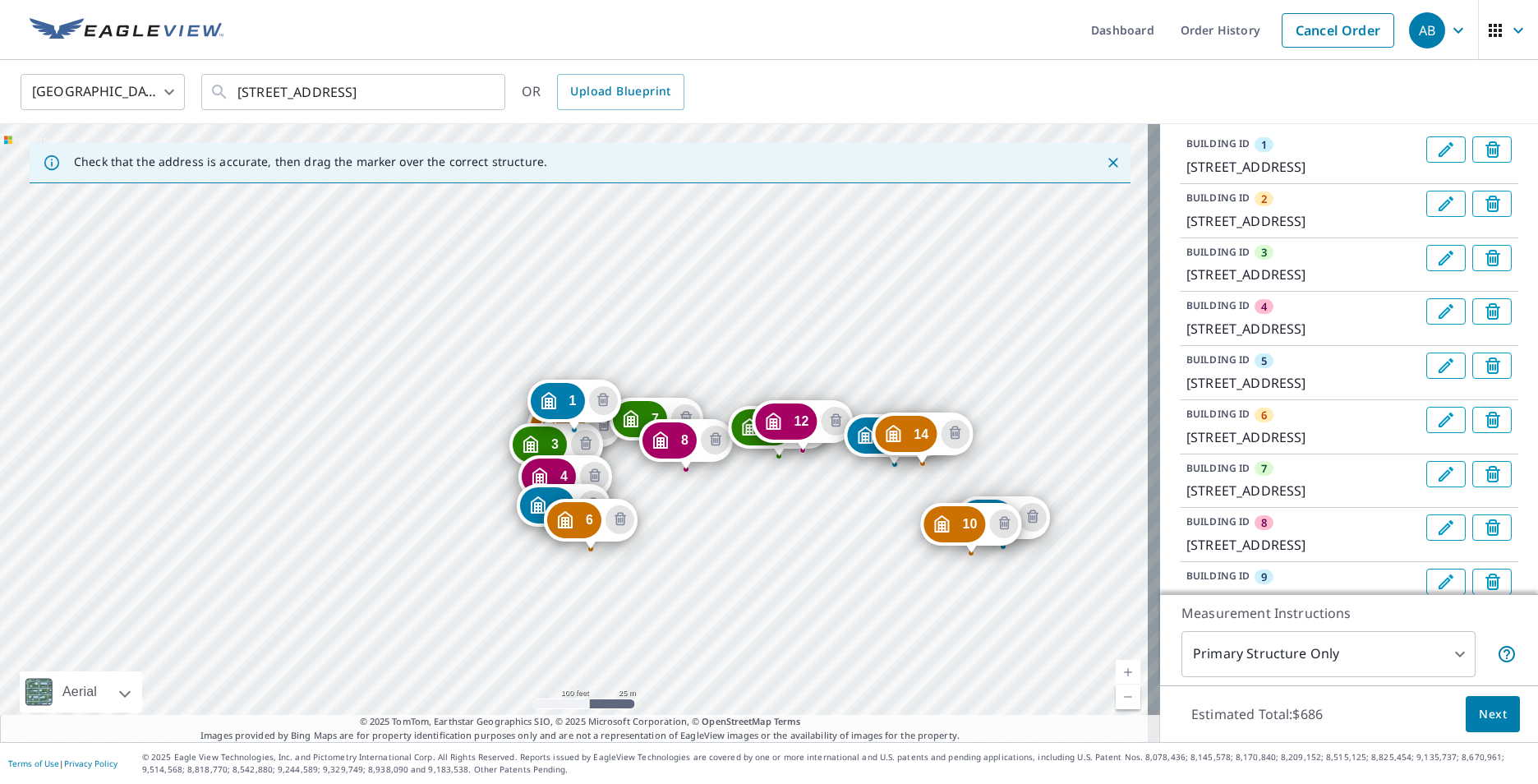
scroll to position [0, 0]
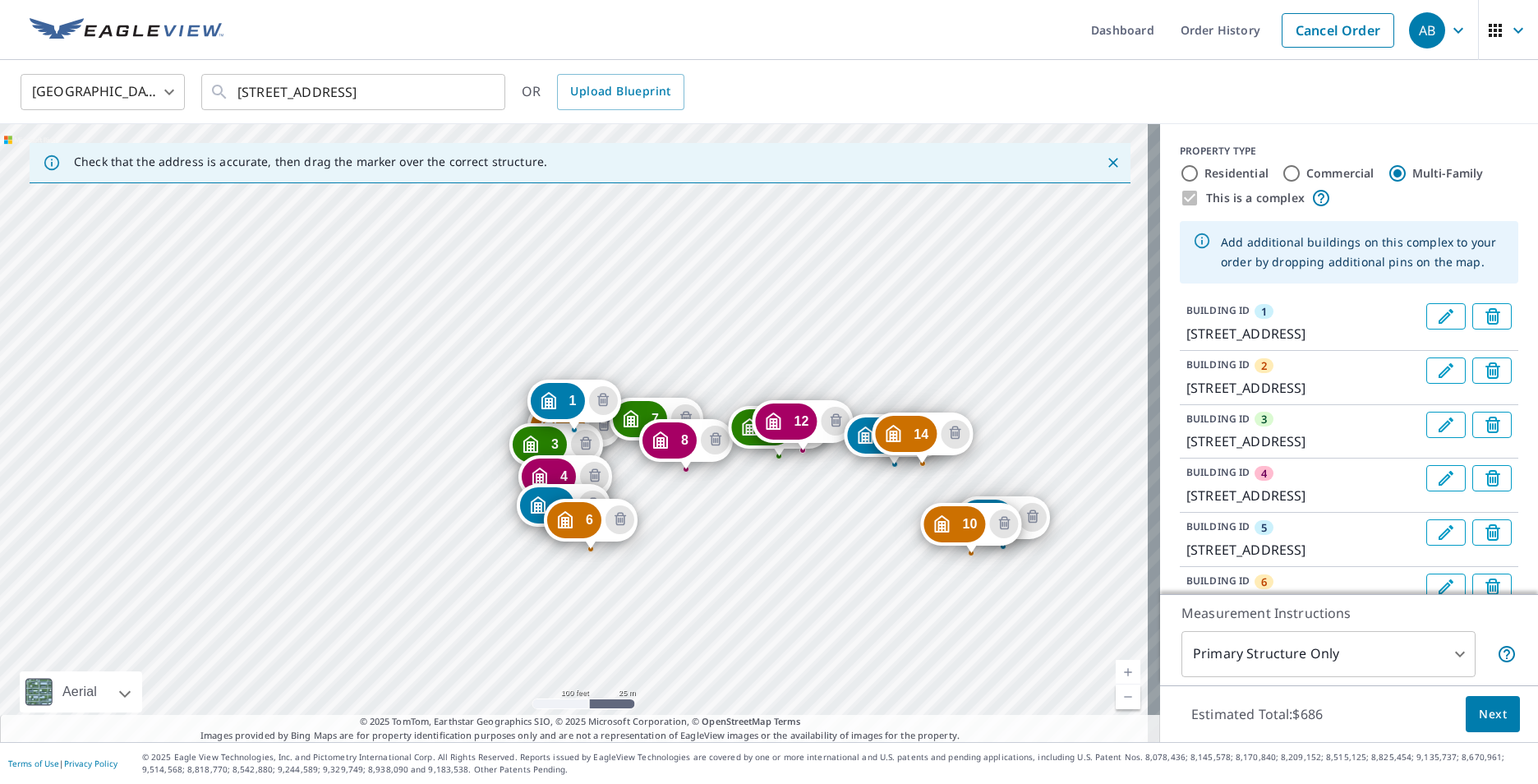
click at [1180, 176] on input "Residential" at bounding box center [1190, 173] width 19 height 19
radio input "true"
type input "1"
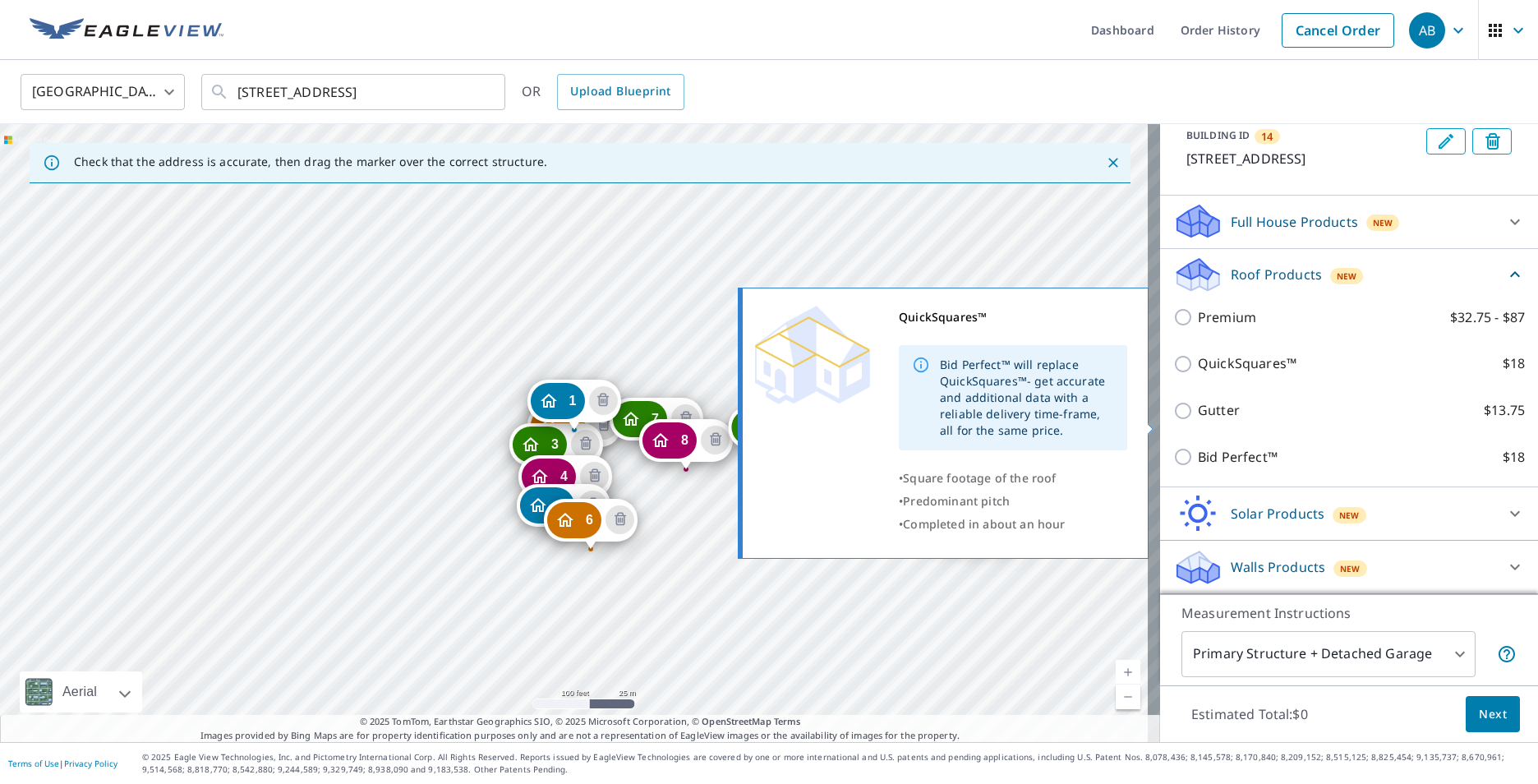
scroll to position [1153, 0]
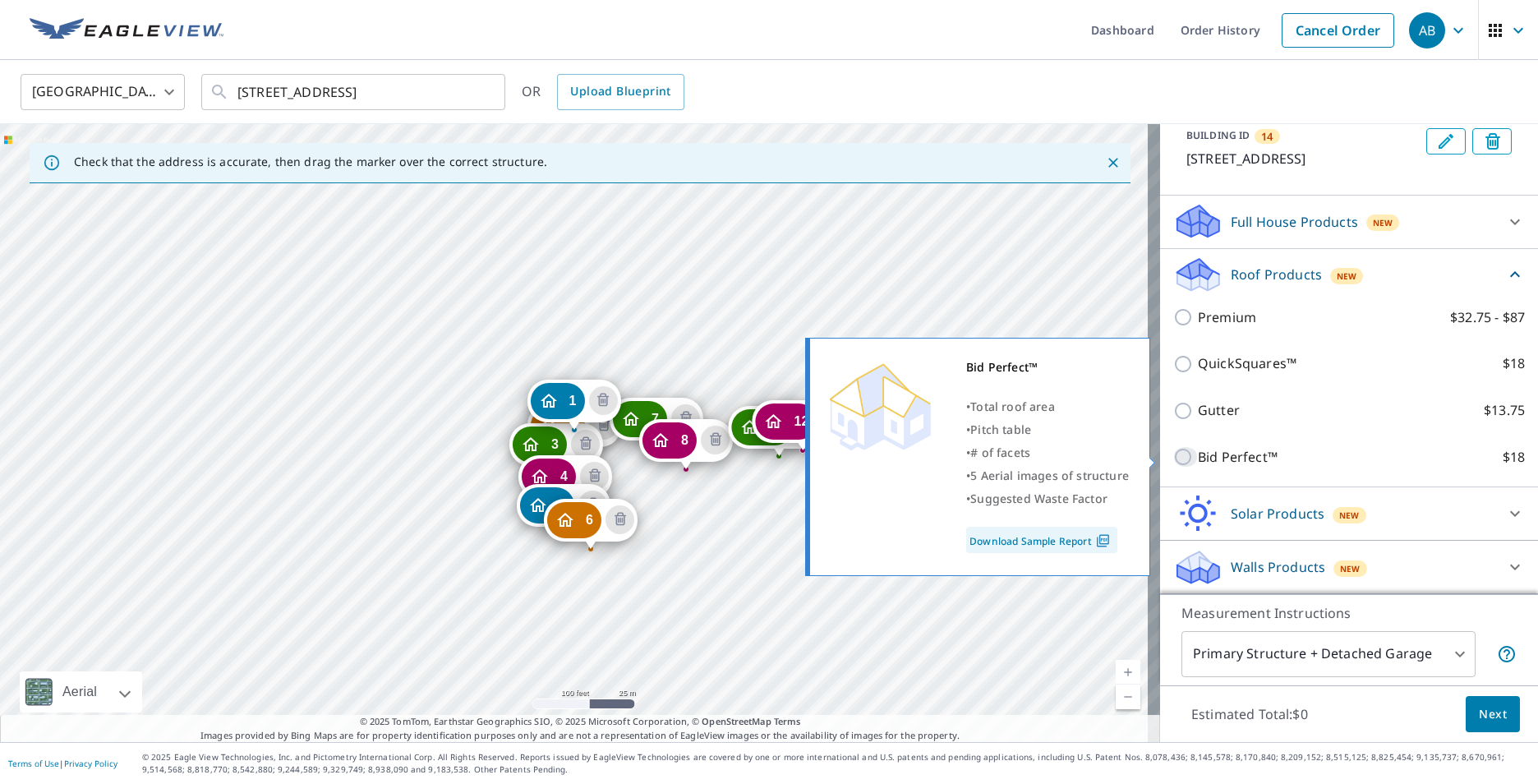
click at [1173, 458] on input "Bid Perfect™ $18" at bounding box center [1185, 456] width 24 height 19
checkbox input "true"
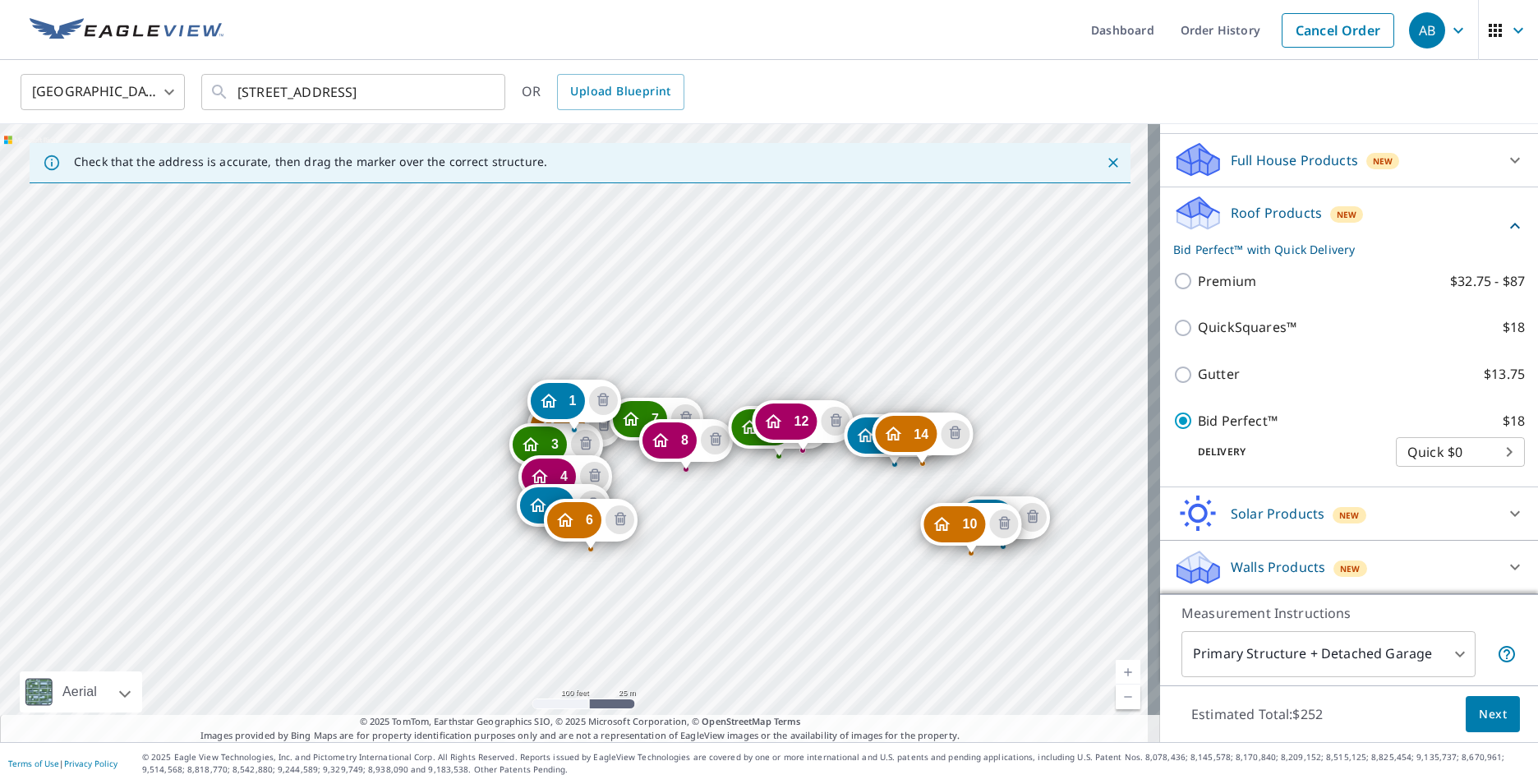
scroll to position [1215, 0]
